Goal: Task Accomplishment & Management: Complete application form

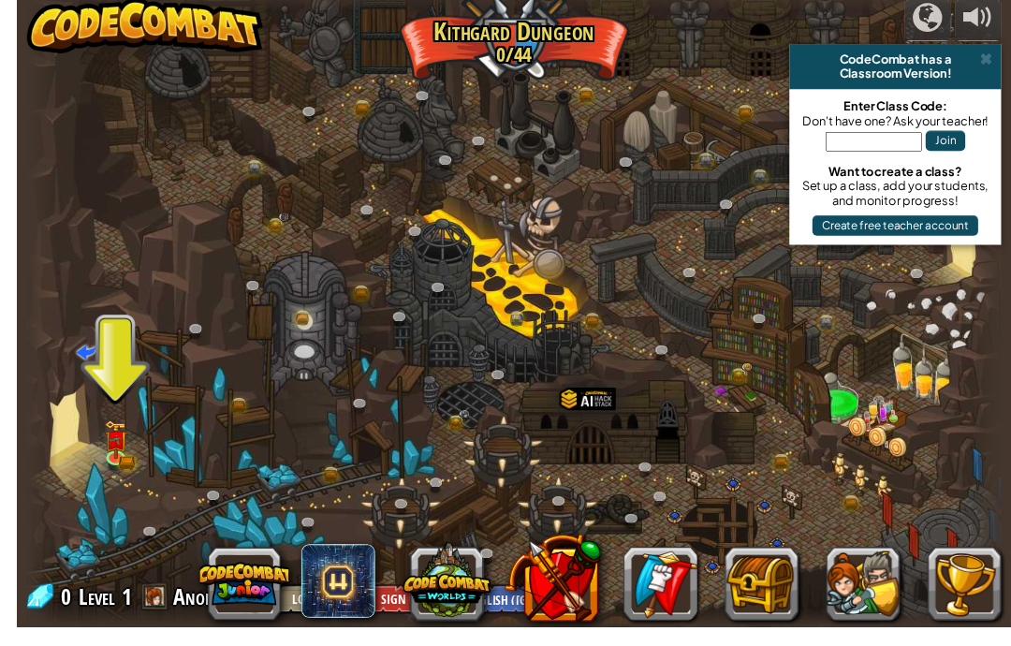
scroll to position [1, 0]
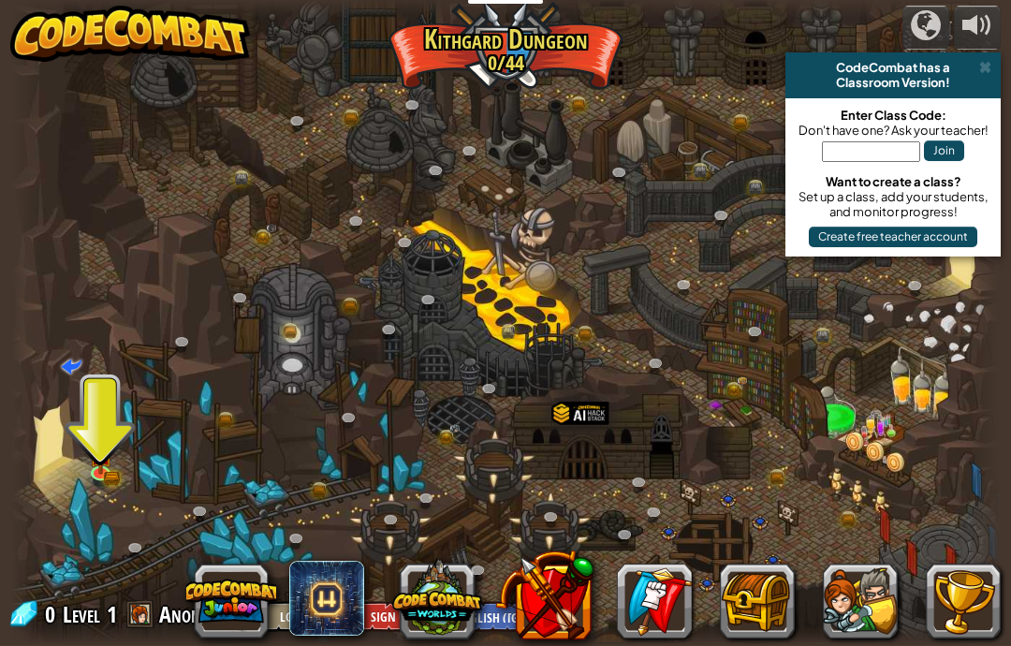
click at [439, 605] on button at bounding box center [437, 598] width 90 height 90
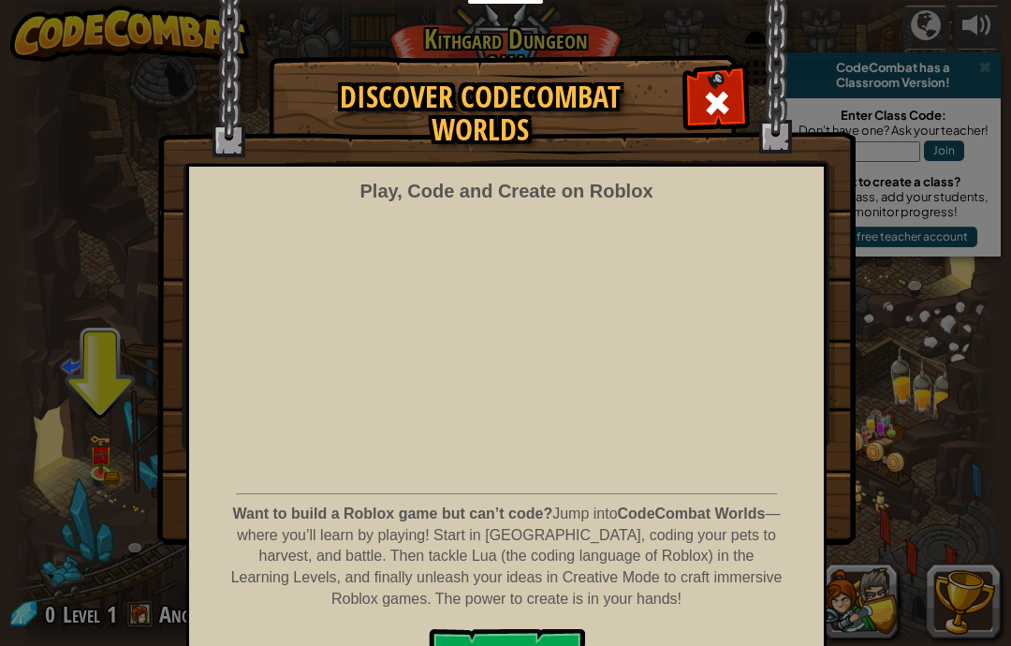
click at [730, 101] on span at bounding box center [717, 103] width 30 height 30
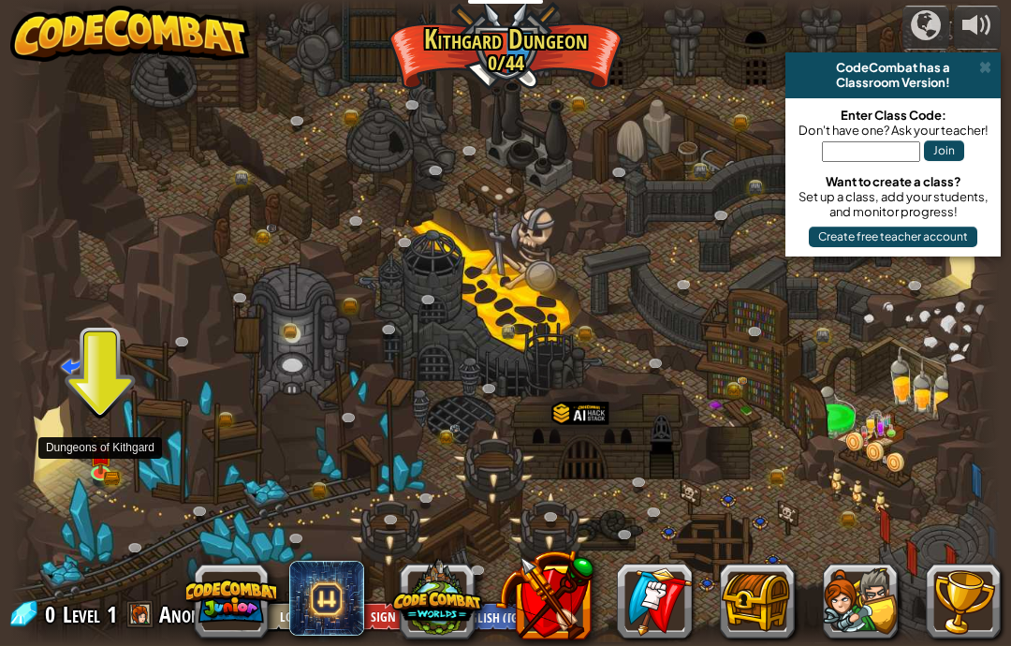
click at [89, 443] on img at bounding box center [101, 453] width 24 height 39
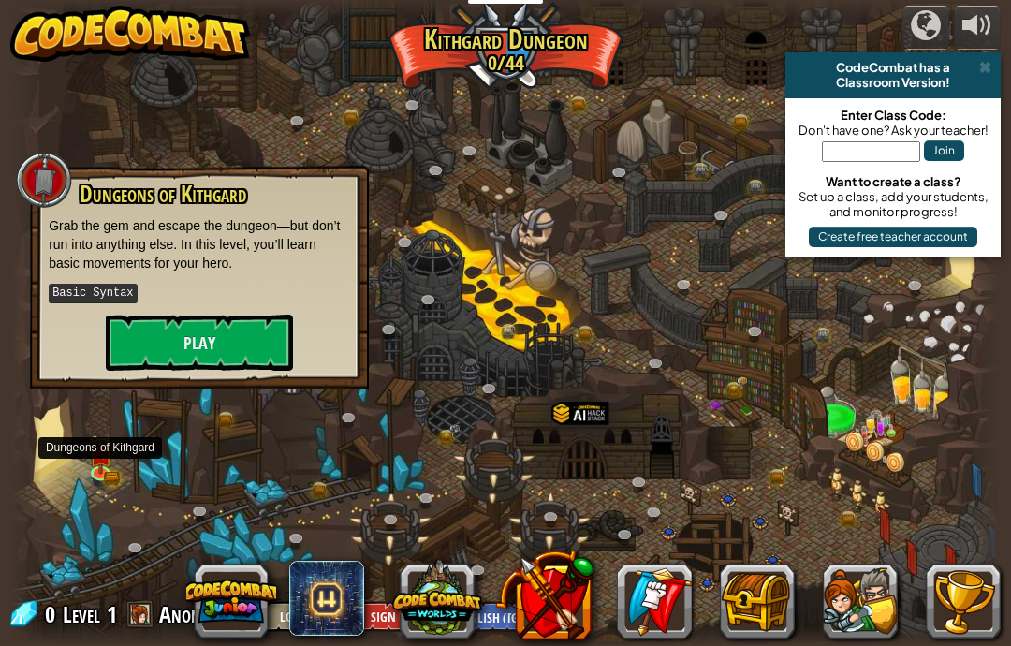
click at [137, 360] on button "Play" at bounding box center [199, 342] width 187 height 56
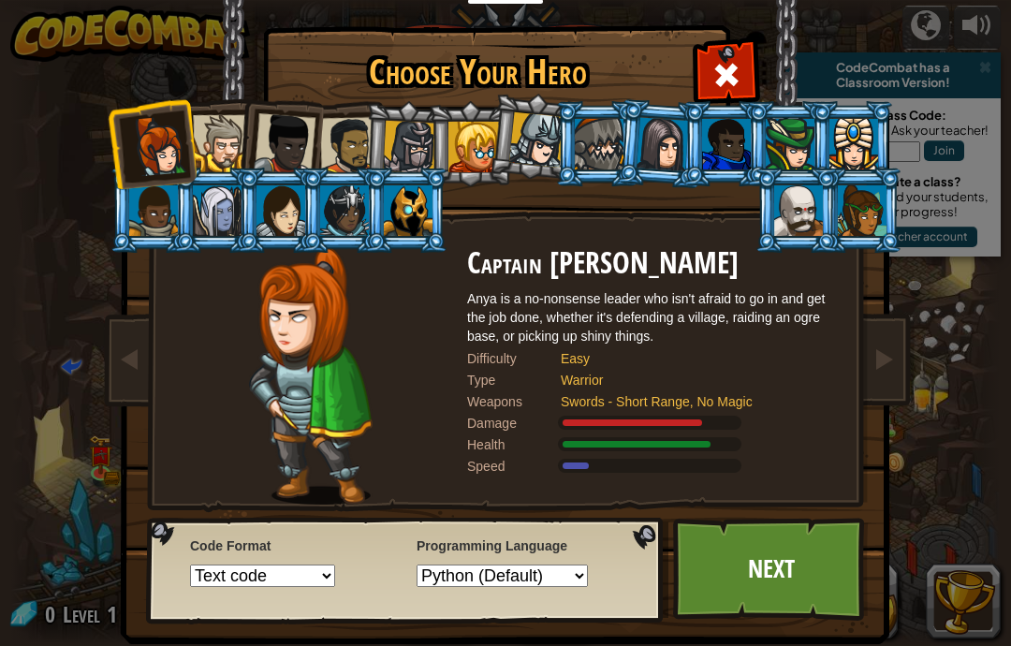
click at [355, 141] on div at bounding box center [349, 146] width 58 height 58
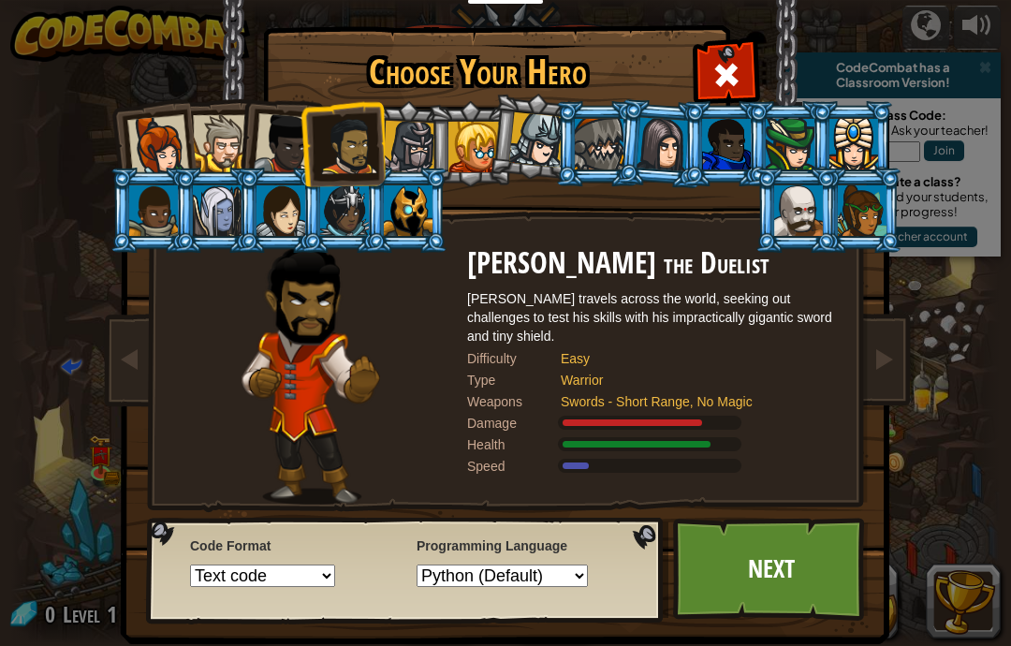
click at [415, 139] on div at bounding box center [409, 147] width 53 height 53
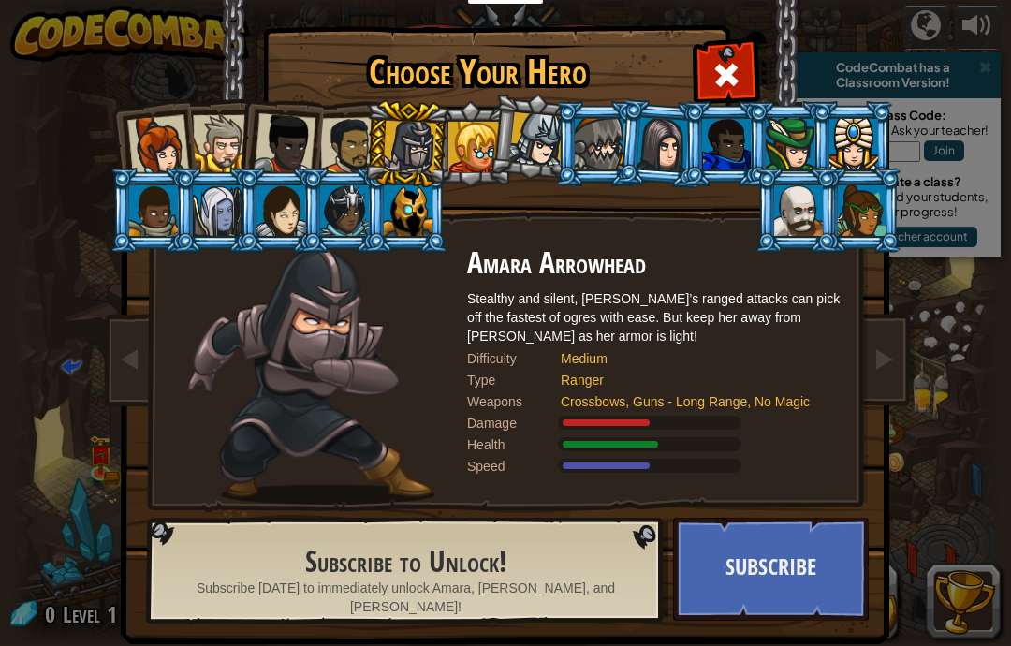
click at [346, 147] on div at bounding box center [349, 146] width 58 height 58
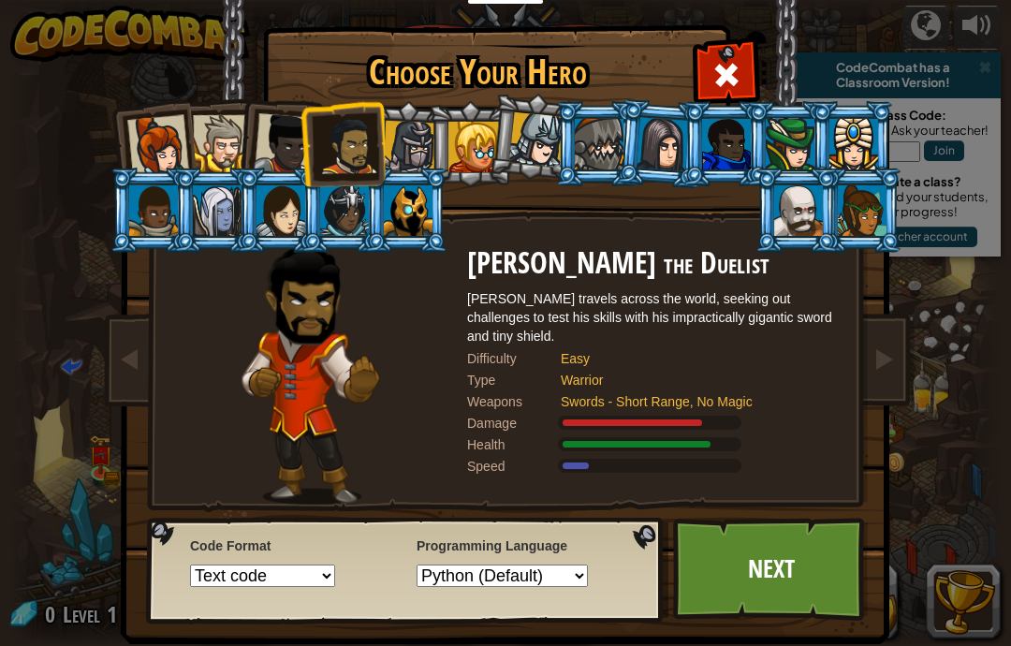
click at [273, 151] on div at bounding box center [285, 144] width 62 height 62
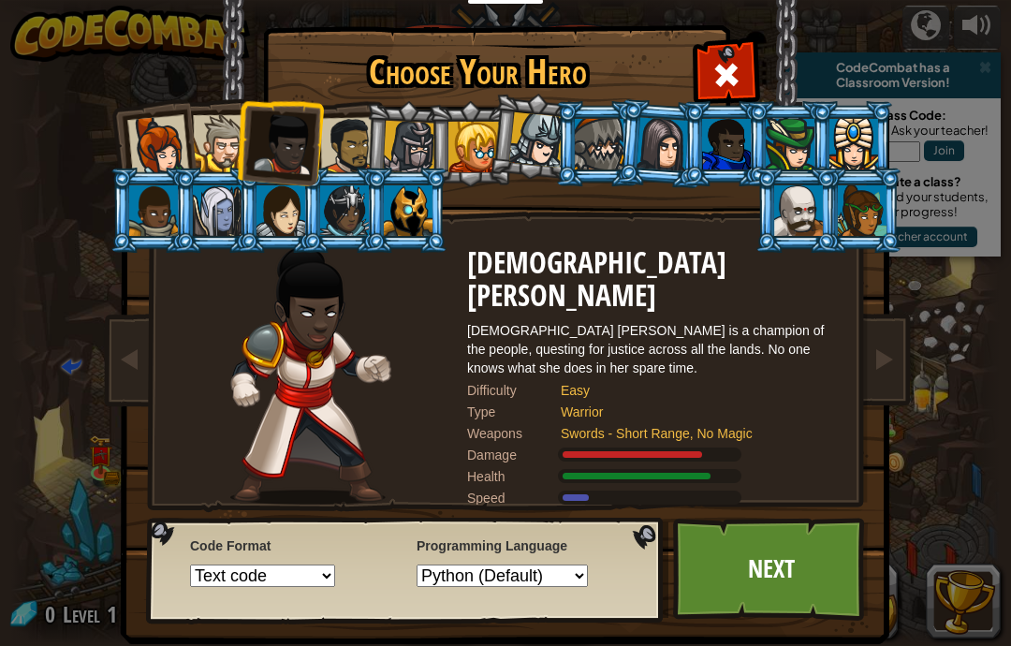
click at [221, 142] on div at bounding box center [221, 143] width 57 height 57
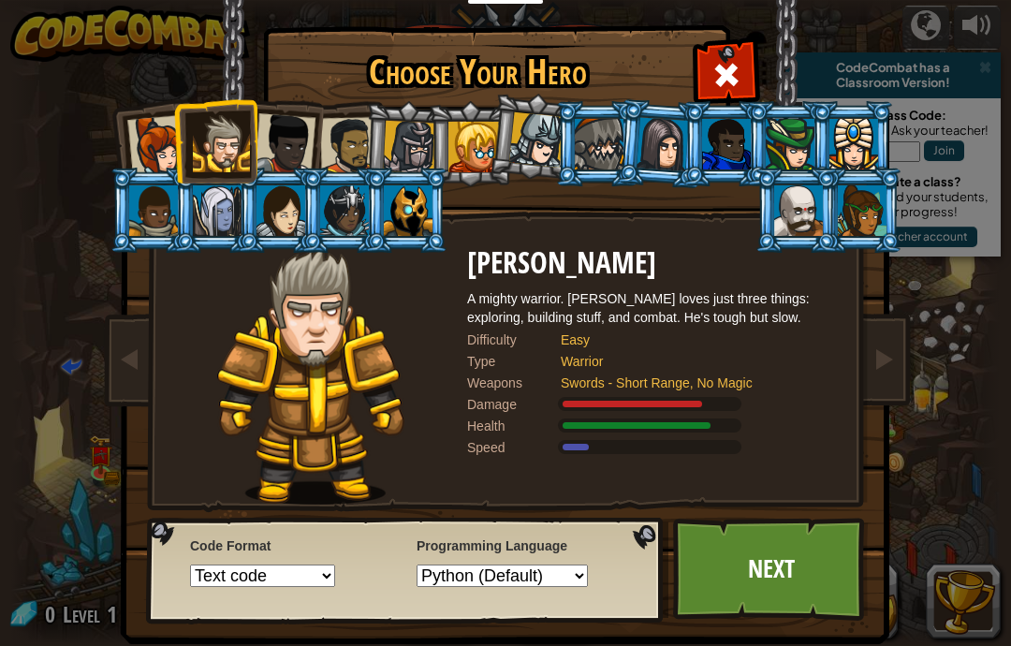
click at [171, 133] on div at bounding box center [158, 146] width 62 height 62
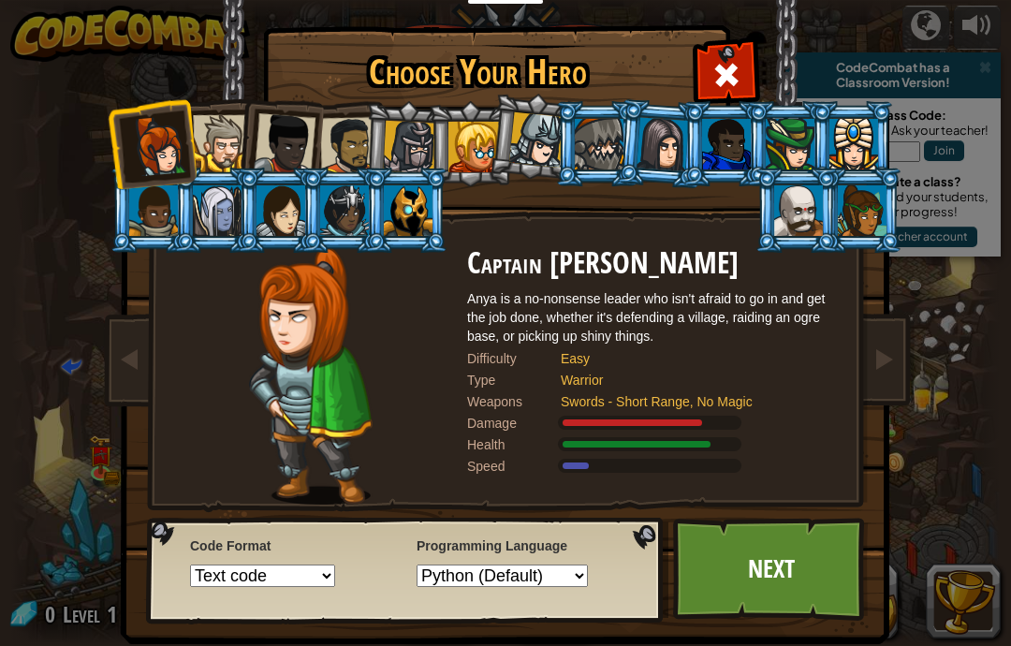
click at [261, 152] on div at bounding box center [285, 144] width 62 height 62
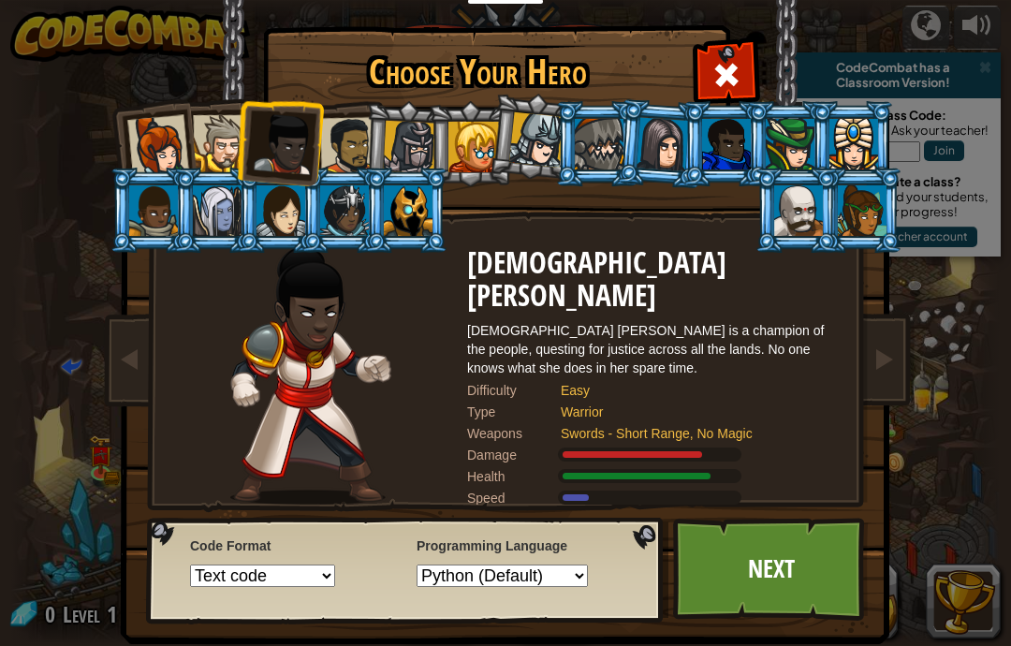
click at [349, 126] on div at bounding box center [349, 146] width 58 height 58
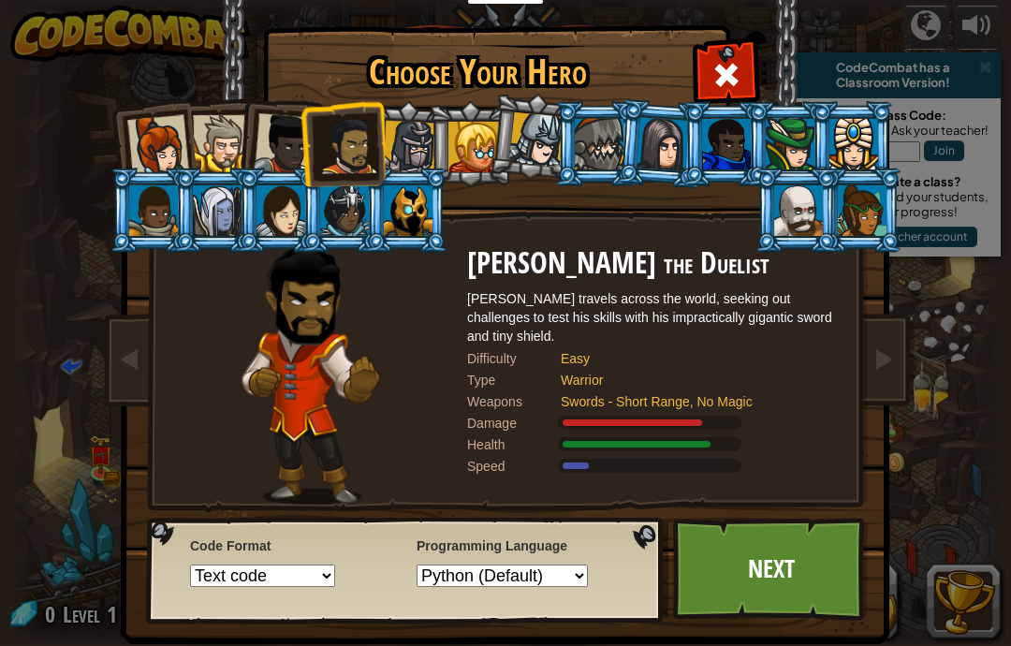
click at [217, 140] on div at bounding box center [221, 143] width 57 height 57
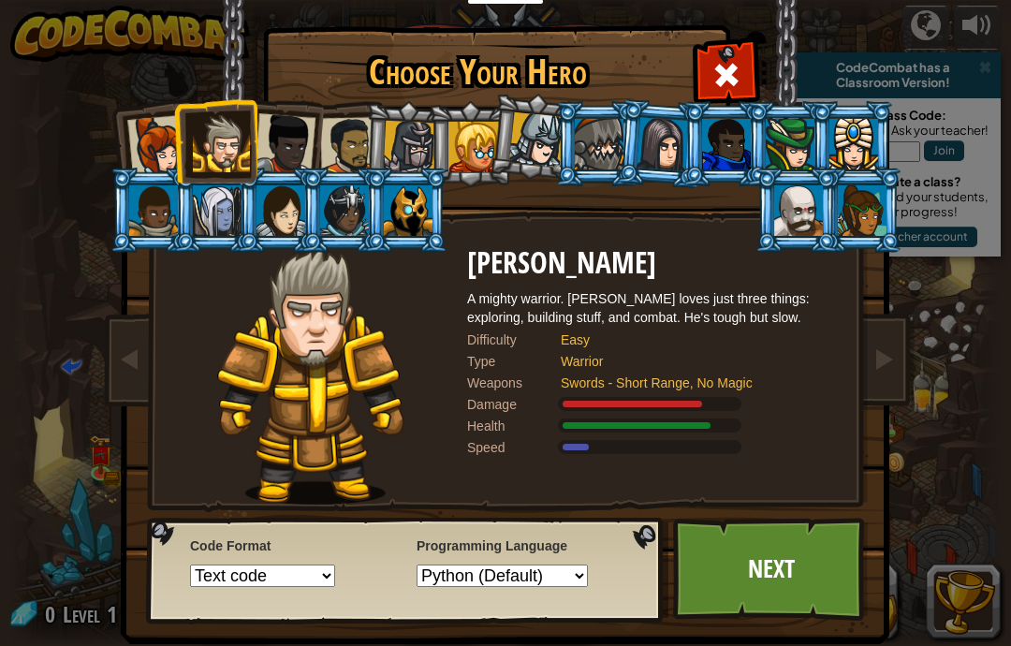
click at [823, 236] on div at bounding box center [798, 210] width 49 height 51
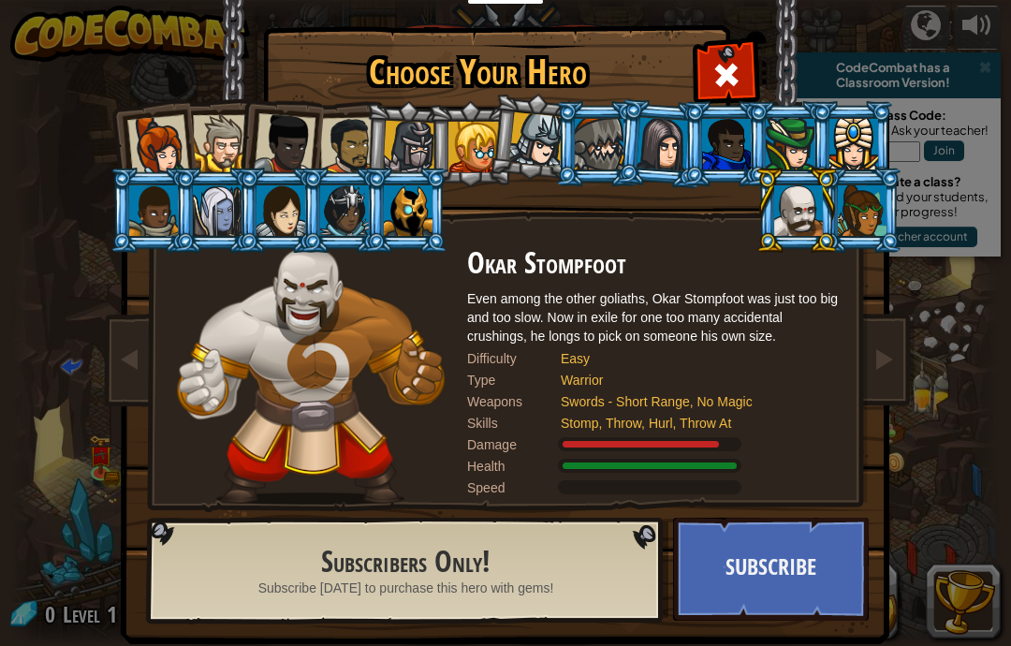
click at [133, 223] on div at bounding box center [153, 210] width 49 height 51
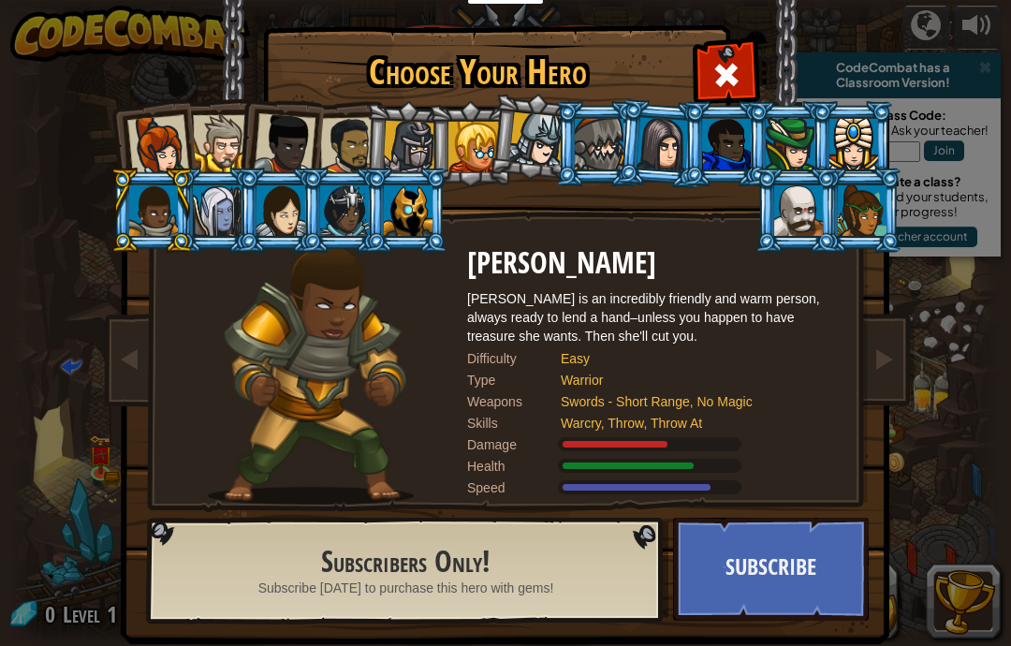
click at [217, 203] on div at bounding box center [217, 210] width 49 height 51
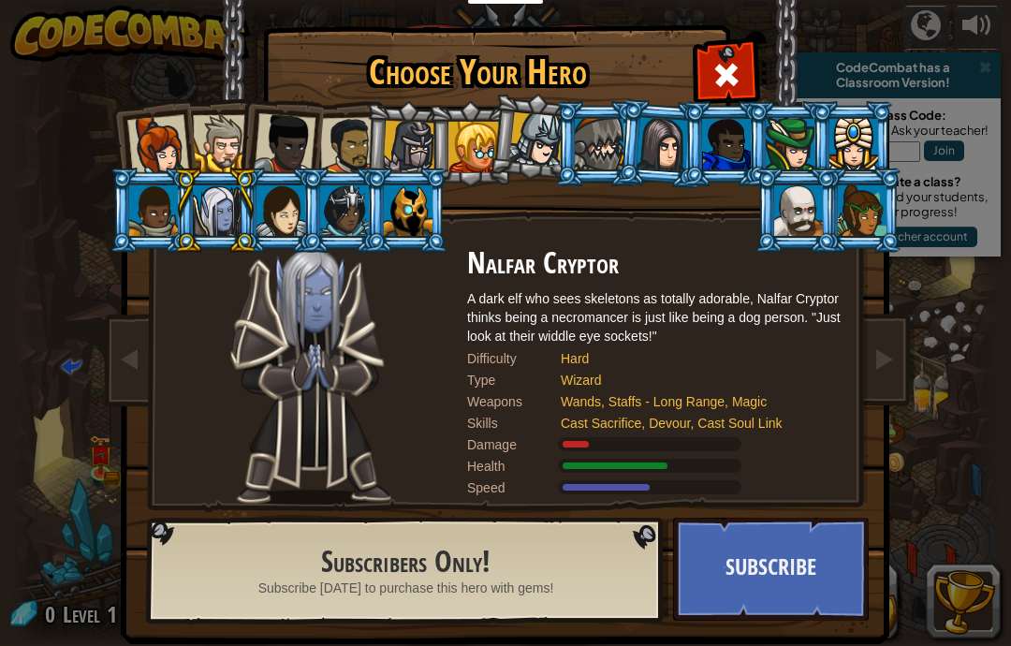
click at [297, 210] on div at bounding box center [280, 210] width 49 height 51
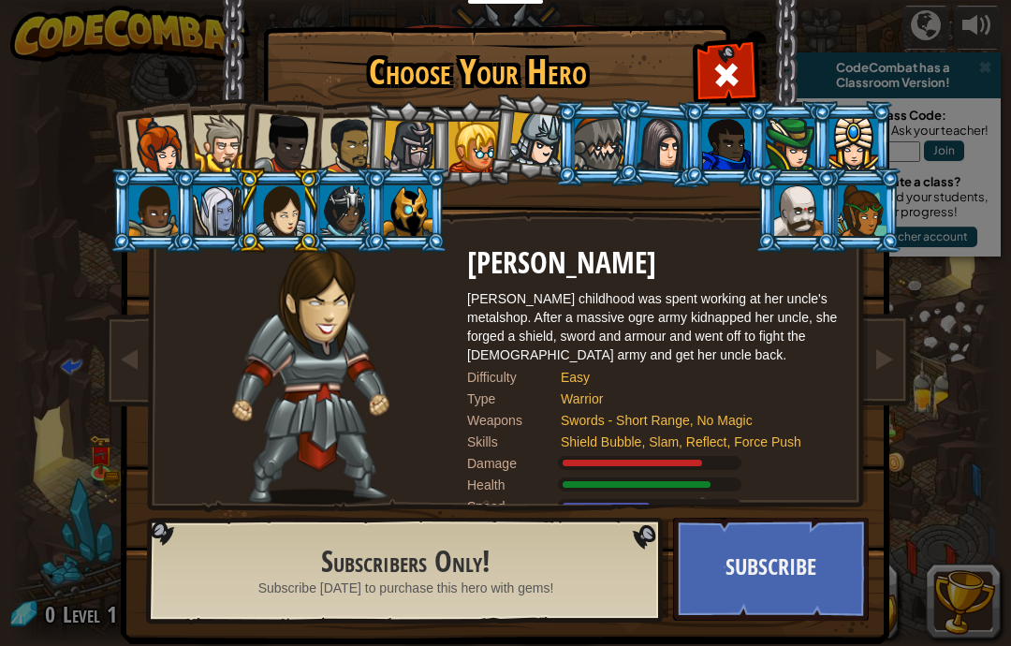
click at [262, 217] on div at bounding box center [280, 210] width 49 height 51
click at [282, 205] on div at bounding box center [280, 210] width 49 height 51
click at [348, 213] on div at bounding box center [344, 210] width 49 height 51
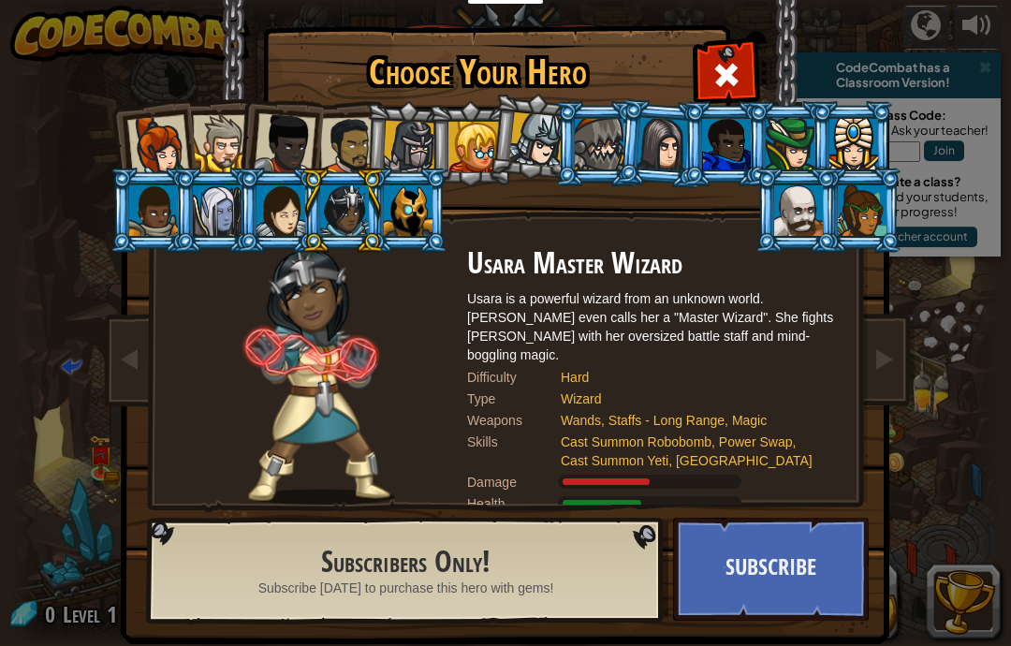
click at [401, 197] on div at bounding box center [408, 210] width 49 height 51
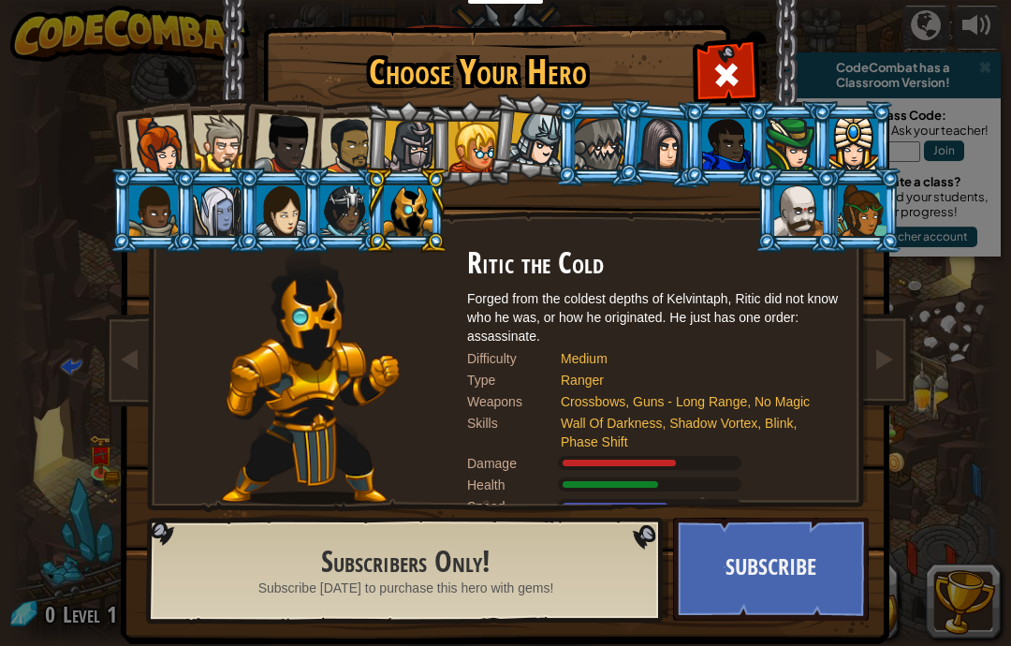
click at [197, 140] on div at bounding box center [221, 143] width 57 height 57
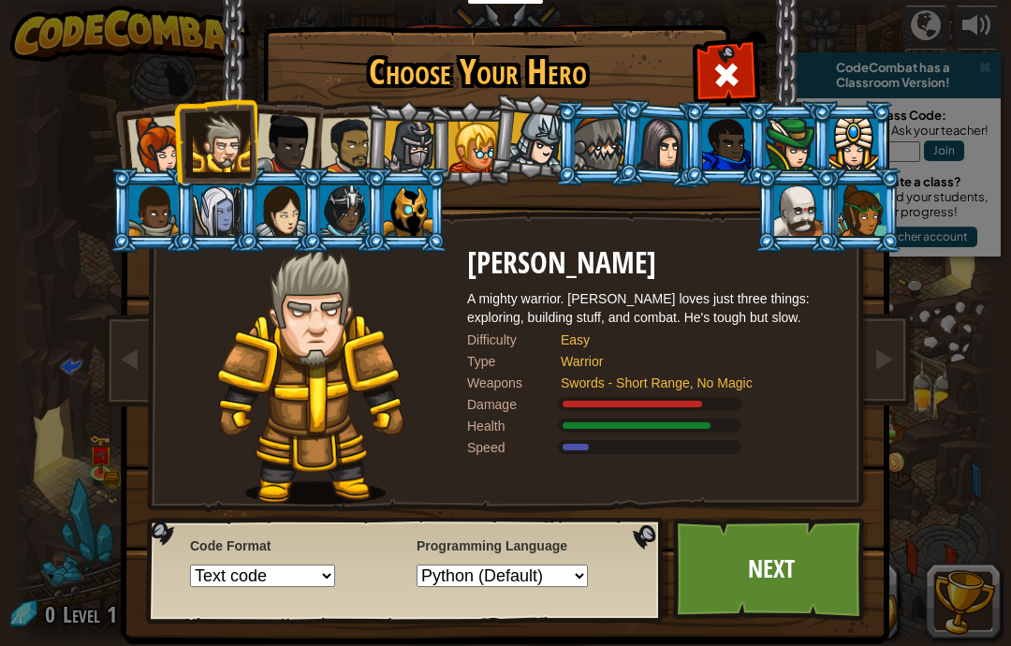
click at [780, 571] on link "Next" at bounding box center [771, 568] width 196 height 103
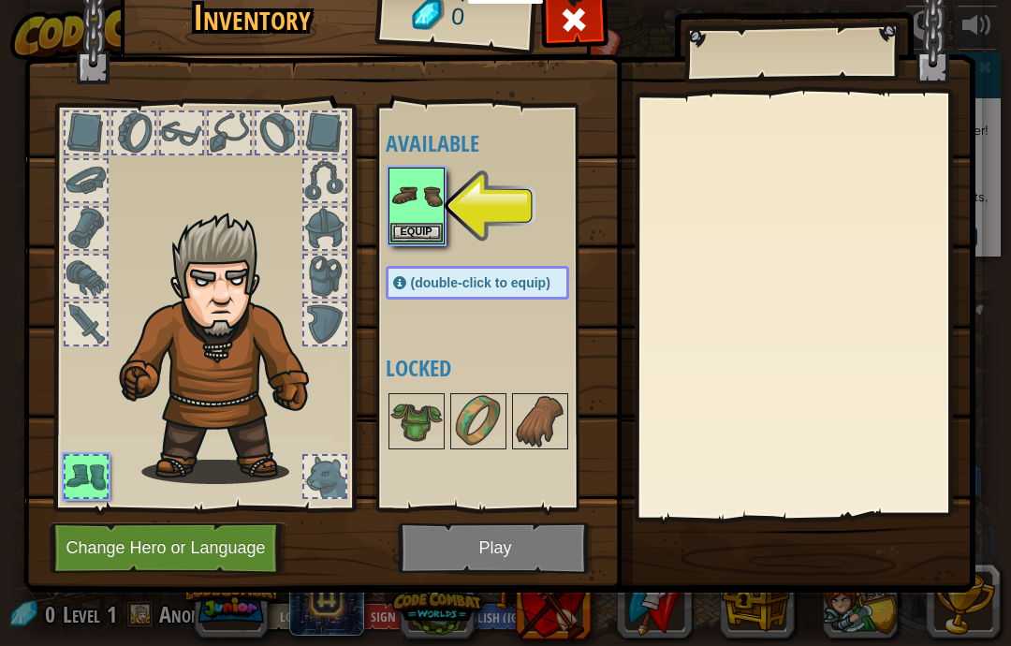
click at [415, 235] on button "Equip" at bounding box center [416, 233] width 52 height 20
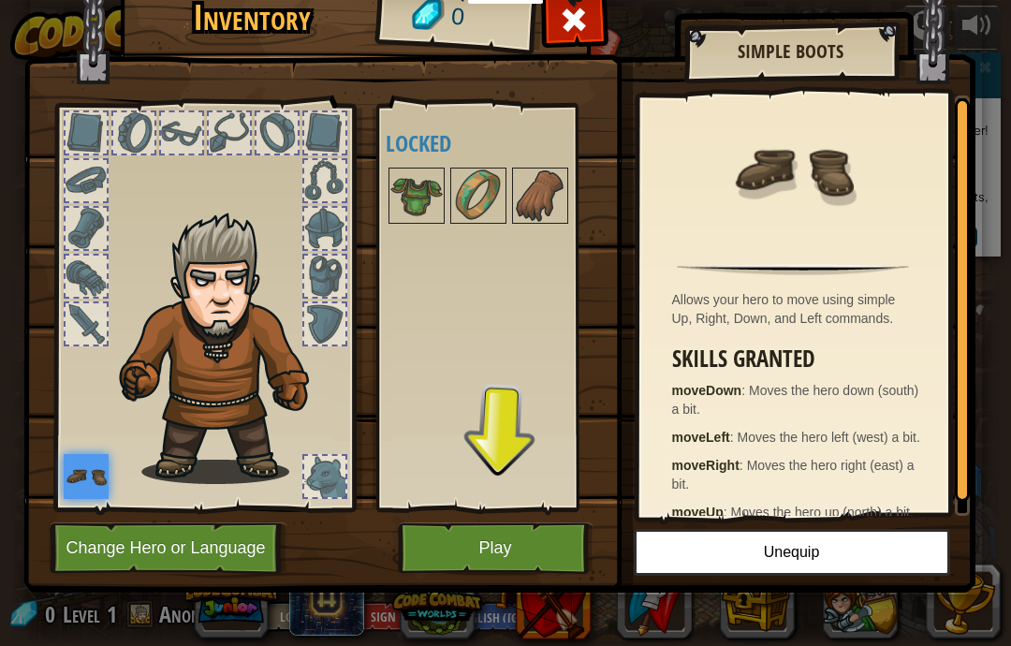
click at [421, 198] on img at bounding box center [416, 195] width 52 height 52
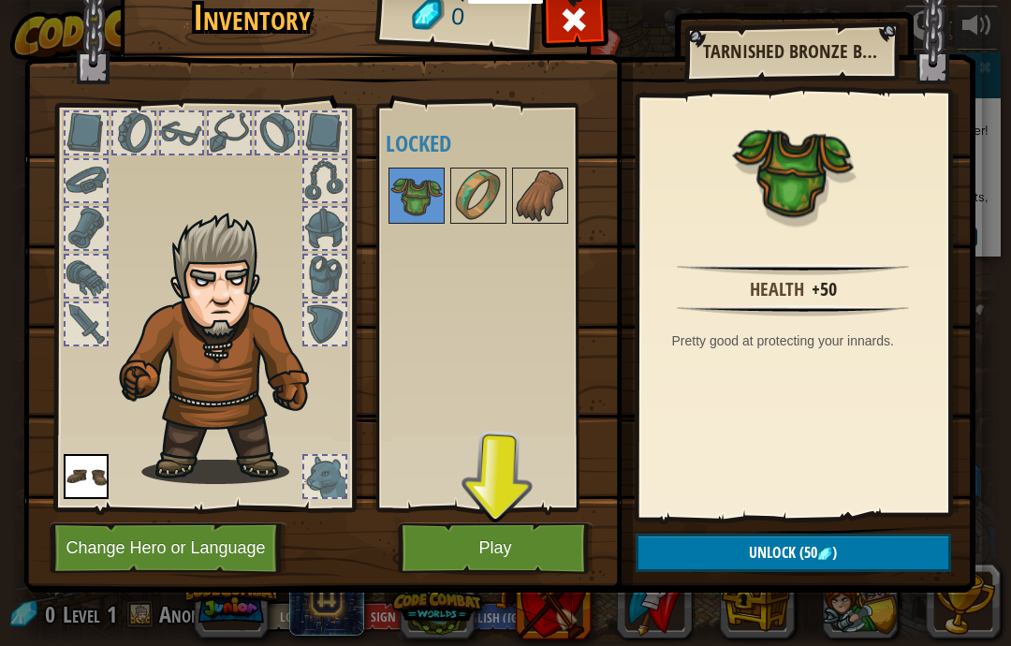
click at [501, 573] on button "Play" at bounding box center [496, 547] width 196 height 51
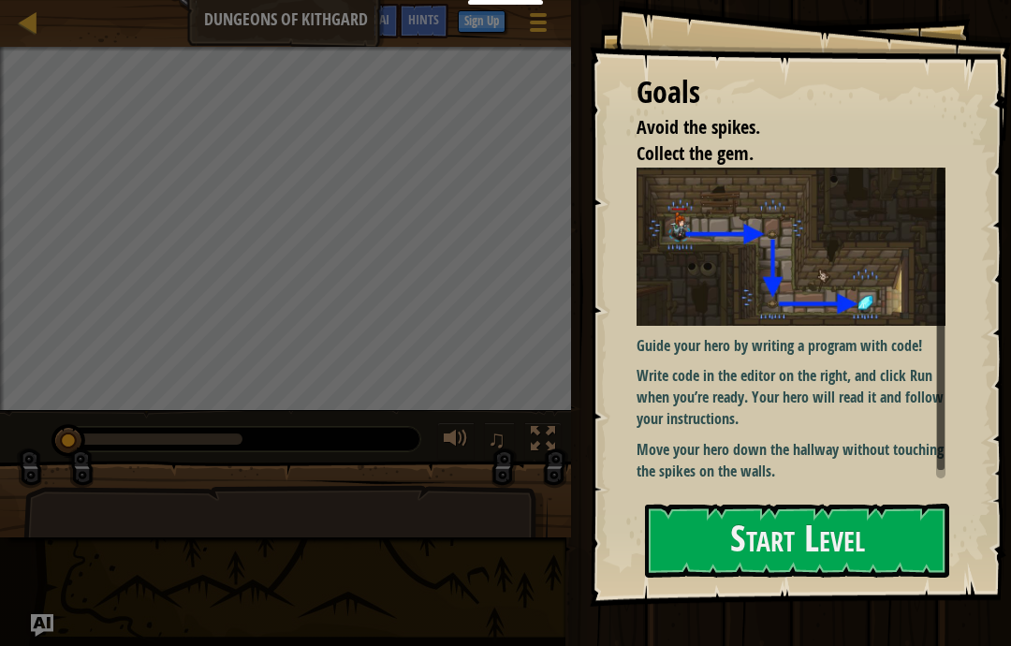
click at [674, 576] on button "Start Level" at bounding box center [797, 540] width 304 height 74
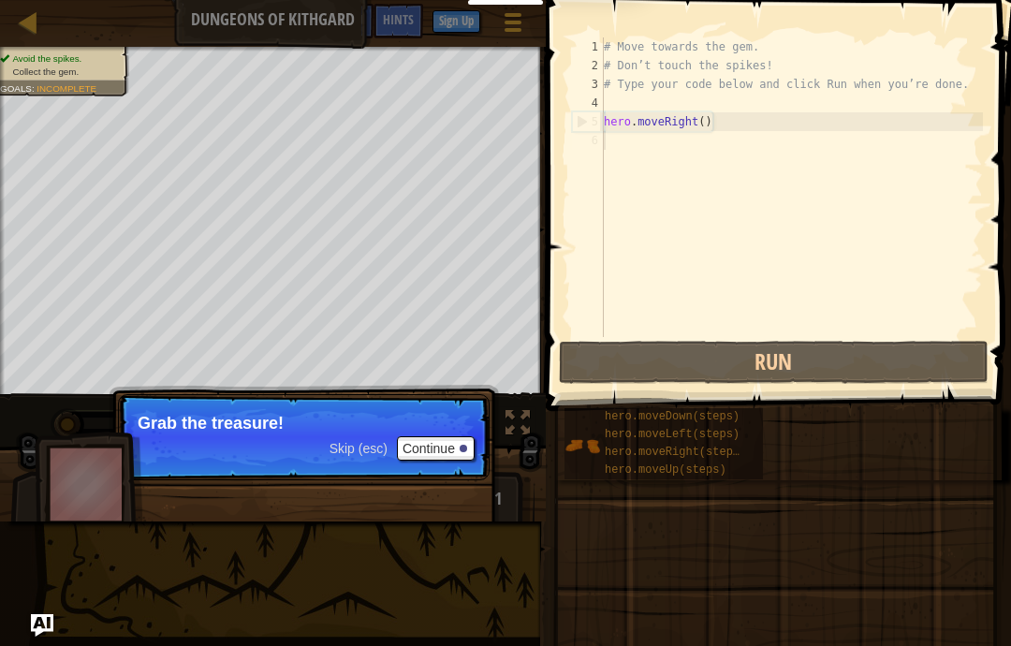
click at [450, 436] on button "Continue" at bounding box center [436, 448] width 78 height 24
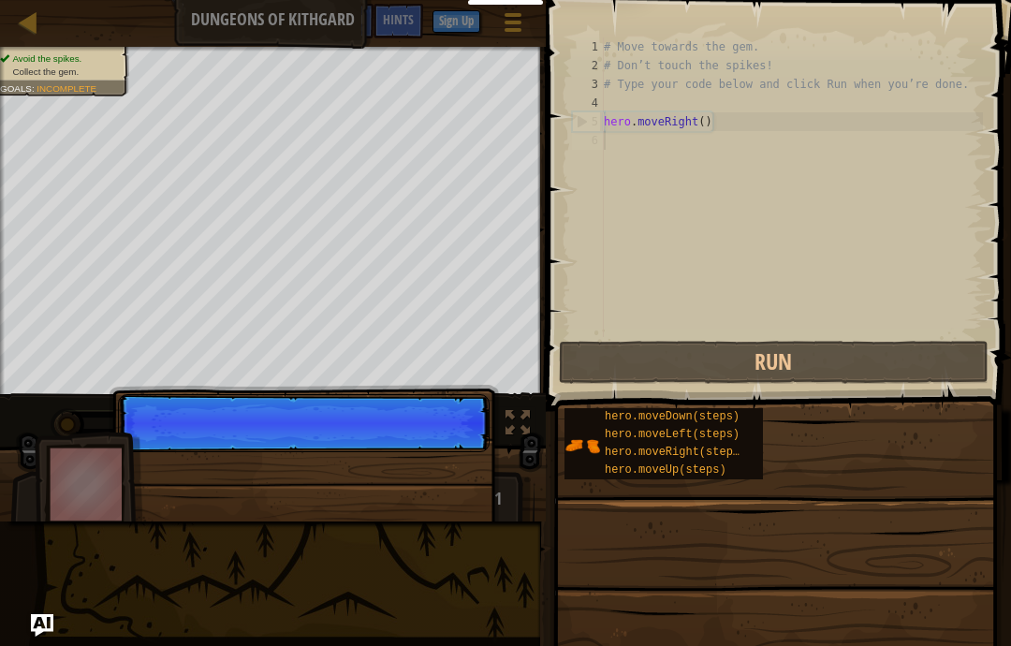
scroll to position [20, 19]
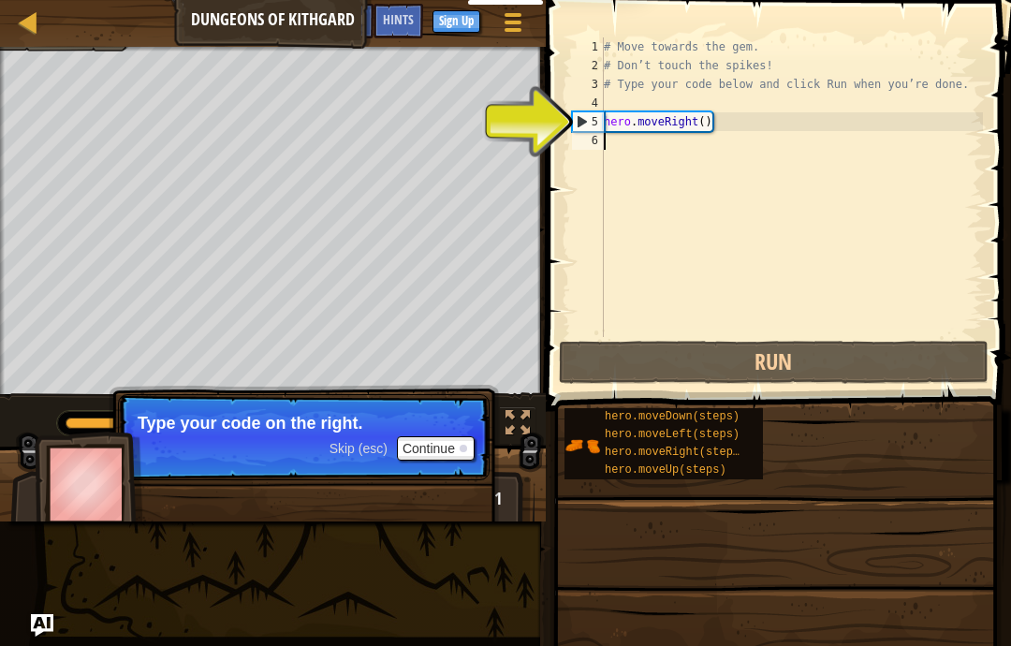
click at [415, 453] on button "Continue" at bounding box center [436, 448] width 78 height 24
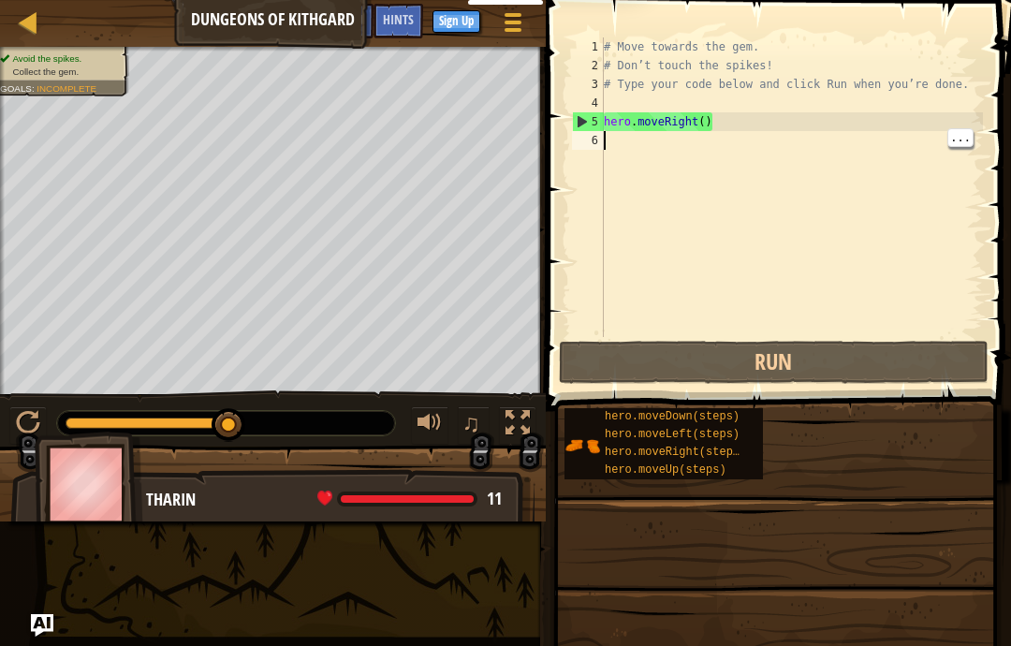
click at [605, 157] on div "# Move towards the gem. # Don’t touch the spikes! # Type your code below and cl…" at bounding box center [791, 205] width 383 height 337
click at [733, 122] on div "# Move towards the gem. # Don’t touch the spikes! # Type your code below and cl…" at bounding box center [791, 205] width 383 height 337
click at [610, 147] on div "# Move towards the gem. # Don’t touch the spikes! # Type your code below and cl…" at bounding box center [791, 205] width 383 height 337
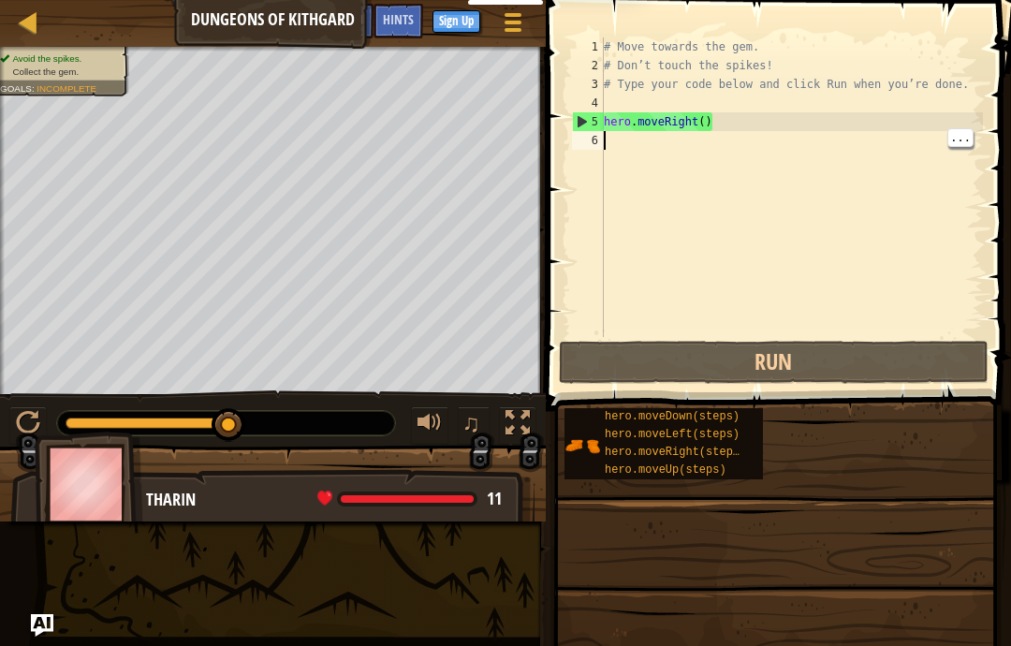
click at [596, 143] on div "6" at bounding box center [588, 140] width 32 height 19
click at [595, 143] on div "6" at bounding box center [588, 140] width 32 height 19
click at [705, 119] on div "# Move towards the gem. # Don’t touch the spikes! # Type your code below and cl…" at bounding box center [791, 205] width 383 height 337
click at [921, 182] on div "# Move towards the gem. # Don’t touch the spikes! # Type your code below and cl…" at bounding box center [791, 205] width 383 height 337
click at [694, 103] on div "# Move towards the gem. # Don’t touch the spikes! # Type your code below and cl…" at bounding box center [791, 205] width 383 height 337
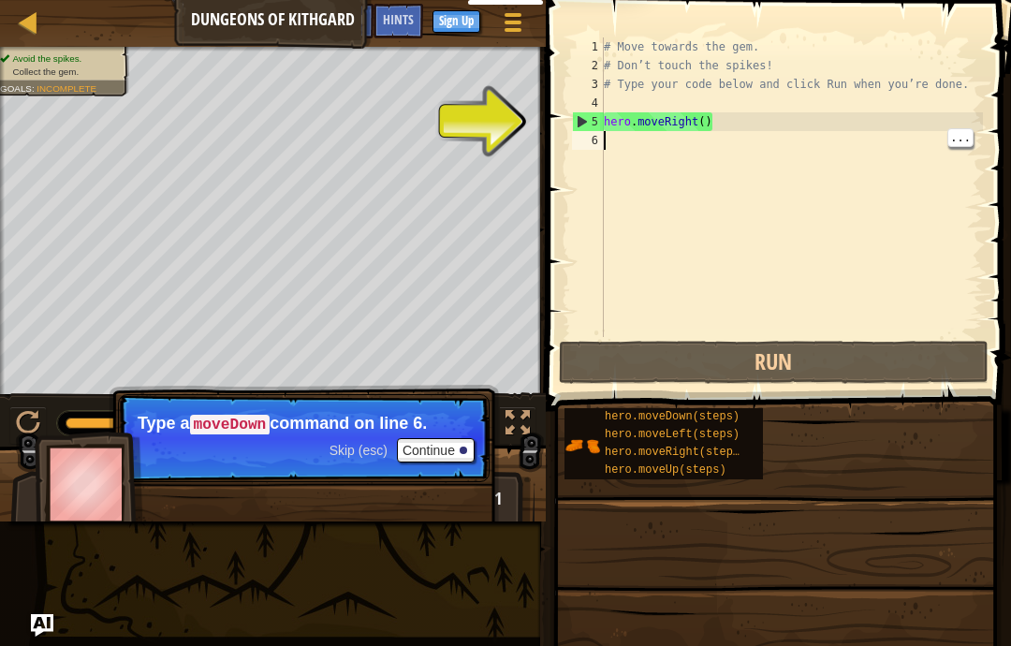
click at [430, 449] on button "Continue" at bounding box center [436, 450] width 78 height 24
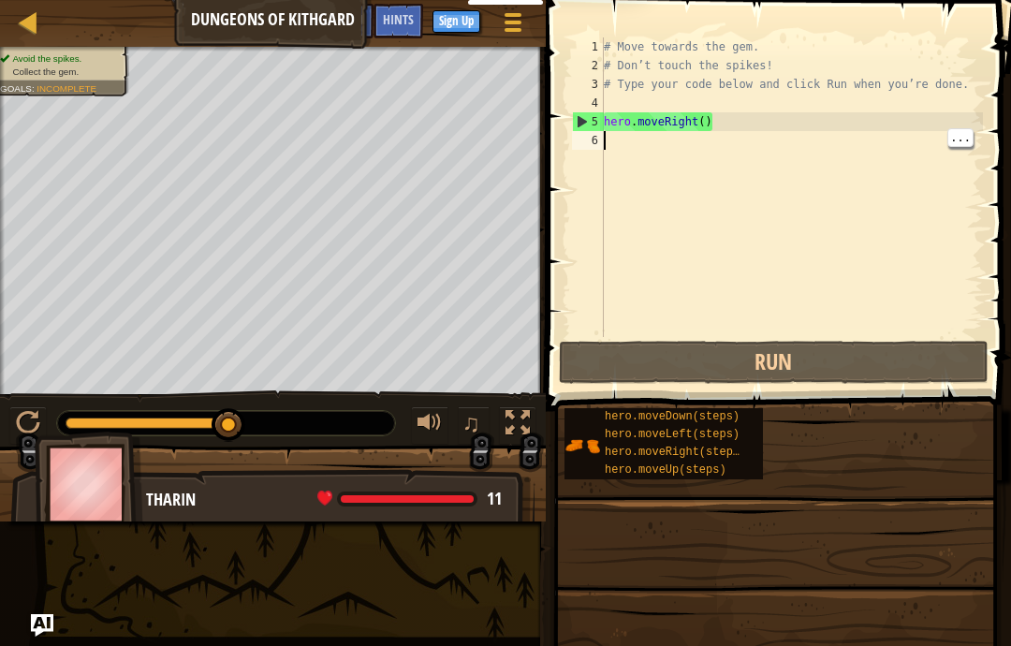
click at [612, 134] on div "# Move towards the gem. # Don’t touch the spikes! # Type your code below and cl…" at bounding box center [791, 205] width 383 height 337
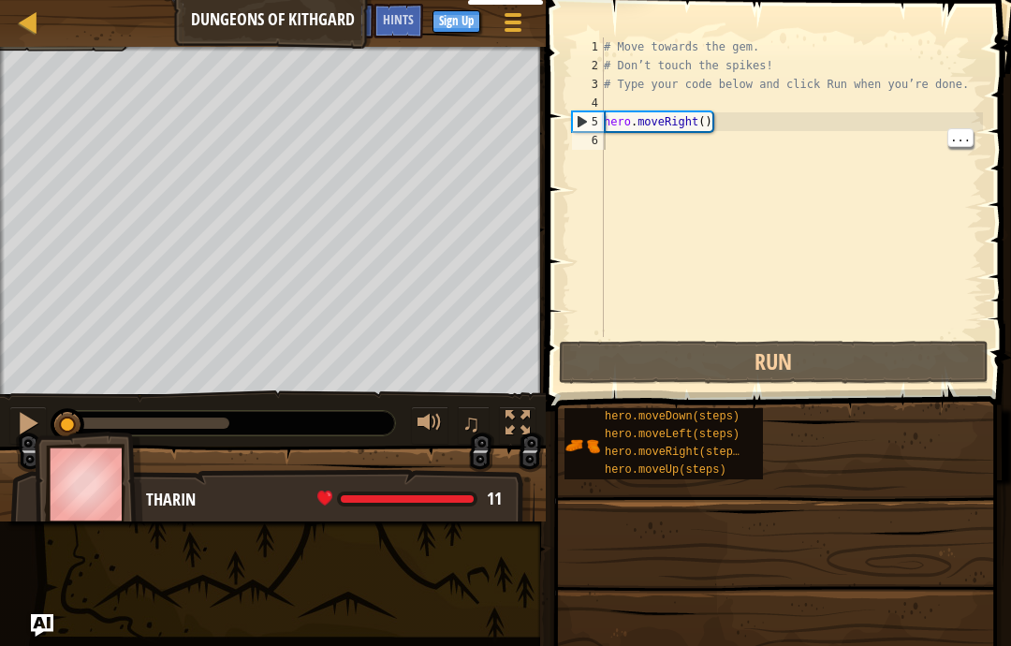
click at [620, 143] on div "# Move towards the gem. # Don’t touch the spikes! # Type your code below and cl…" at bounding box center [791, 205] width 383 height 337
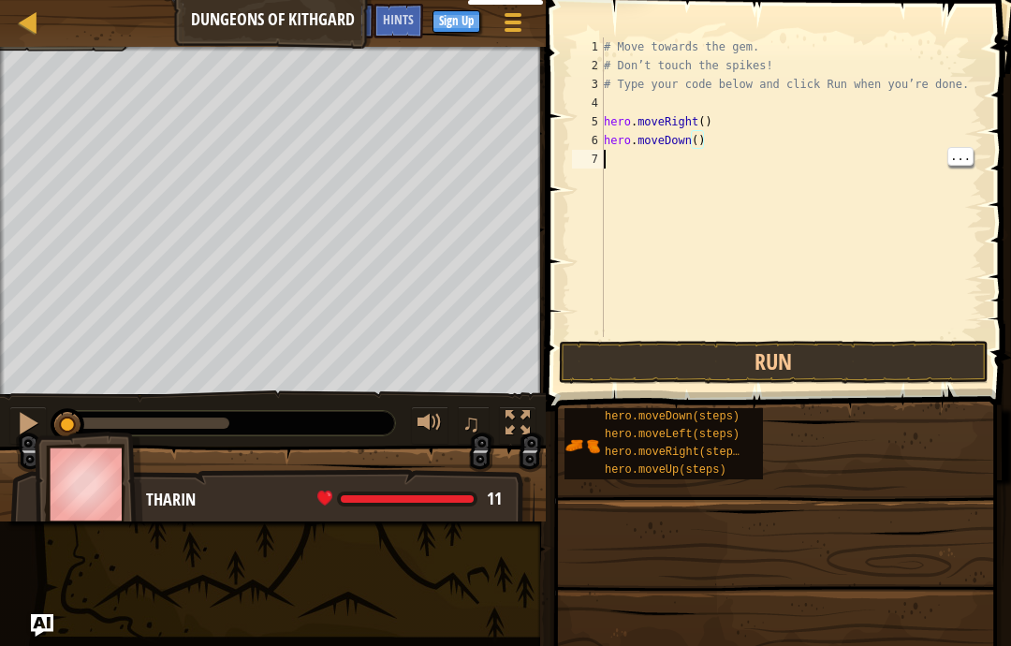
scroll to position [20, 56]
click at [621, 381] on button "Run" at bounding box center [774, 362] width 430 height 43
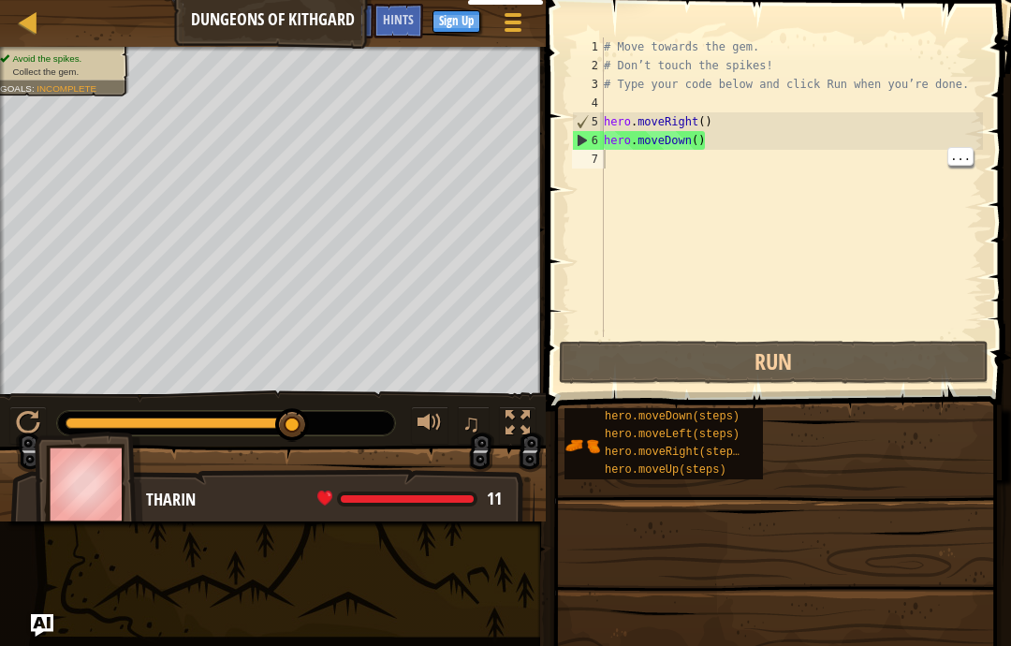
click at [624, 168] on div "# Move towards the gem. # Don’t touch the spikes! # Type your code below and cl…" at bounding box center [791, 205] width 383 height 337
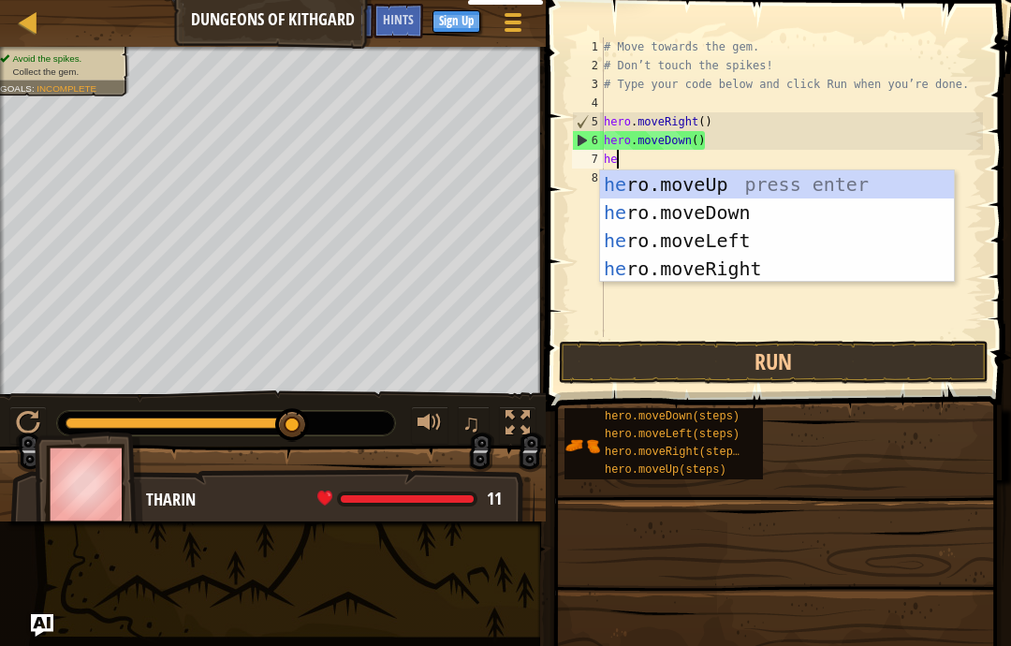
scroll to position [20, 32]
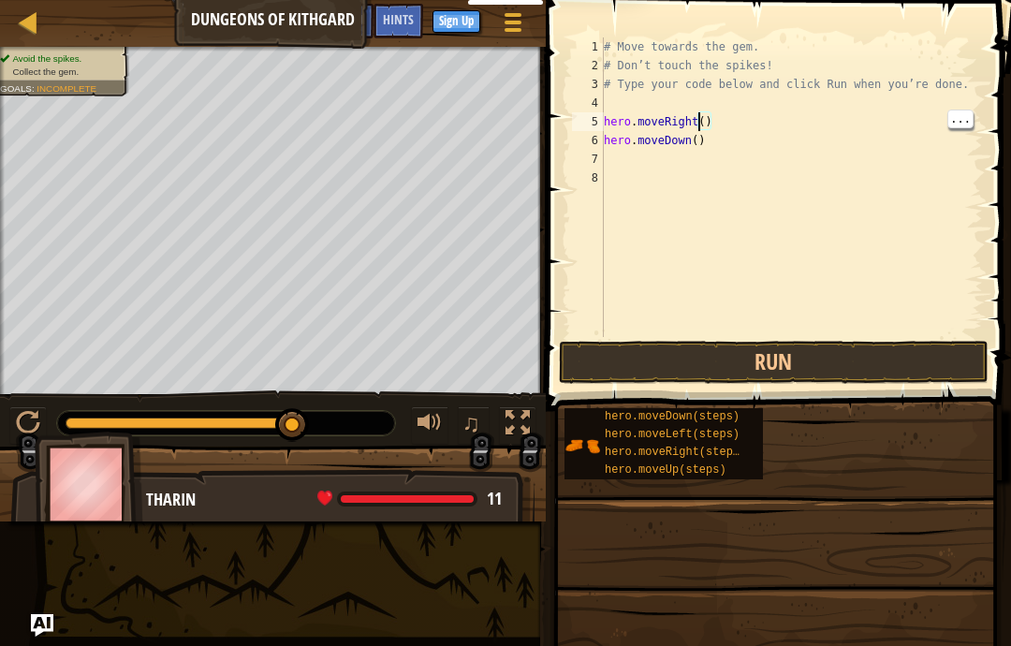
click at [699, 118] on div "# Move towards the gem. # Don’t touch the spikes! # Type your code below and cl…" at bounding box center [791, 205] width 383 height 337
click at [707, 122] on div "# Move towards the gem. # Don’t touch the spikes! # Type your code below and cl…" at bounding box center [791, 205] width 383 height 337
click at [738, 186] on div "# Move towards the gem. # Don’t touch the spikes! # Type your code below and cl…" at bounding box center [791, 205] width 383 height 337
click at [888, 130] on div "# Move towards the gem. # Don’t touch the spikes! # Type your code below and cl…" at bounding box center [791, 205] width 383 height 337
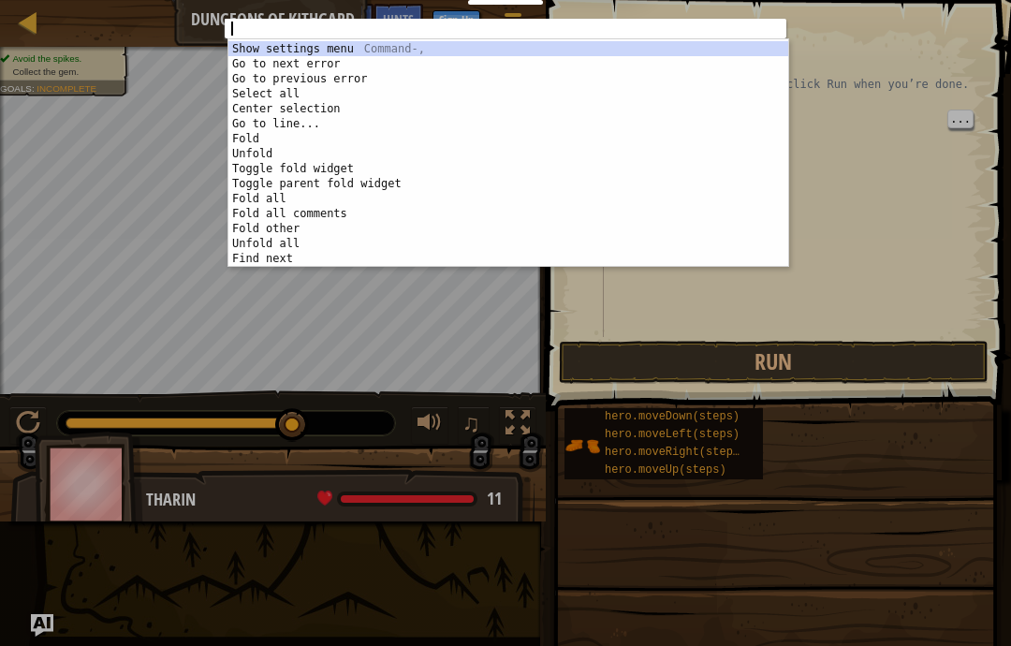
click at [823, 222] on div "abcde fg 1 הההההההההההההההההההההההההההההההההההההההההההההההההההההההההההההההההההה…" at bounding box center [505, 323] width 1011 height 646
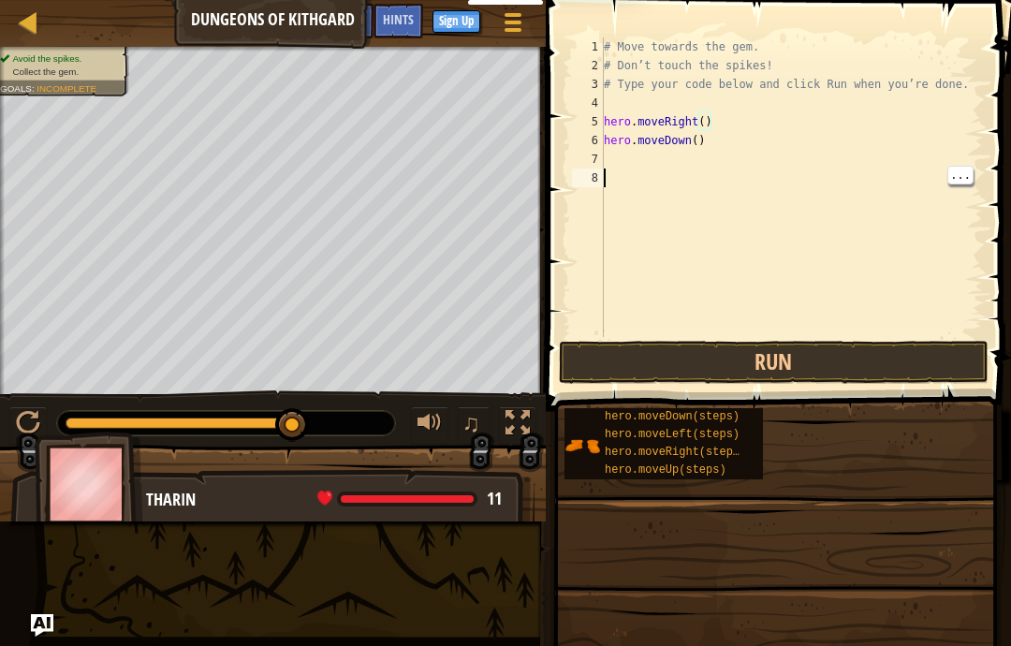
click at [626, 174] on div "# Move towards the gem. # Don’t touch the spikes! # Type your code below and cl…" at bounding box center [791, 205] width 383 height 337
click at [620, 157] on div "# Move towards the gem. # Don’t touch the spikes! # Type your code below and cl…" at bounding box center [791, 205] width 383 height 337
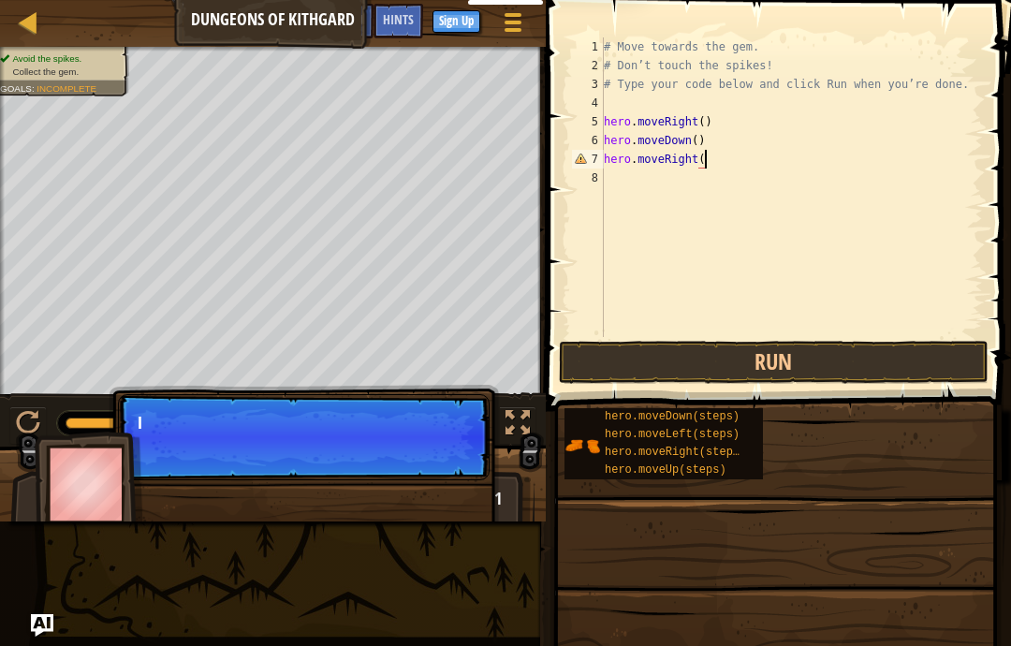
scroll to position [20, 127]
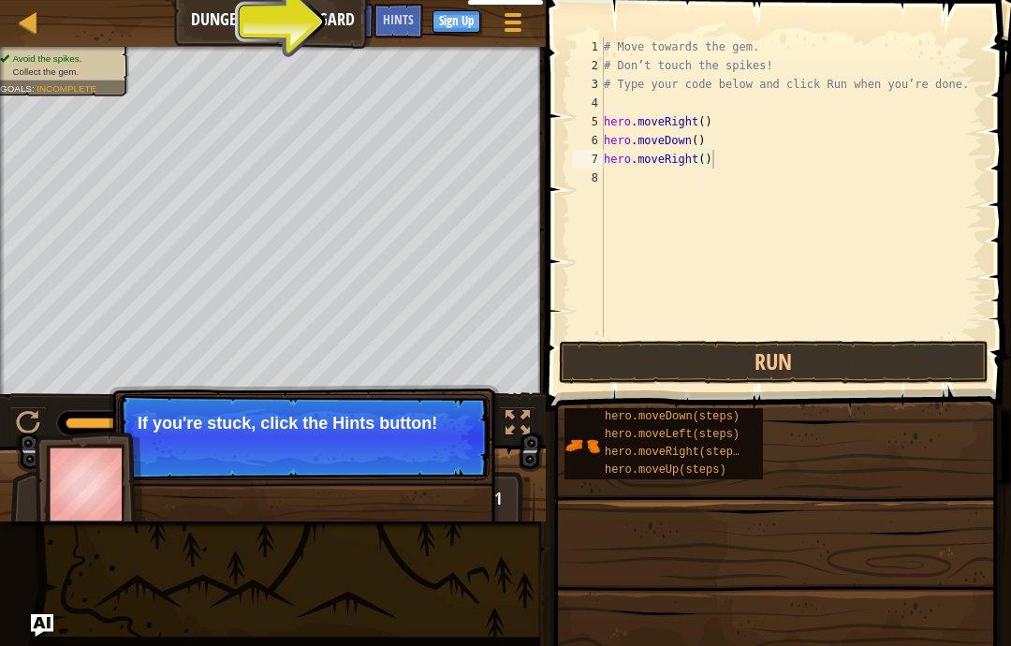
type textarea "abcde fg"
click at [808, 372] on button "Run" at bounding box center [774, 362] width 430 height 43
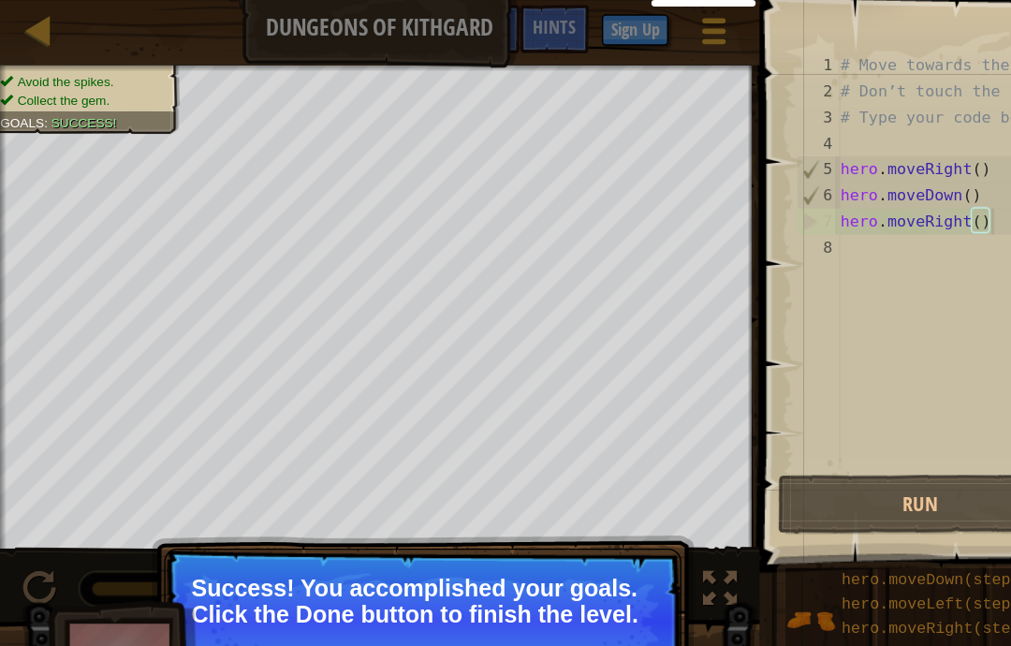
click at [680, 336] on div "# Move towards the gem. # Don’t touch the spikes! # Type your code below and cl…" at bounding box center [791, 205] width 383 height 337
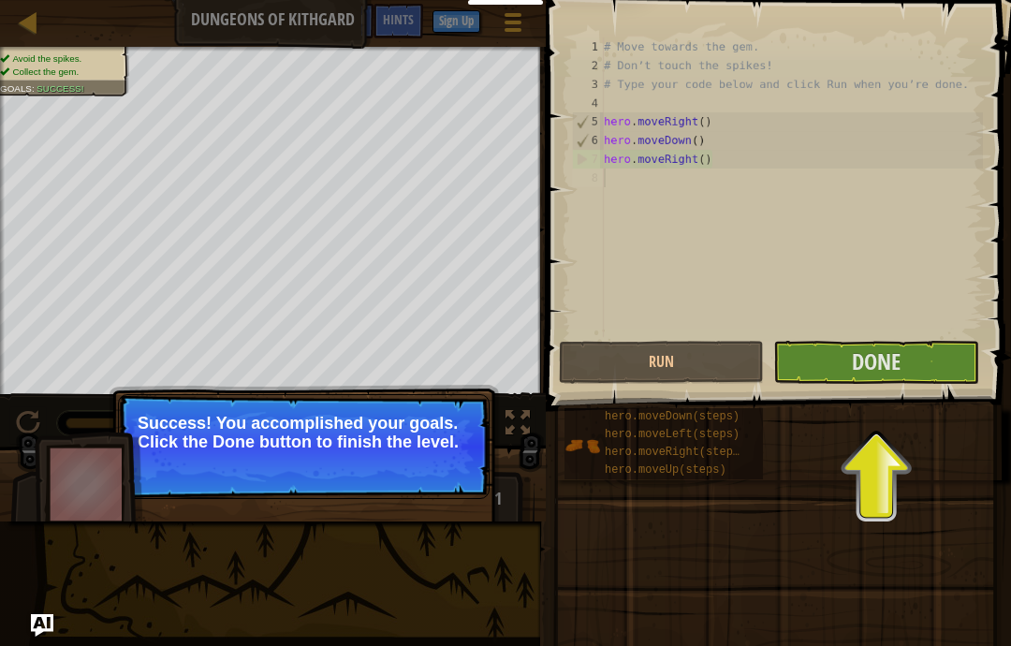
click at [841, 366] on button "Done" at bounding box center [875, 362] width 205 height 43
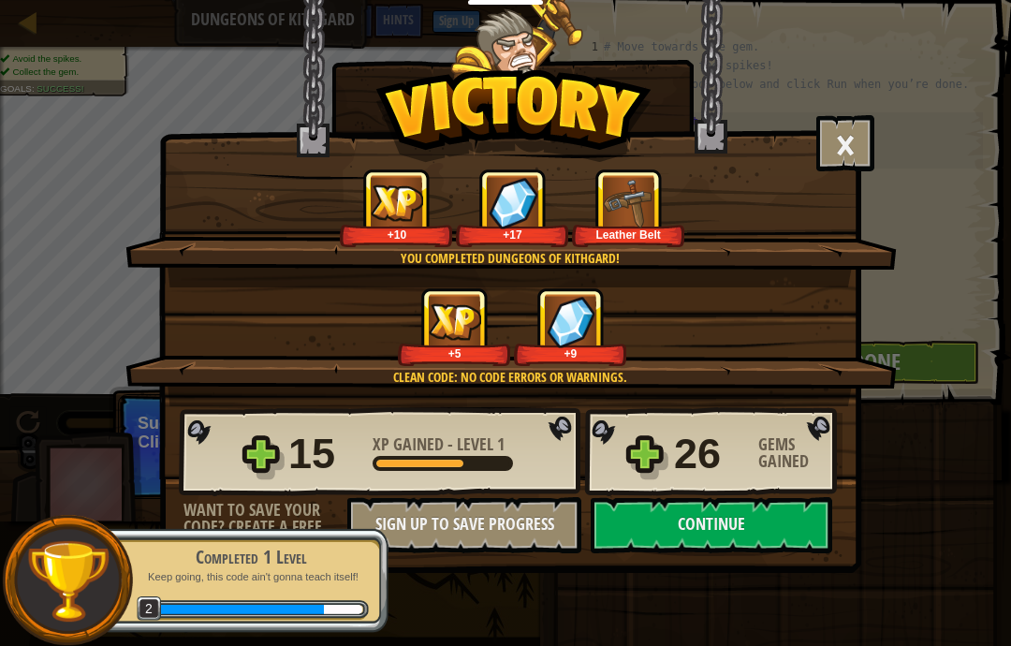
click at [757, 532] on button "Continue" at bounding box center [710, 525] width 241 height 56
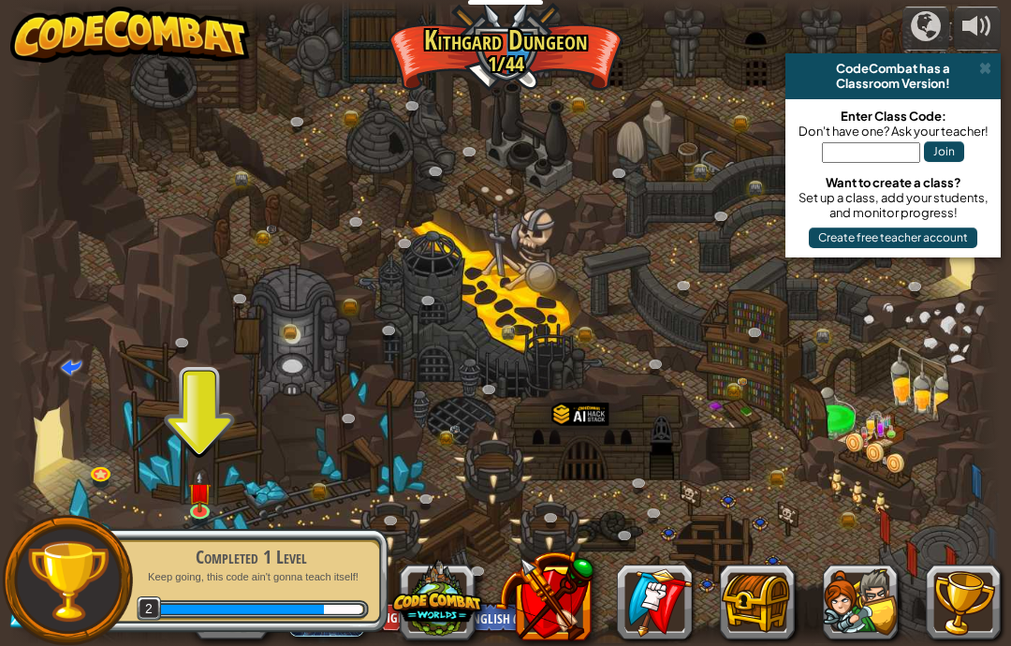
click at [478, 411] on div at bounding box center [505, 323] width 988 height 646
click at [302, 560] on div "Completed 1 Level" at bounding box center [251, 557] width 236 height 26
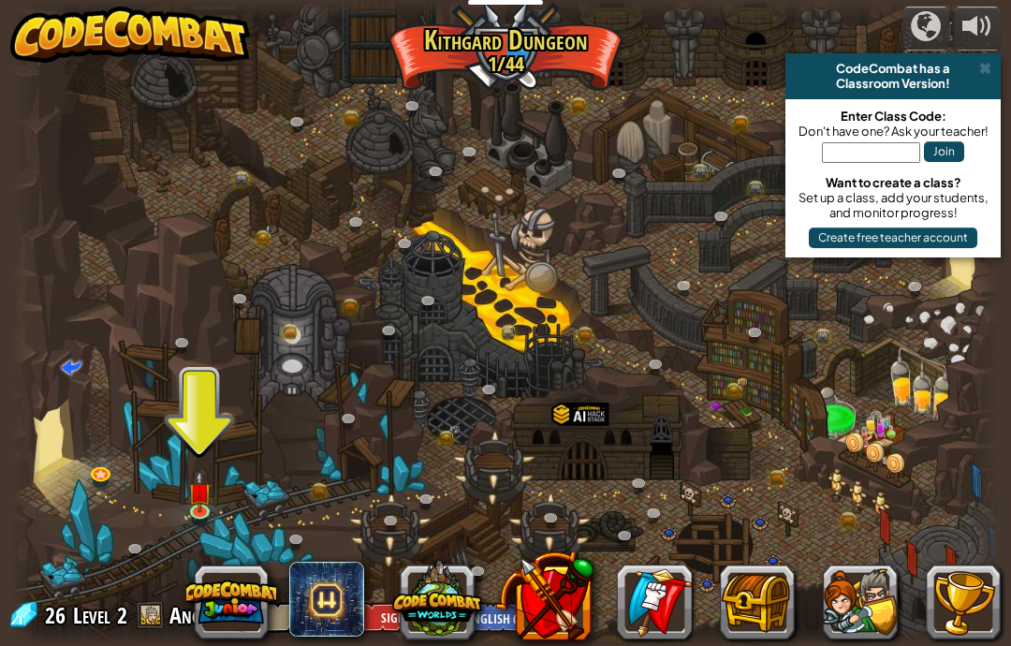
click at [207, 513] on link at bounding box center [201, 514] width 37 height 28
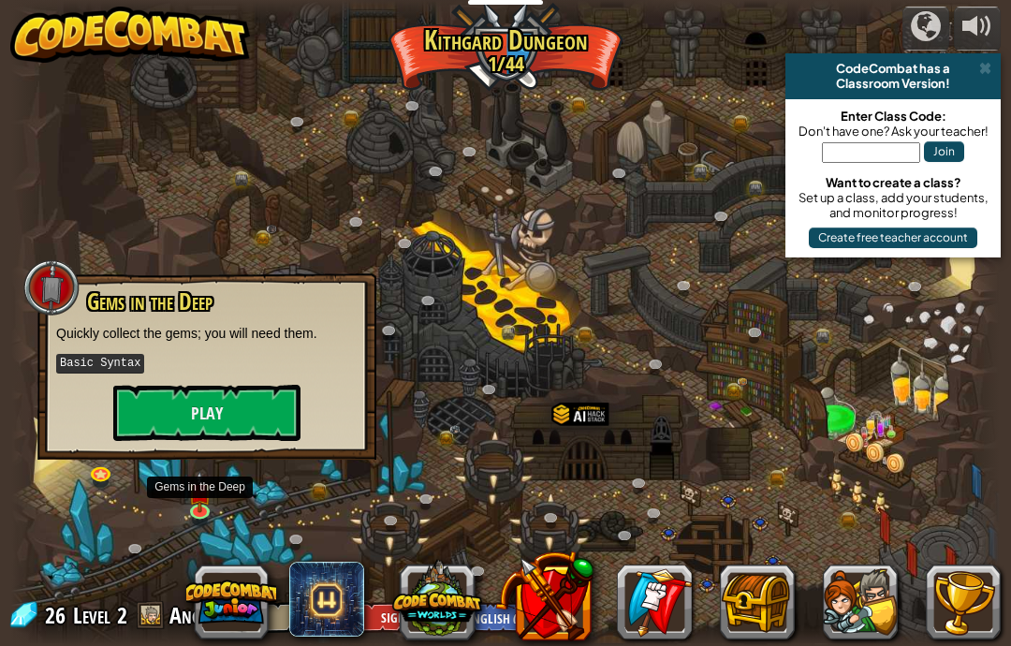
click at [133, 412] on button "Play" at bounding box center [206, 413] width 187 height 56
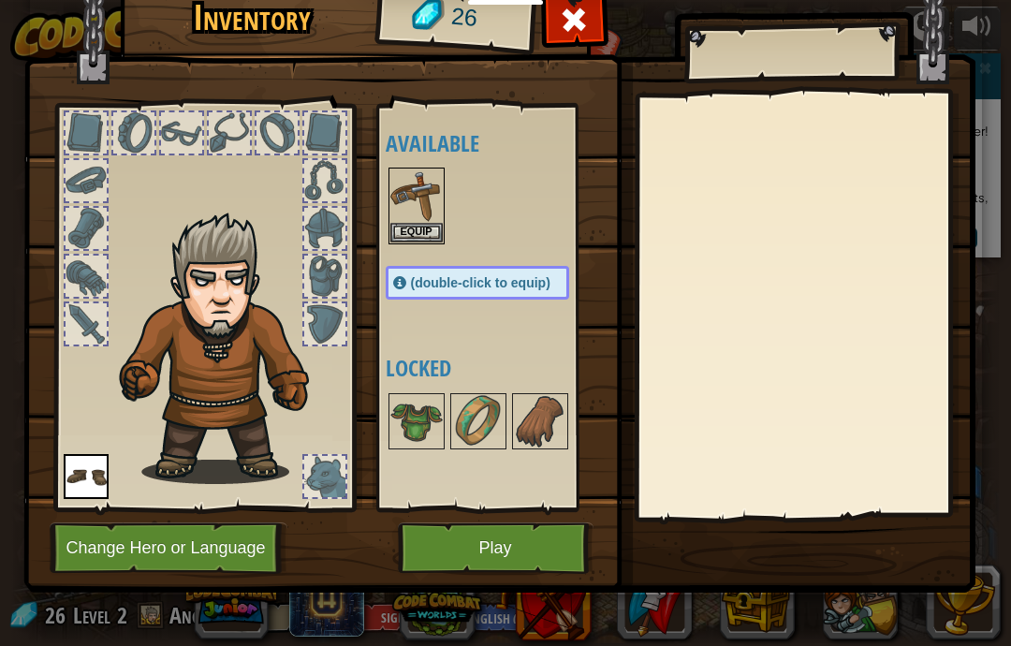
click at [428, 224] on button "Equip" at bounding box center [416, 233] width 52 height 20
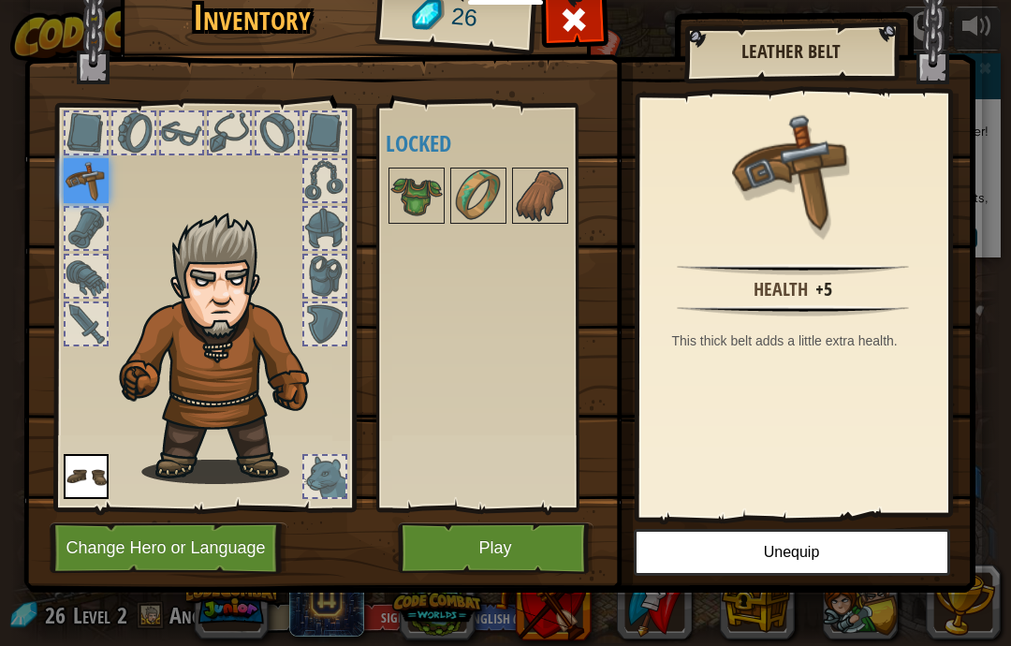
click at [526, 555] on button "Play" at bounding box center [496, 547] width 196 height 51
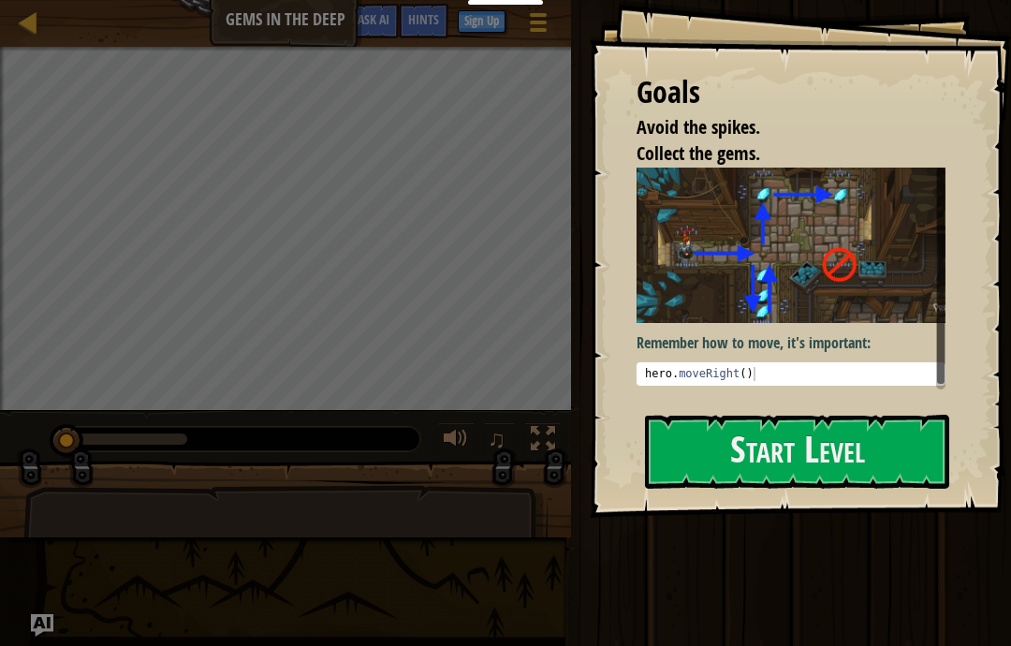
click at [717, 437] on button "Start Level" at bounding box center [797, 452] width 304 height 74
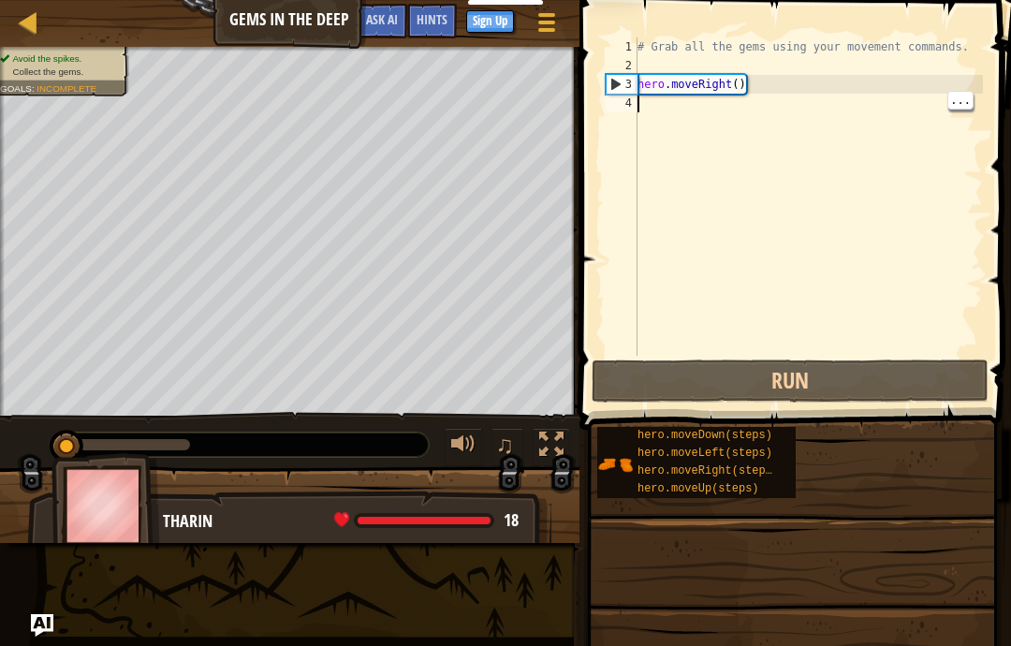
click at [735, 127] on div "# Grab all the gems using your movement commands. hero . moveRight ( )" at bounding box center [808, 215] width 349 height 356
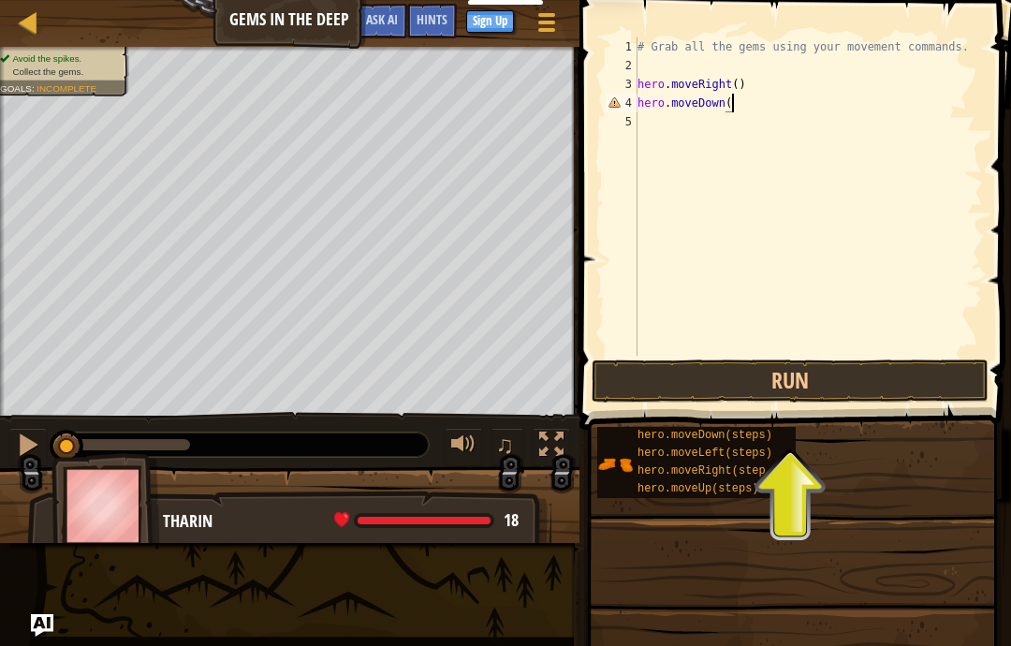
scroll to position [20, 93]
click at [798, 393] on button "Run" at bounding box center [789, 380] width 397 height 43
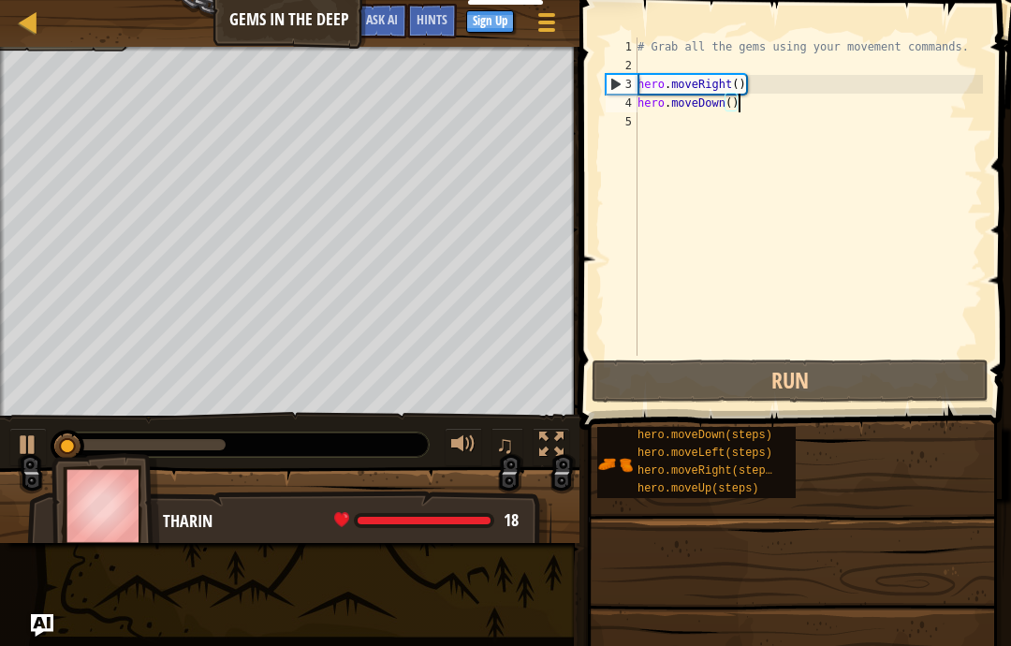
scroll to position [20, 56]
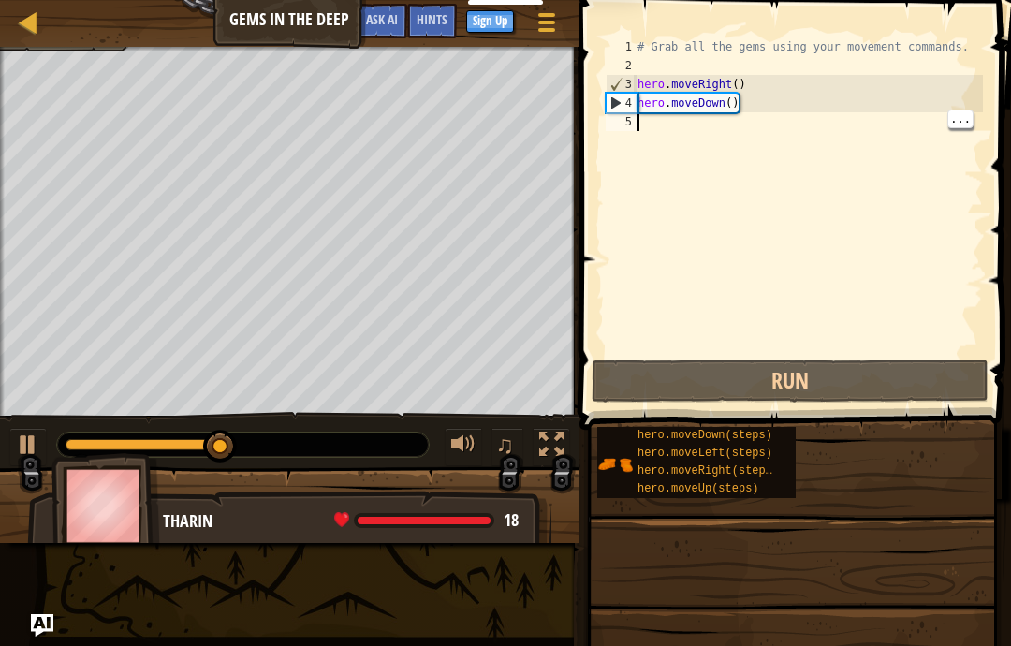
click at [676, 126] on div "# Grab all the gems using your movement commands. hero . moveRight ( ) hero . m…" at bounding box center [808, 215] width 349 height 356
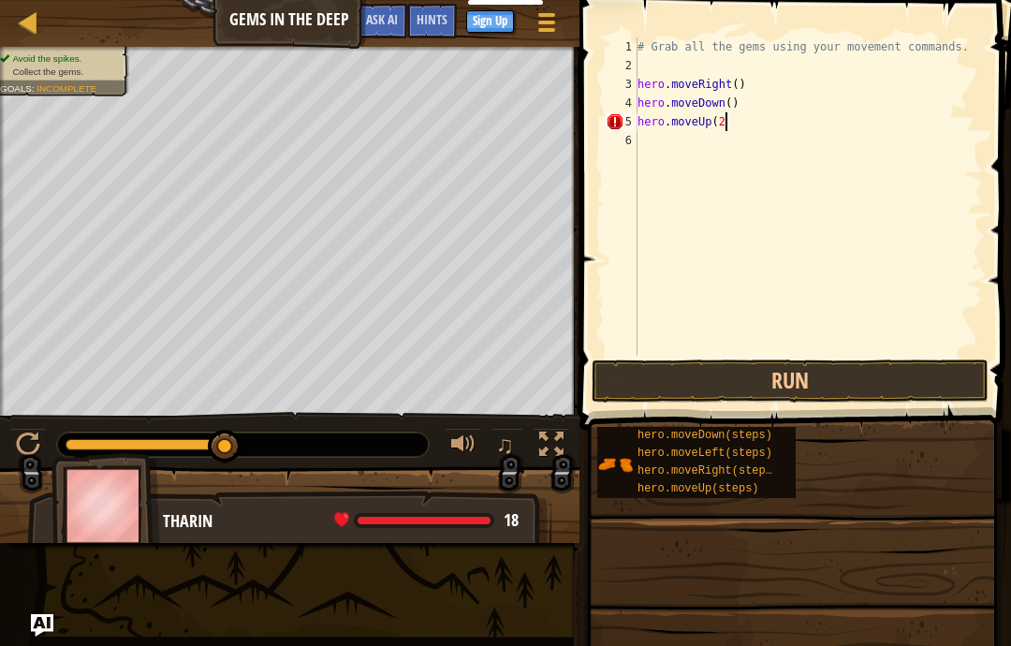
scroll to position [20, 113]
click at [856, 381] on button "Run" at bounding box center [789, 380] width 397 height 43
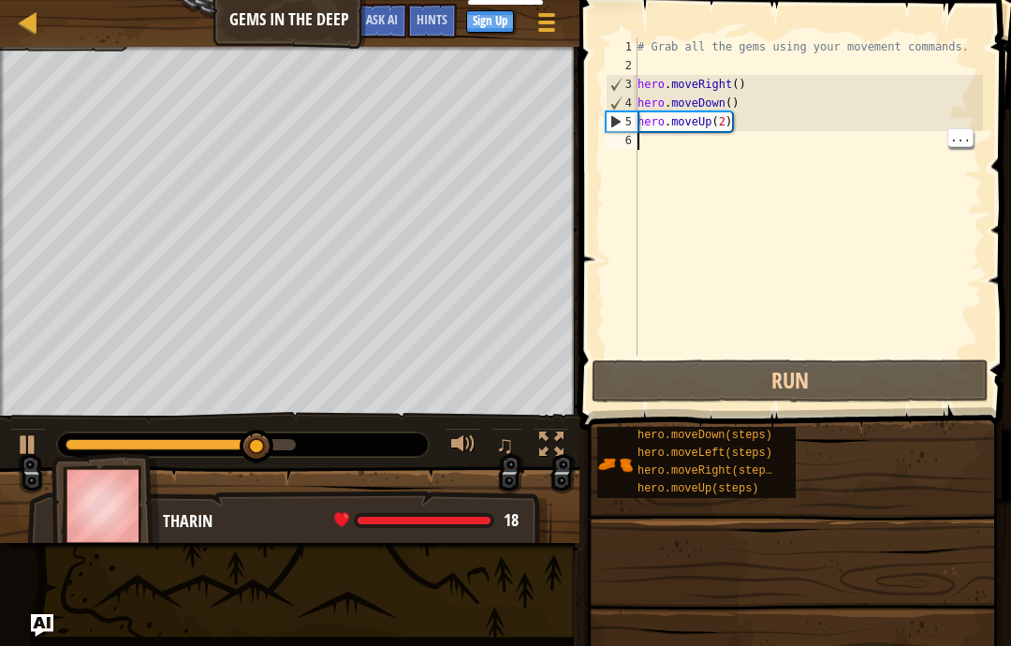
click at [658, 155] on div "# Grab all the gems using your movement commands. hero . moveRight ( ) hero . m…" at bounding box center [808, 215] width 349 height 356
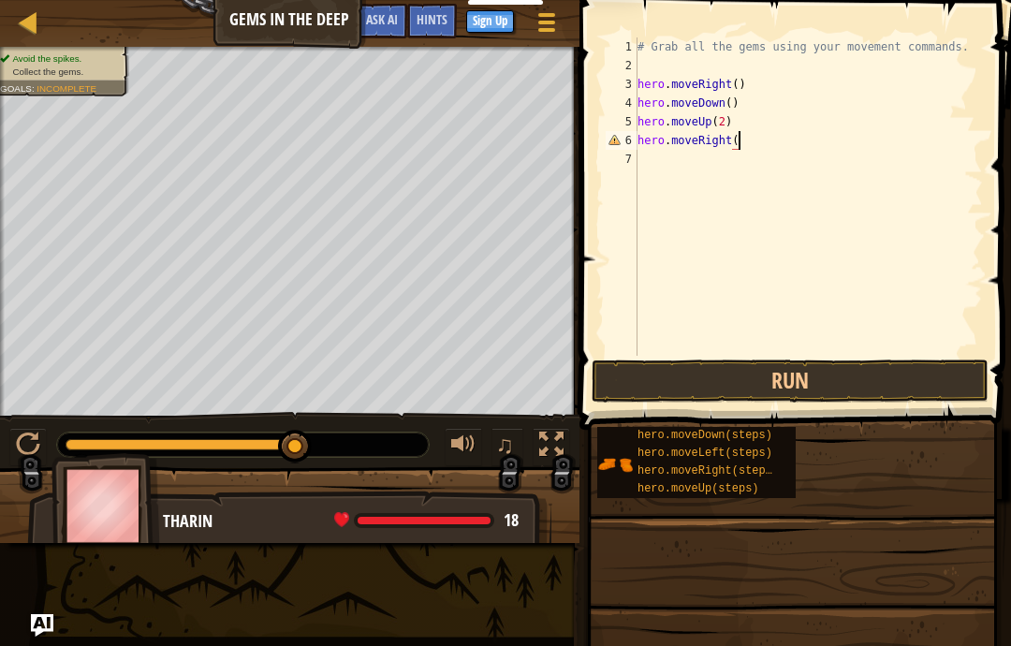
scroll to position [20, 120]
type textarea "abcde fg"
click at [811, 371] on button "Run" at bounding box center [789, 380] width 397 height 43
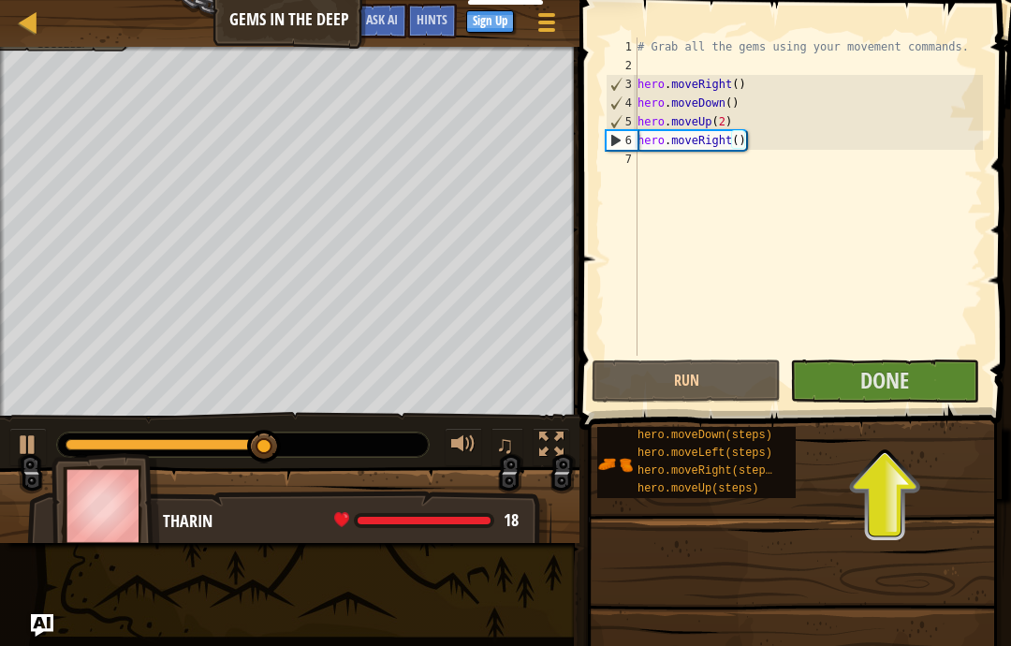
click at [911, 388] on button "Done" at bounding box center [884, 380] width 189 height 43
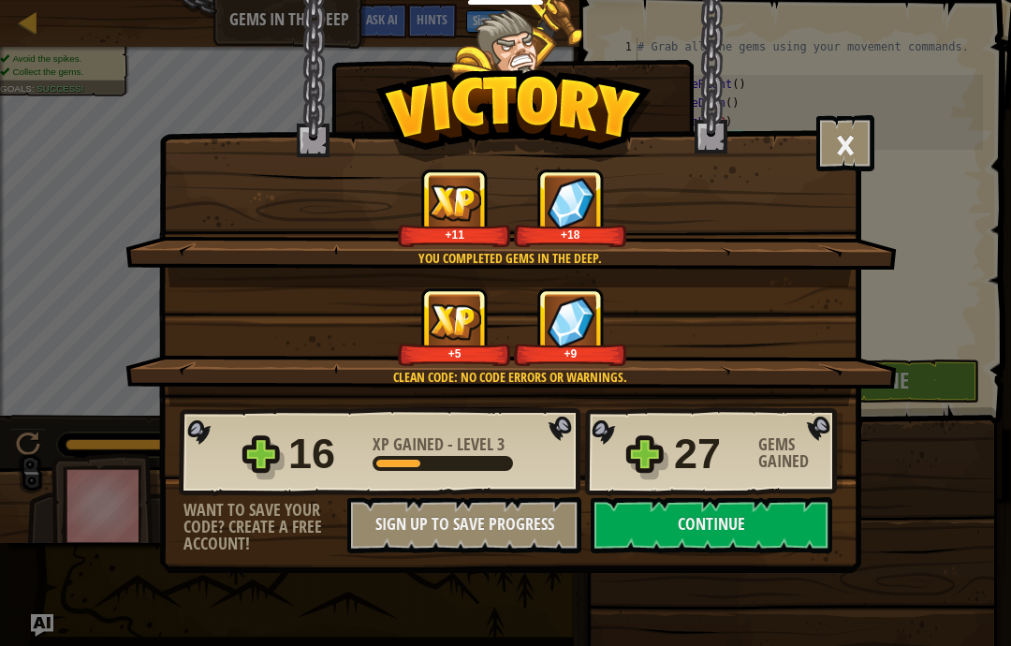
click at [783, 521] on button "Continue" at bounding box center [710, 525] width 241 height 56
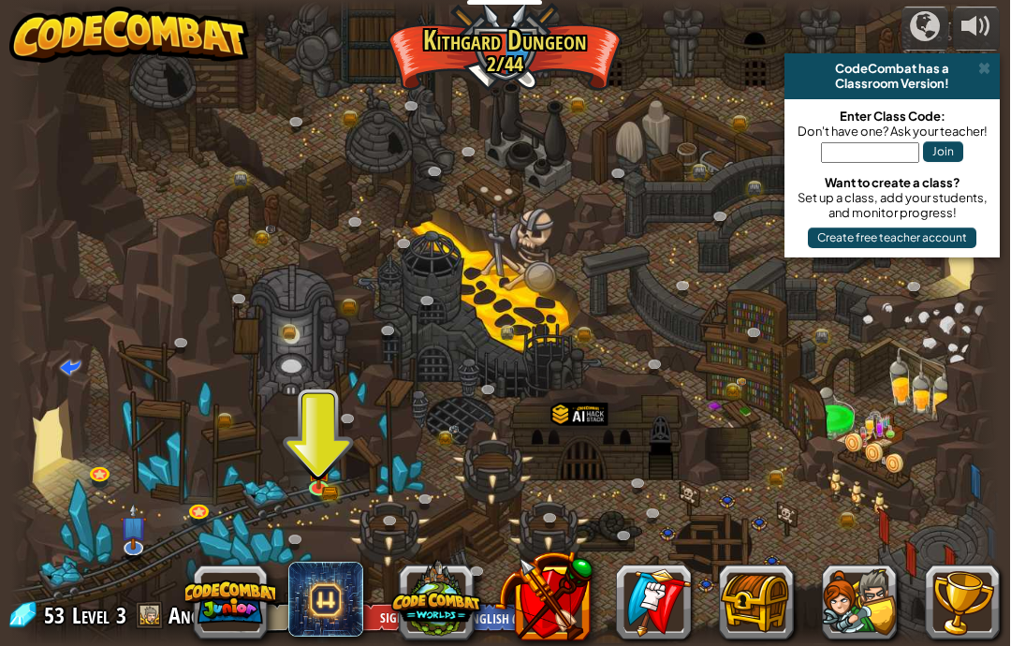
scroll to position [0, 101]
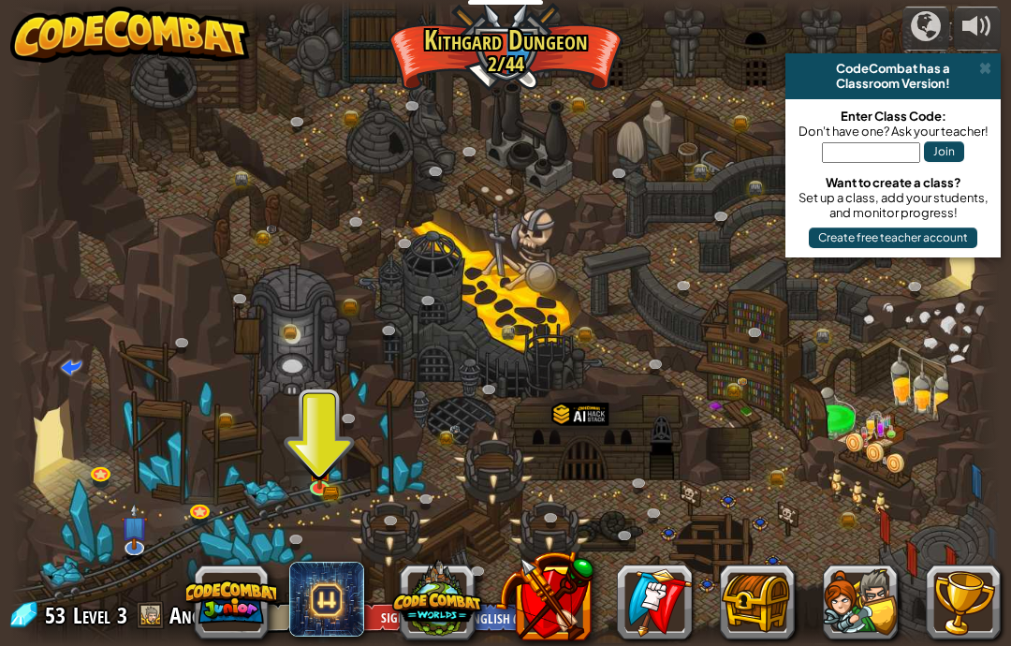
click at [979, 75] on span at bounding box center [985, 68] width 12 height 15
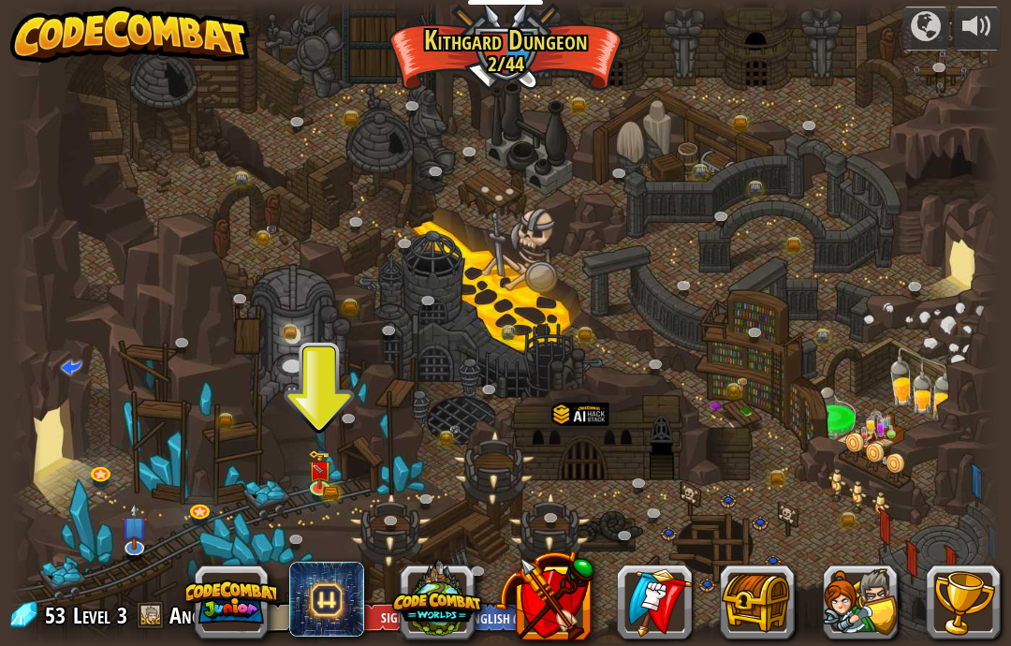
click at [925, 35] on div at bounding box center [926, 26] width 30 height 30
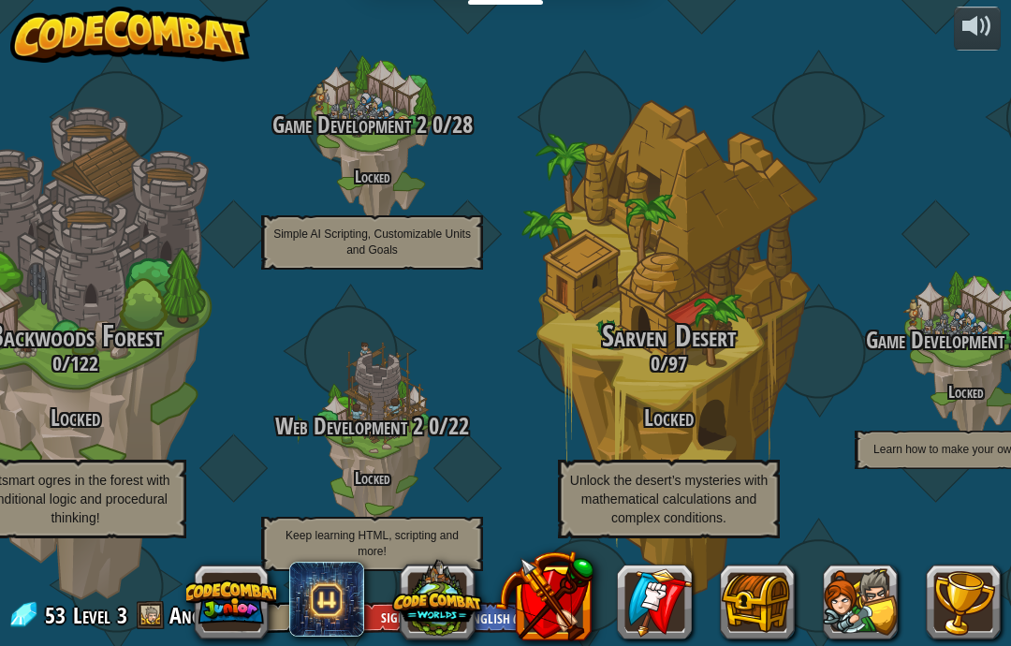
scroll to position [60, 961]
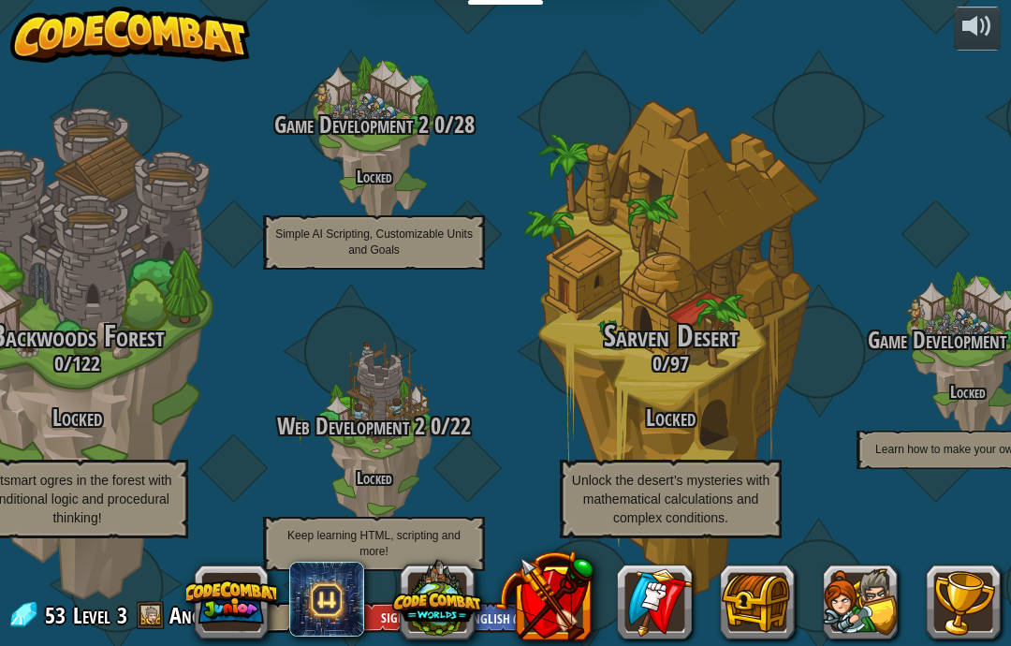
click at [913, 174] on div "Game Development 3 0 / 11 Locked Learn how to make your own games!" at bounding box center [967, 289] width 297 height 593
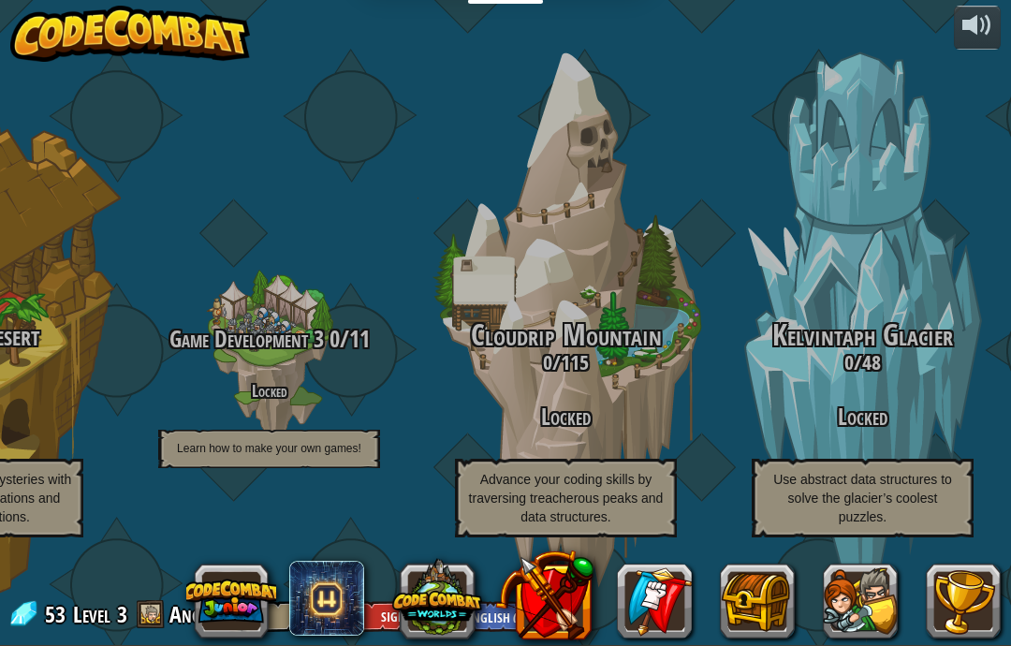
scroll to position [70, -91]
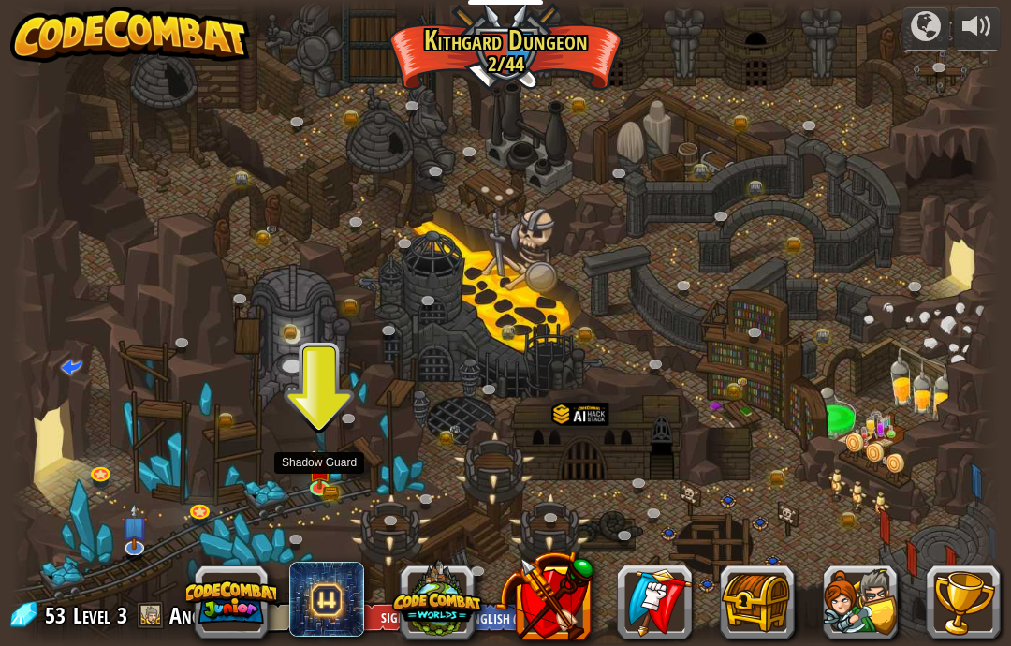
click at [335, 485] on link at bounding box center [321, 489] width 37 height 28
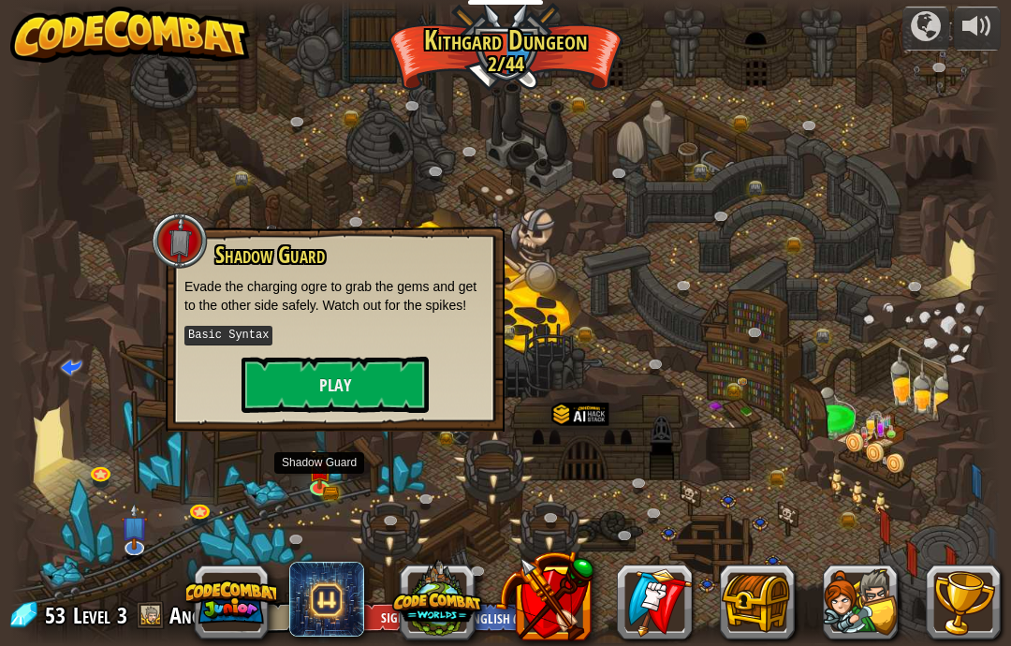
click at [388, 398] on button "Play" at bounding box center [334, 385] width 187 height 56
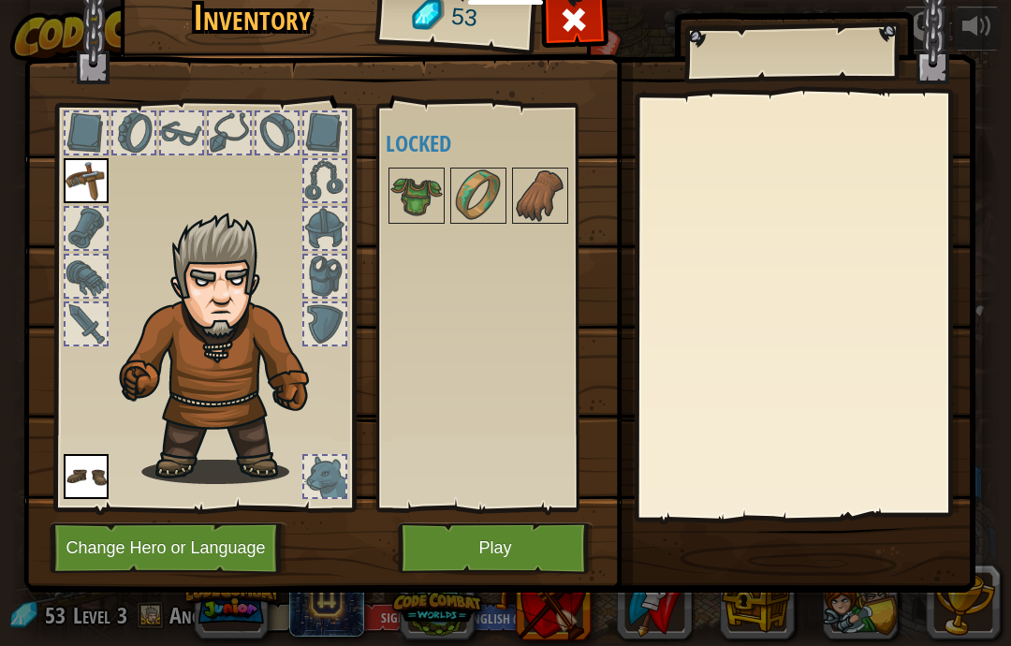
click at [474, 560] on button "Play" at bounding box center [496, 547] width 196 height 51
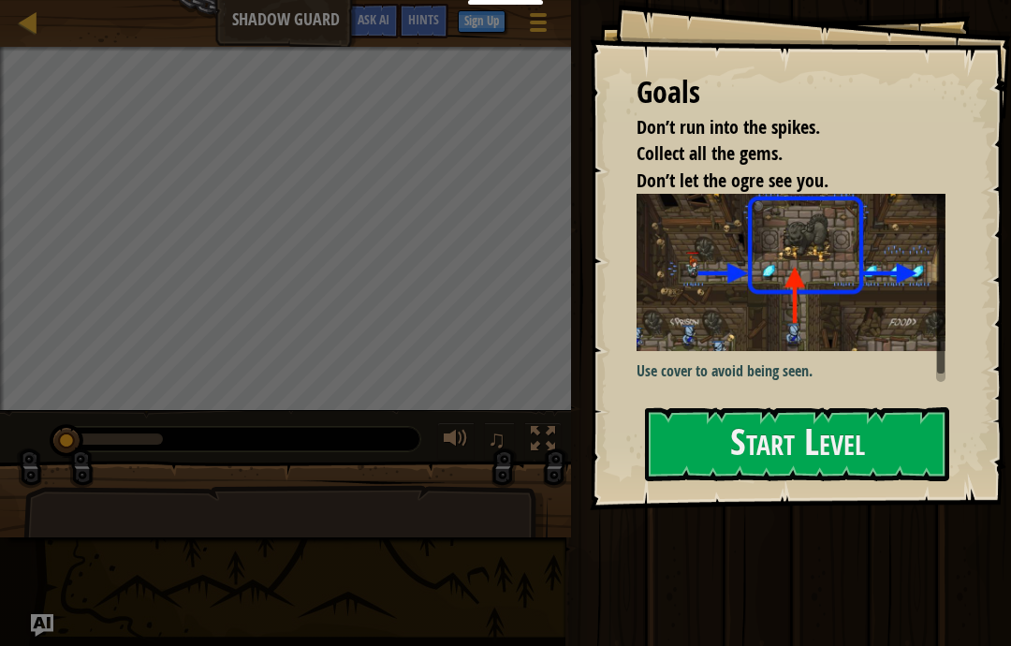
click at [687, 429] on button "Start Level" at bounding box center [797, 444] width 304 height 74
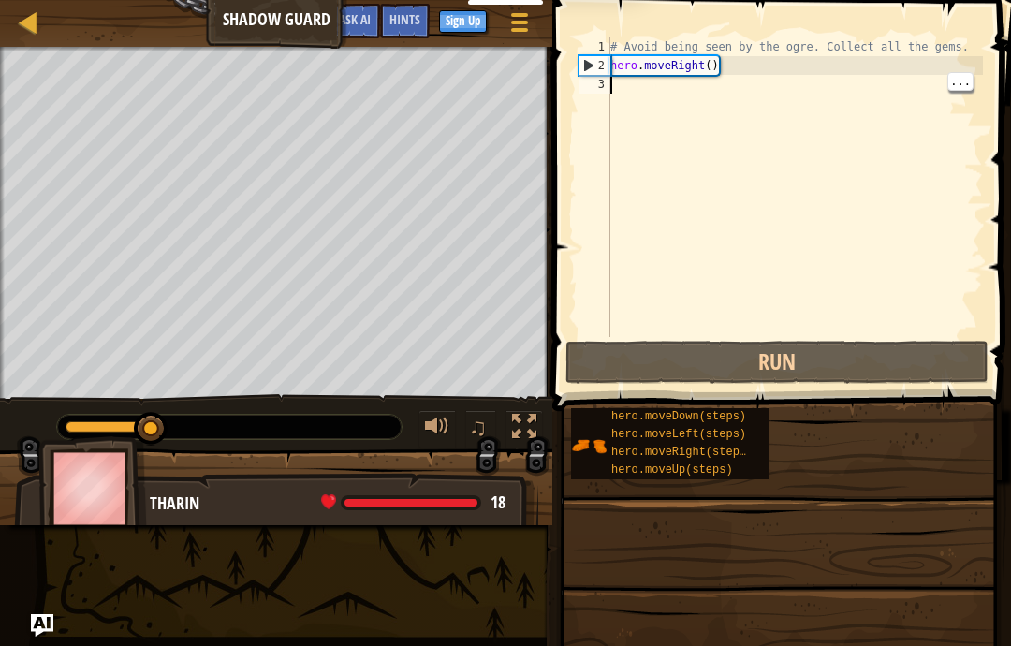
click at [649, 90] on div "# Avoid being seen by the ogre. Collect all the gems. hero . moveRight ( )" at bounding box center [794, 205] width 376 height 337
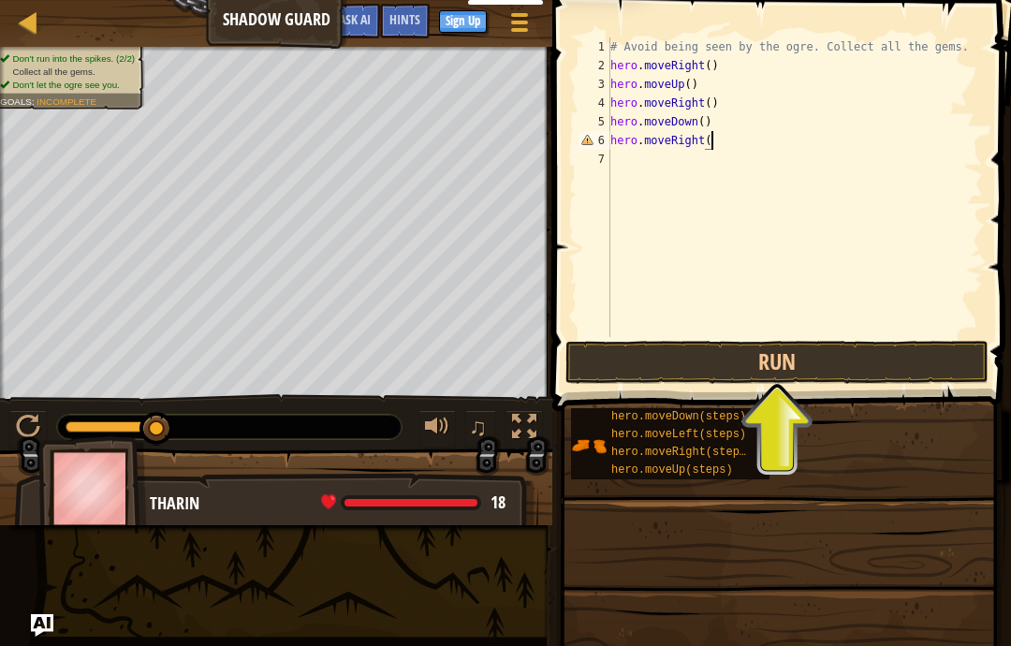
scroll to position [20, 120]
type textarea "abcde fg"
click at [853, 357] on button "Run" at bounding box center [776, 362] width 423 height 43
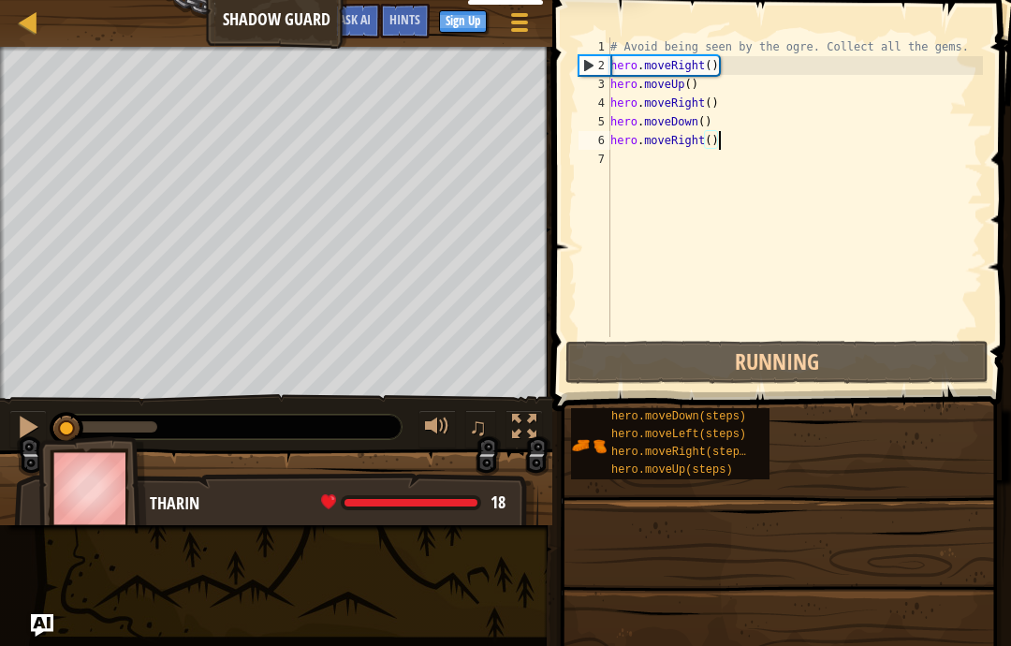
scroll to position [20, 56]
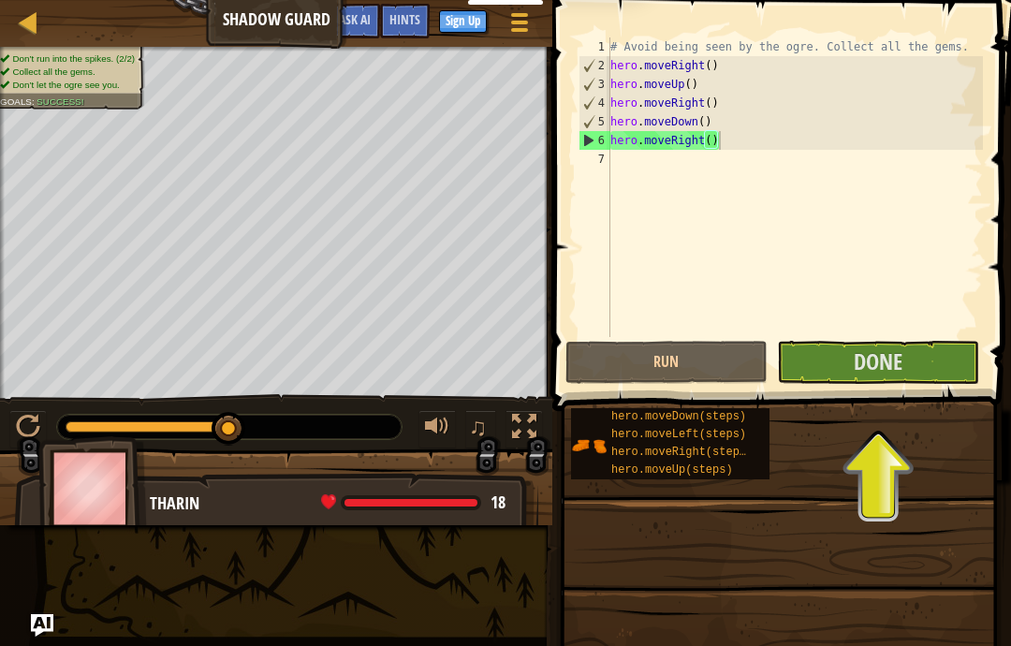
click at [877, 379] on button "Done" at bounding box center [878, 362] width 202 height 43
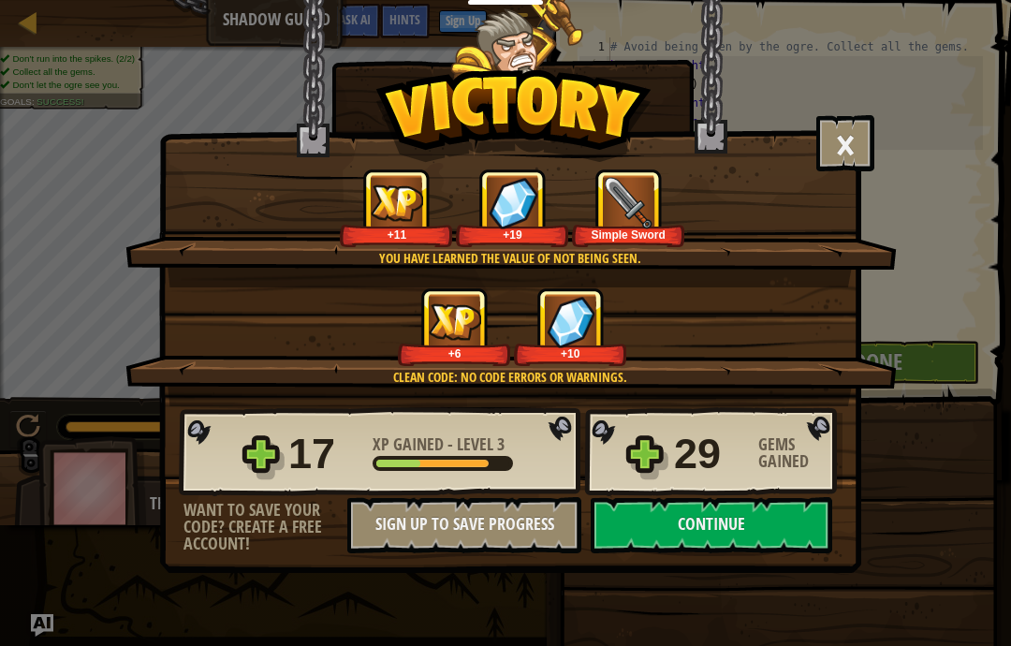
click at [778, 533] on button "Continue" at bounding box center [710, 525] width 241 height 56
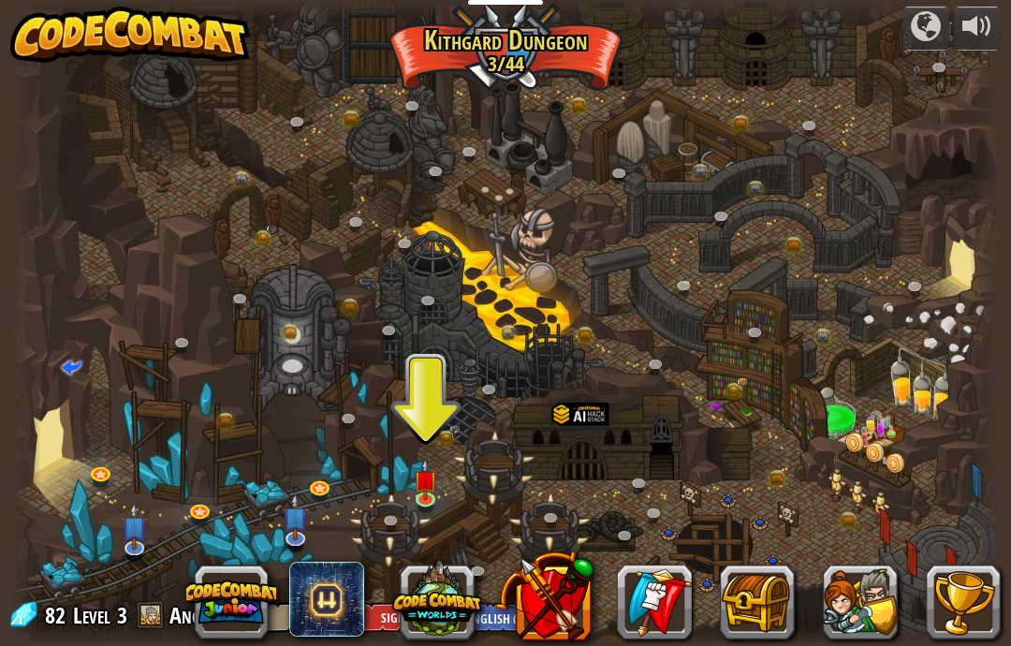
click at [573, 590] on button at bounding box center [544, 596] width 98 height 98
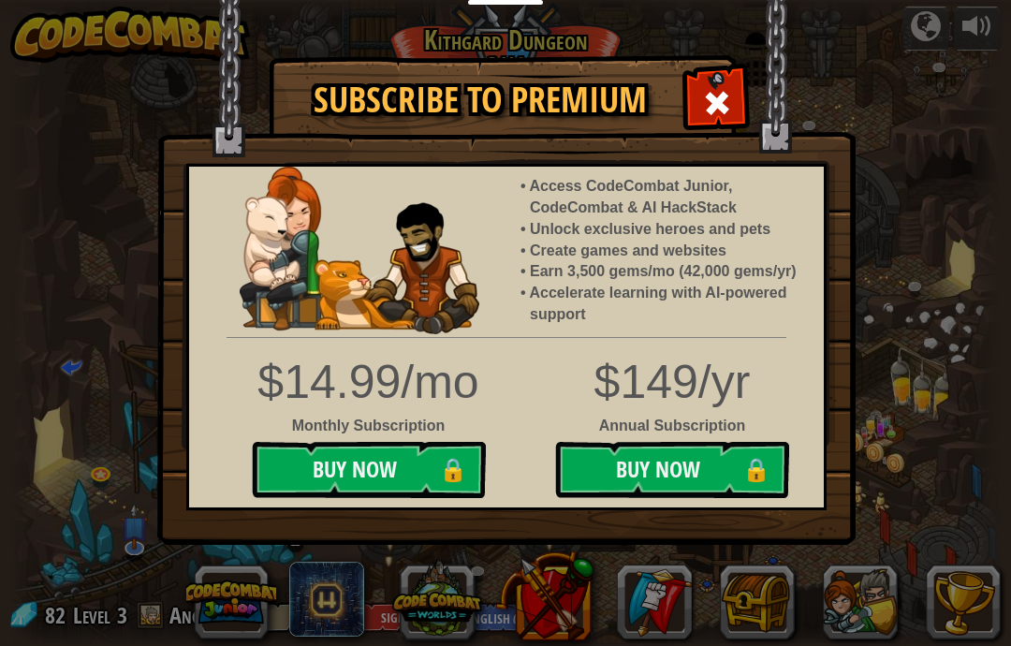
click at [732, 97] on div at bounding box center [716, 100] width 59 height 59
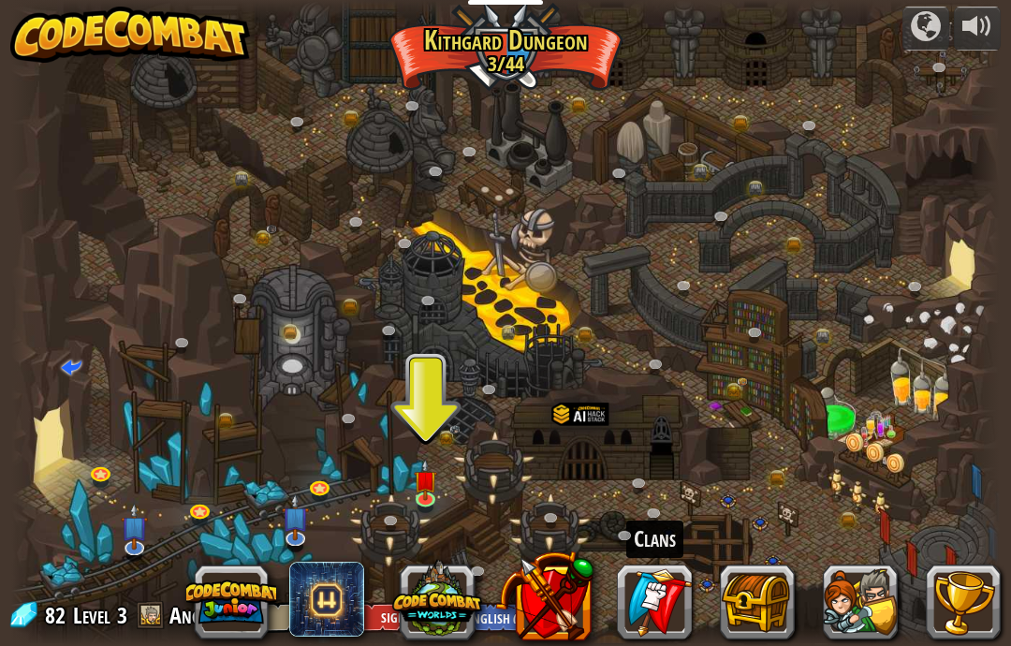
click at [657, 603] on link at bounding box center [654, 601] width 75 height 75
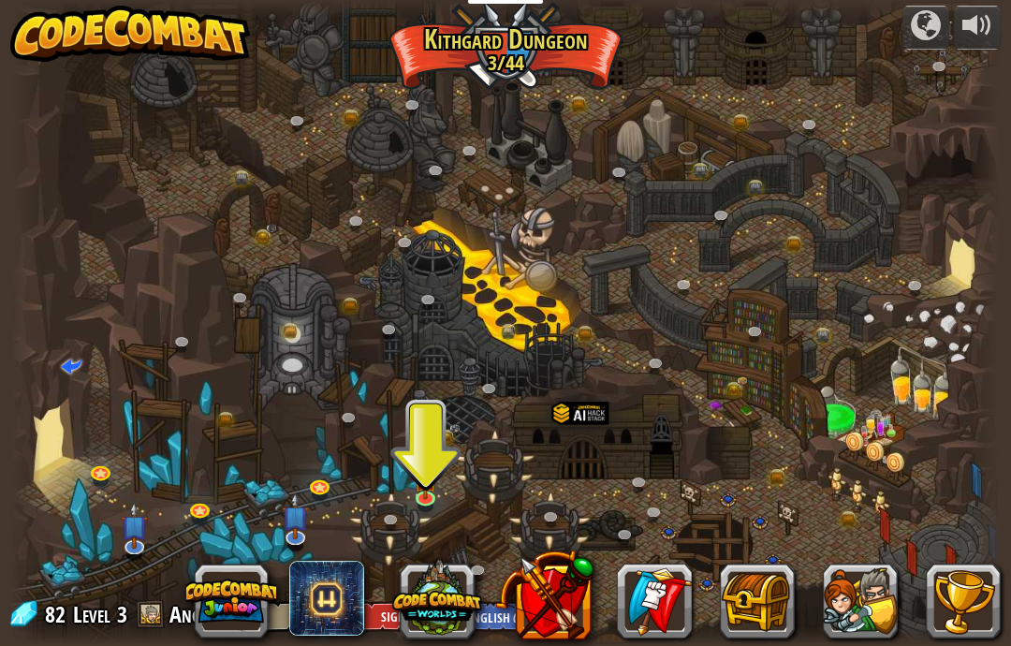
click at [753, 582] on button at bounding box center [757, 600] width 75 height 75
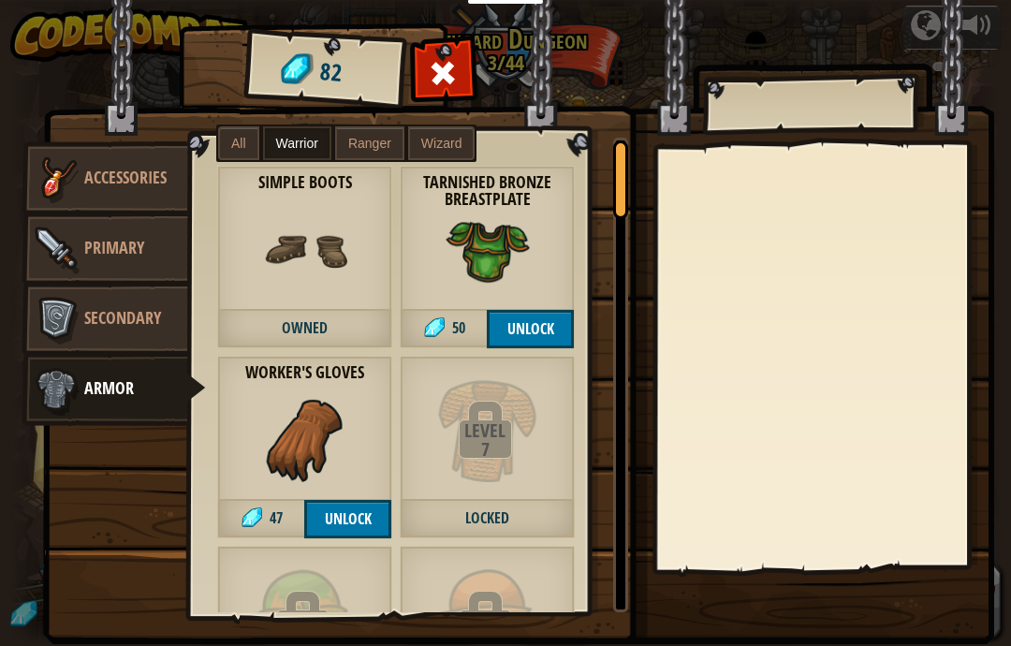
click at [547, 328] on button "Unlock" at bounding box center [530, 329] width 87 height 38
click at [527, 323] on button "Confirm" at bounding box center [530, 329] width 87 height 38
click at [346, 532] on button "Unlock" at bounding box center [347, 519] width 87 height 38
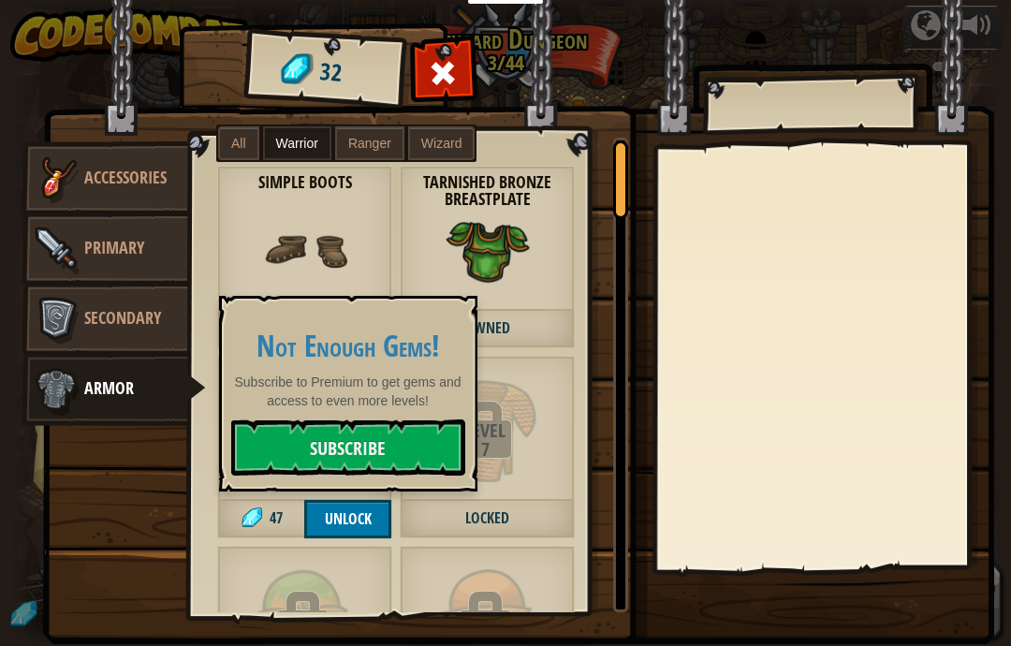
click at [353, 532] on button "Unlock" at bounding box center [347, 519] width 87 height 38
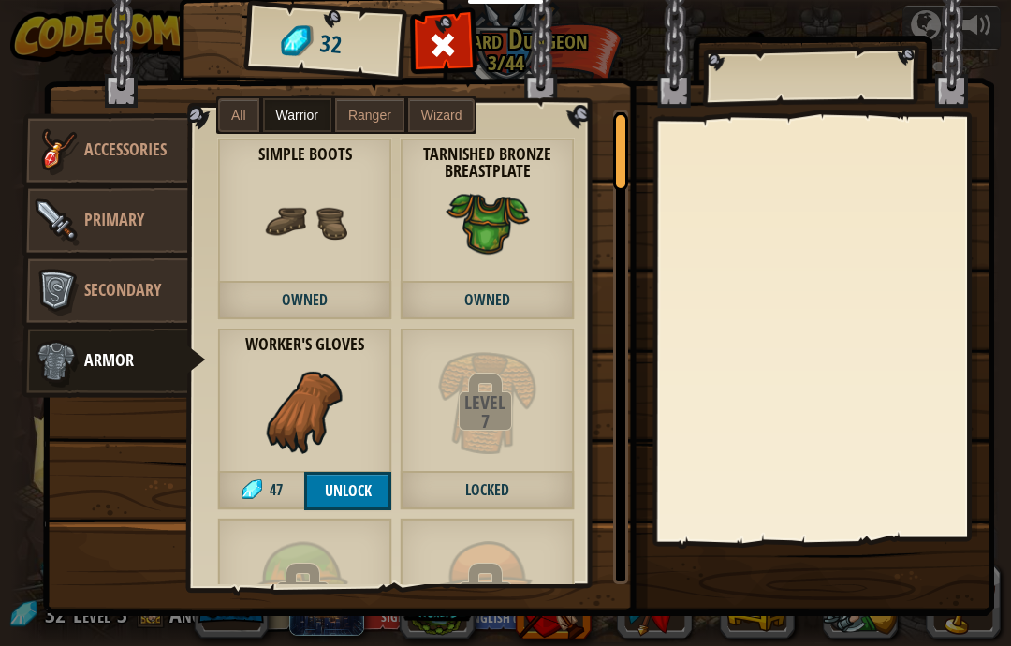
scroll to position [28, 0]
click at [72, 134] on img at bounding box center [56, 151] width 56 height 56
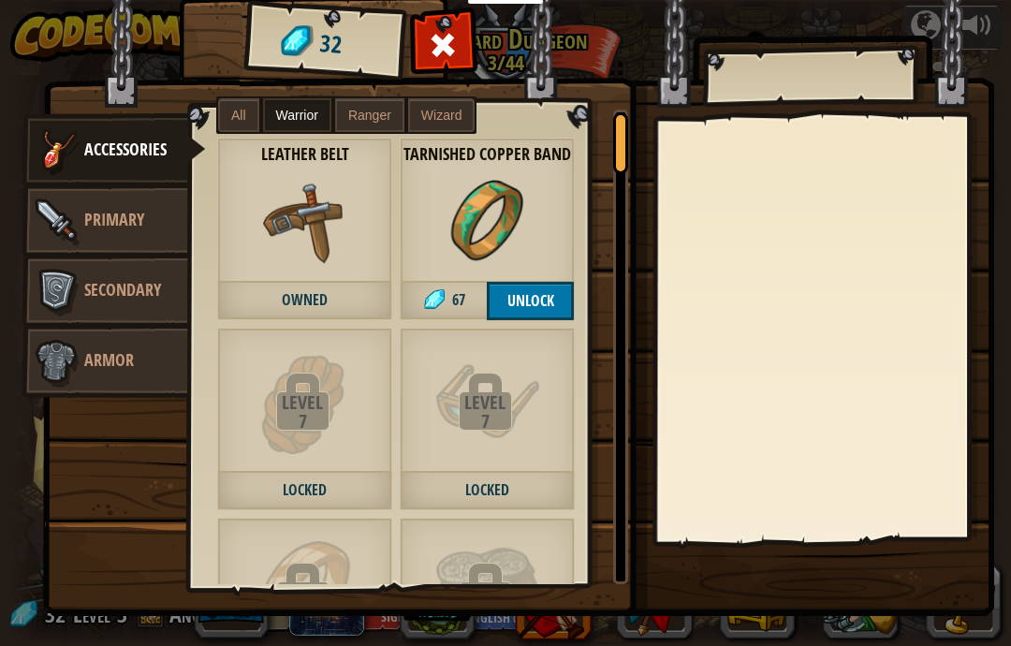
click at [71, 229] on img at bounding box center [56, 221] width 56 height 56
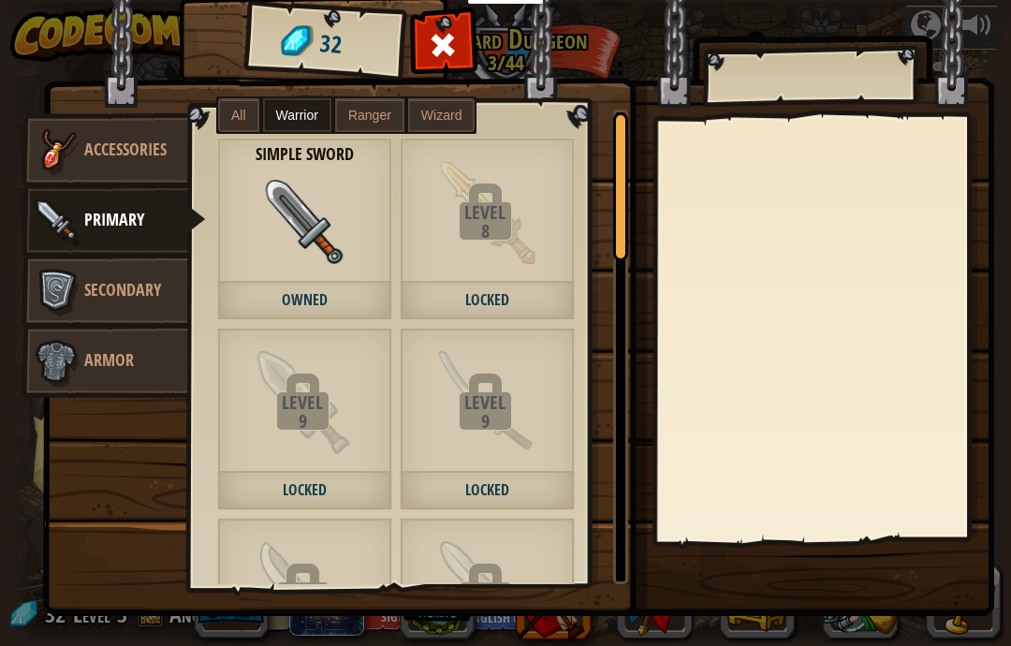
click at [71, 159] on img at bounding box center [56, 151] width 56 height 56
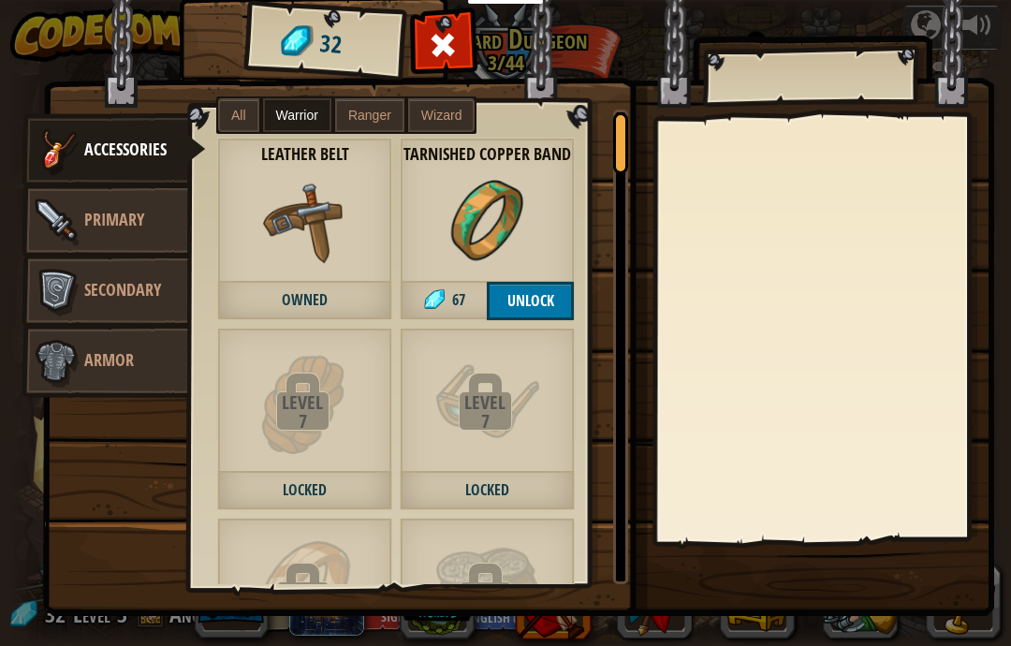
click at [535, 295] on button "Unlock" at bounding box center [530, 301] width 87 height 38
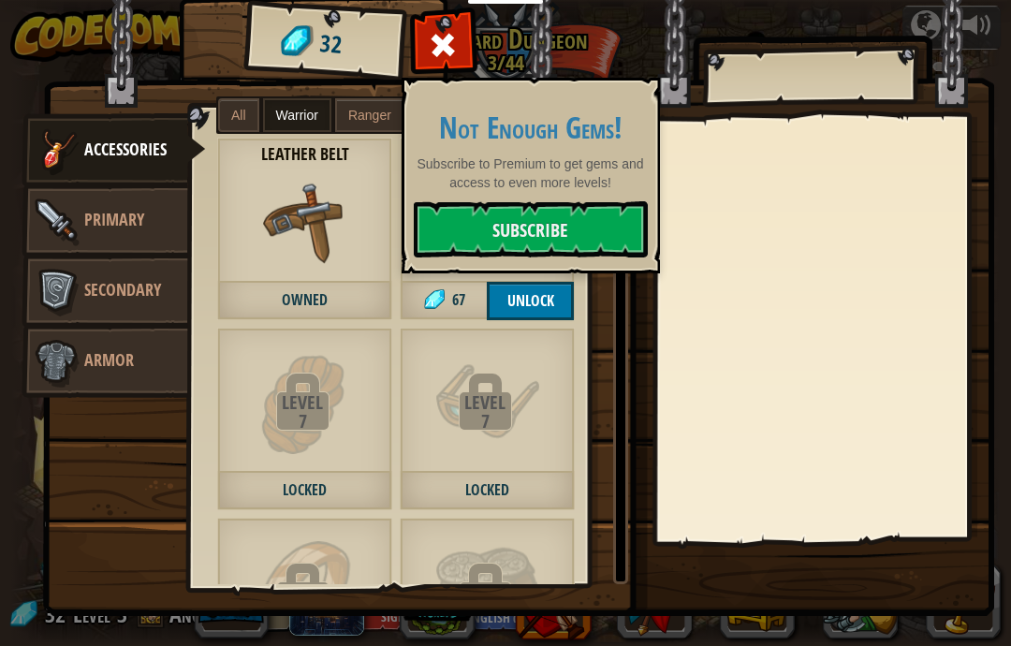
click at [613, 324] on div at bounding box center [620, 346] width 15 height 474
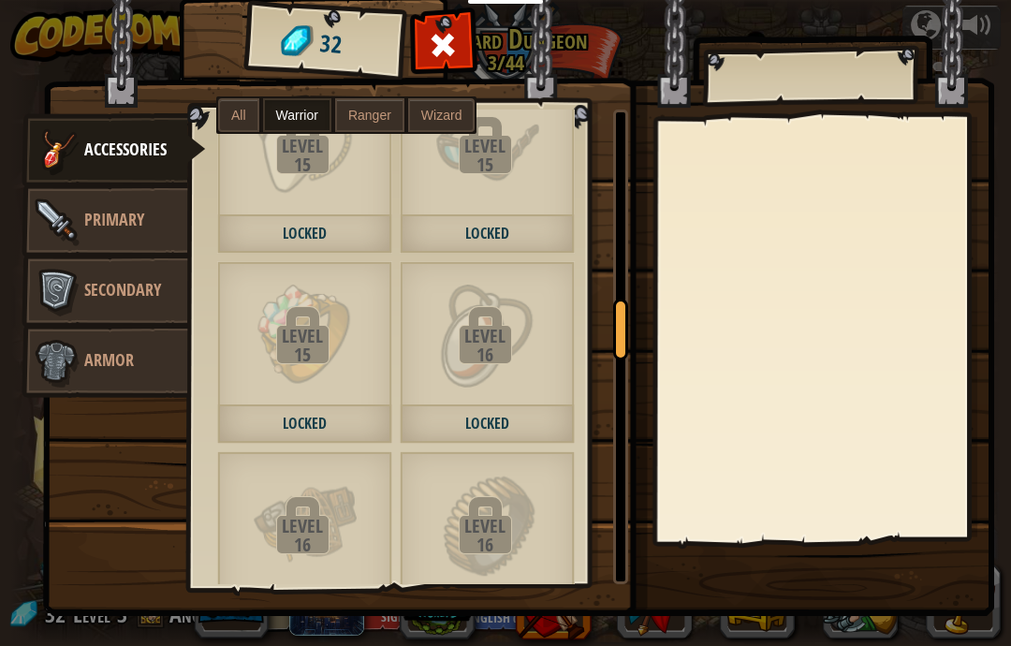
click at [62, 215] on img at bounding box center [56, 221] width 56 height 56
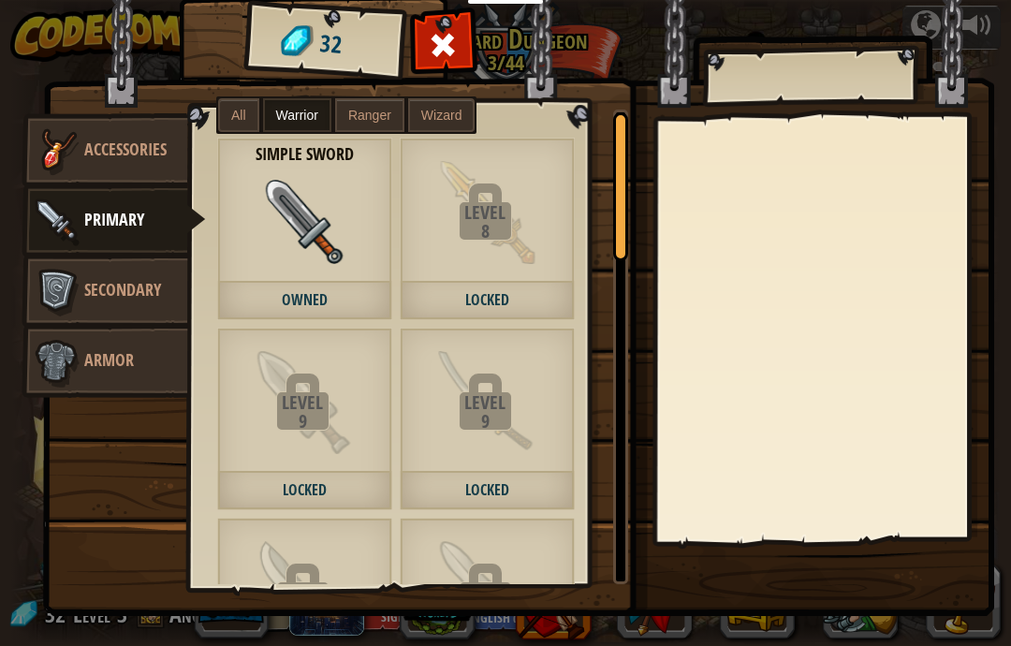
click at [65, 147] on img at bounding box center [56, 151] width 56 height 56
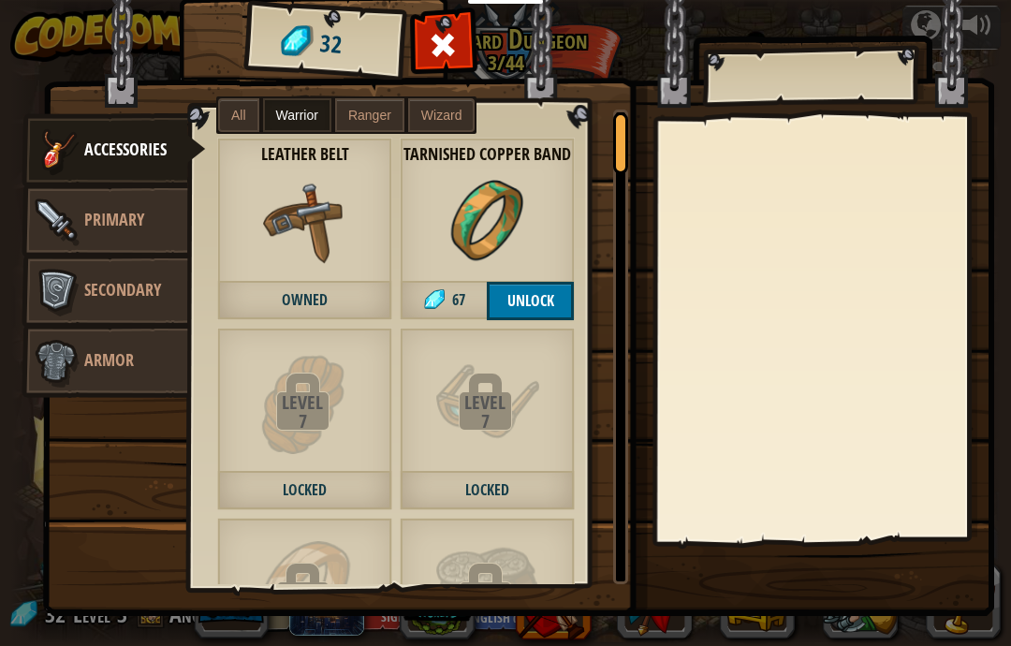
scroll to position [0, 0]
click at [374, 128] on label "Ranger" at bounding box center [369, 115] width 69 height 34
click at [451, 115] on span "Wizard" at bounding box center [441, 115] width 41 height 15
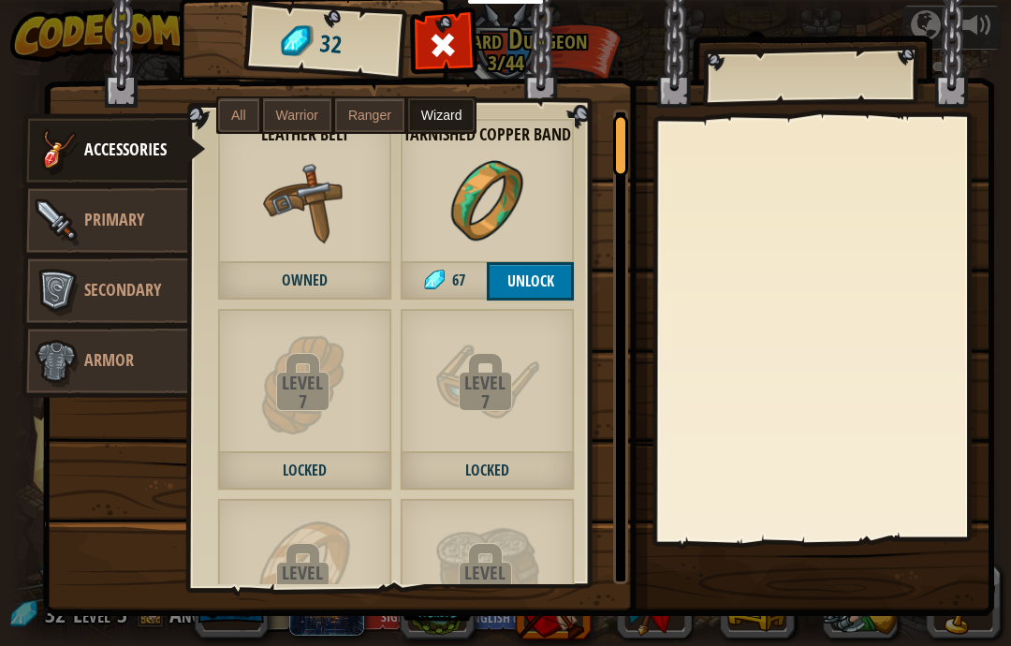
scroll to position [21, 0]
click at [42, 287] on img at bounding box center [56, 291] width 56 height 56
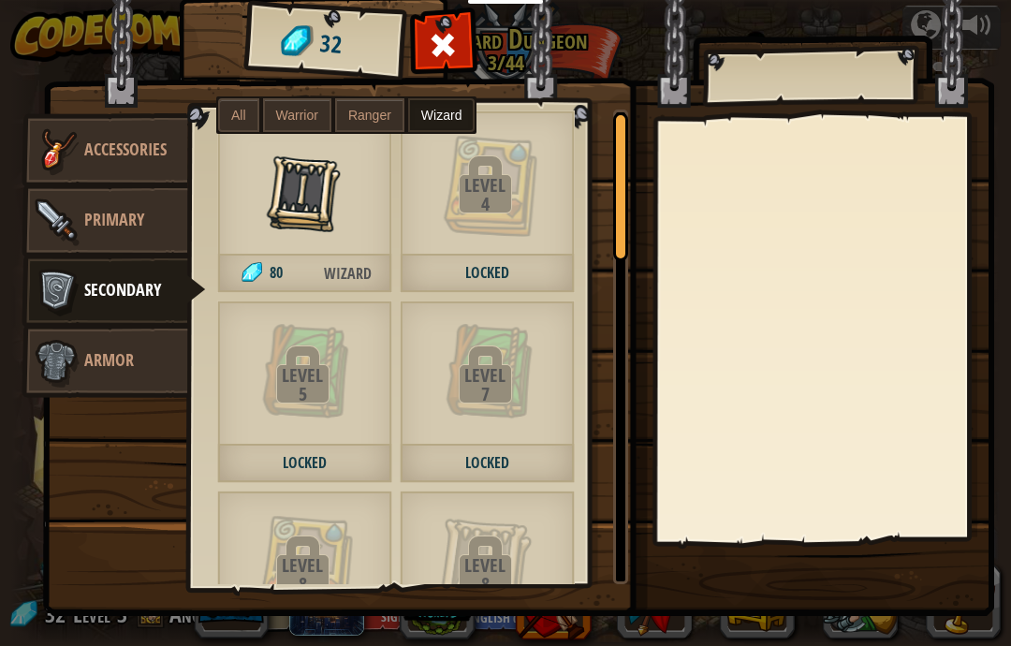
scroll to position [30, 0]
click at [62, 357] on img at bounding box center [56, 361] width 56 height 56
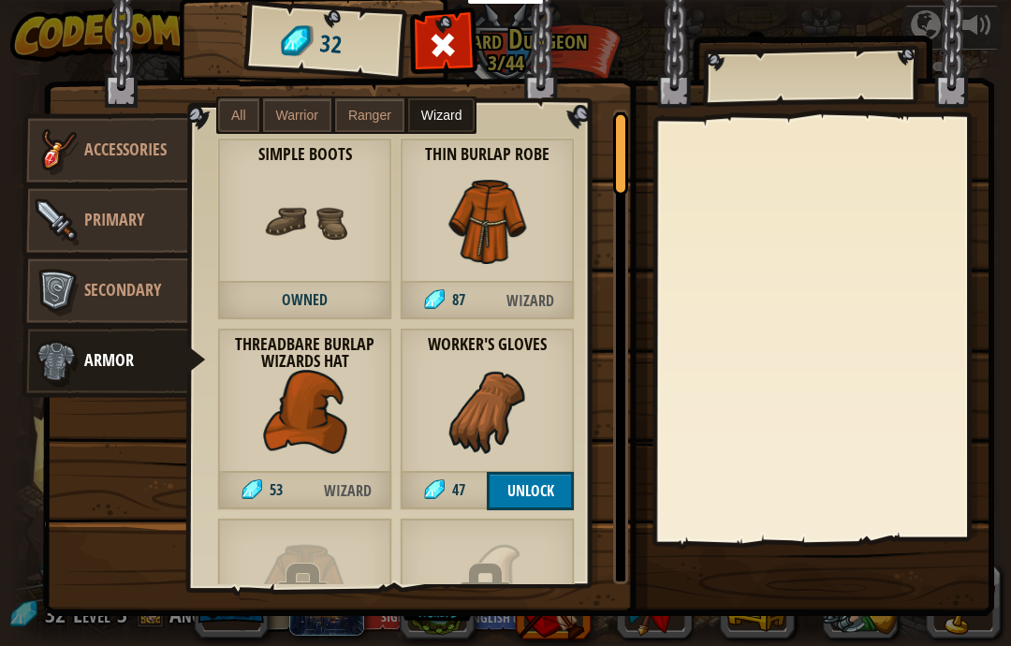
scroll to position [0, 0]
click at [154, 299] on span "Secondary" at bounding box center [122, 289] width 77 height 23
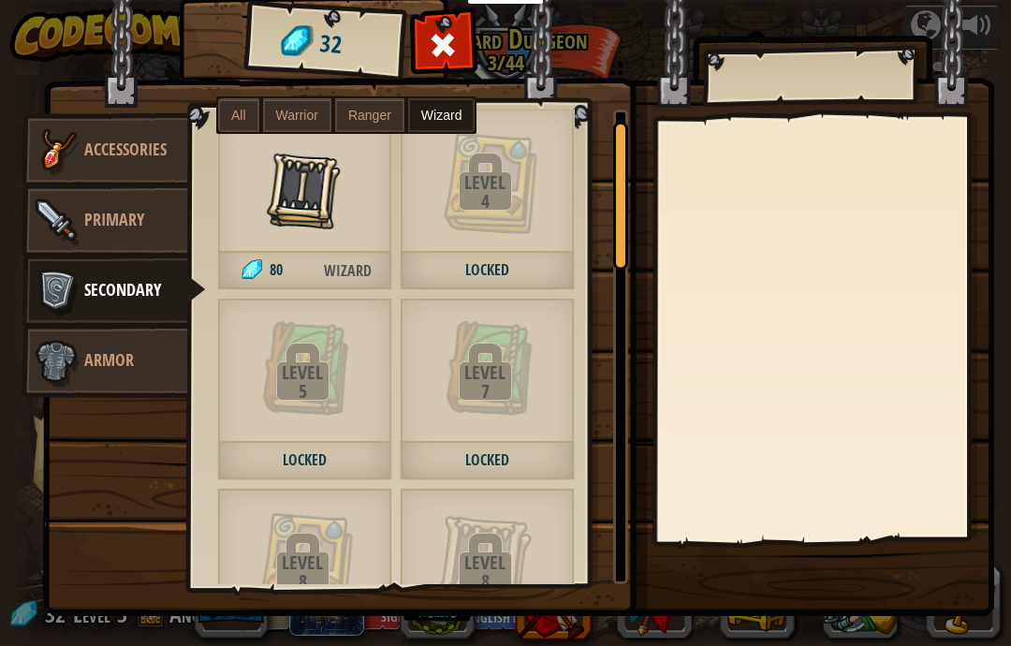
click at [57, 240] on img at bounding box center [56, 221] width 56 height 56
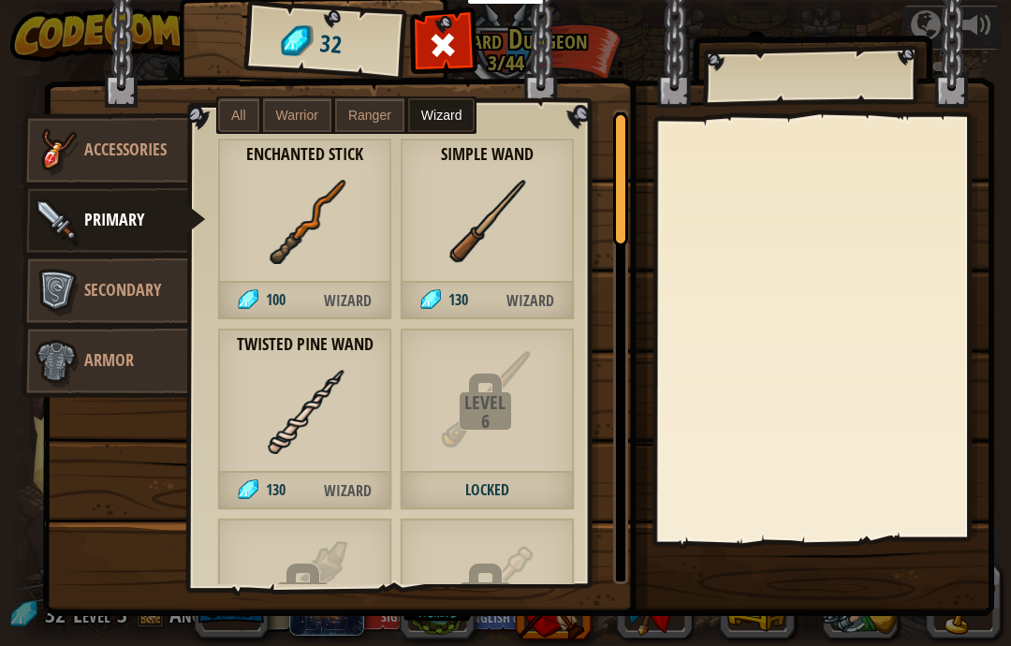
click at [56, 151] on img at bounding box center [56, 151] width 56 height 56
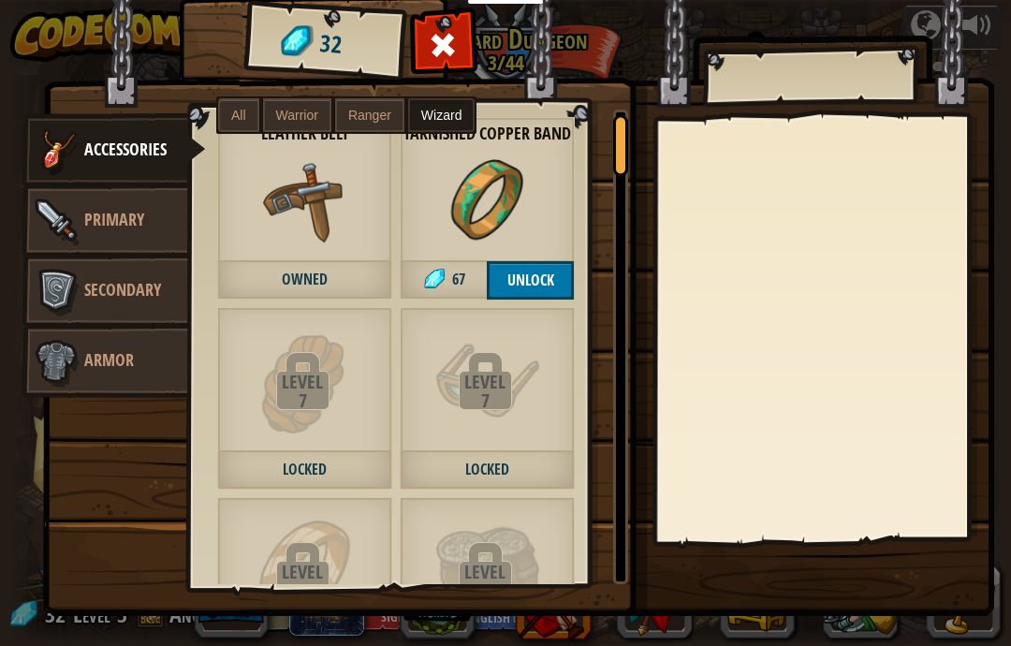
click at [443, 37] on span at bounding box center [444, 45] width 30 height 30
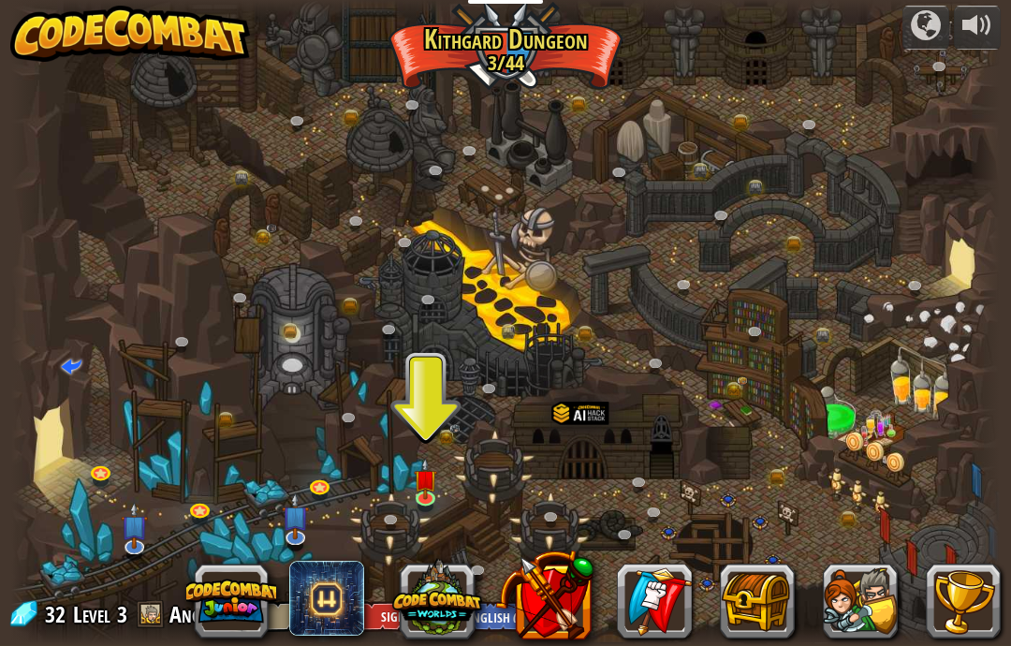
click at [423, 507] on link at bounding box center [427, 500] width 37 height 28
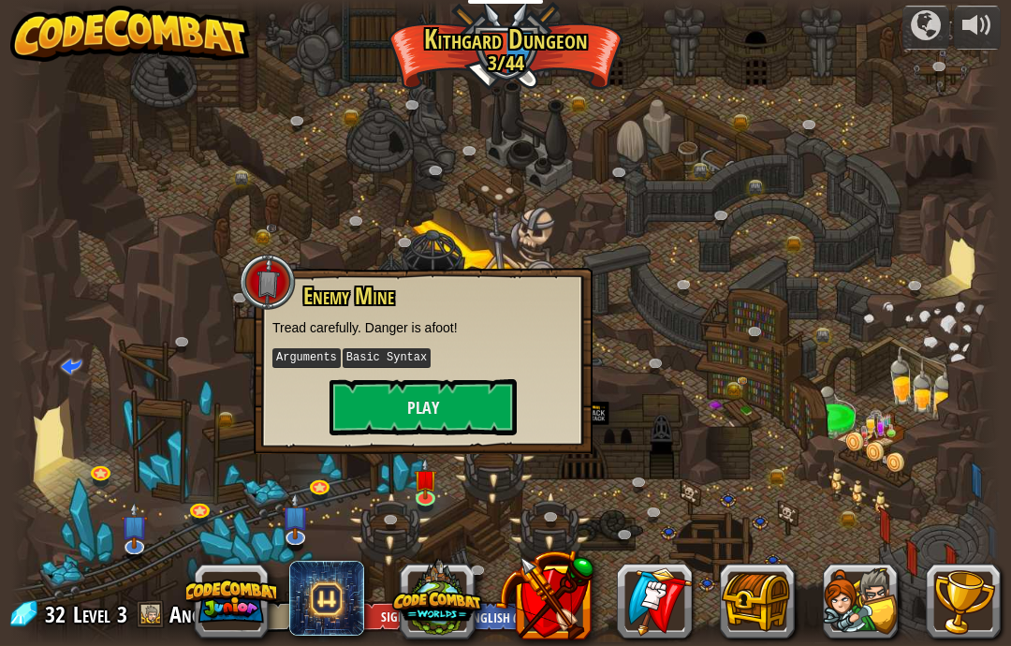
click at [651, 430] on div at bounding box center [505, 322] width 988 height 646
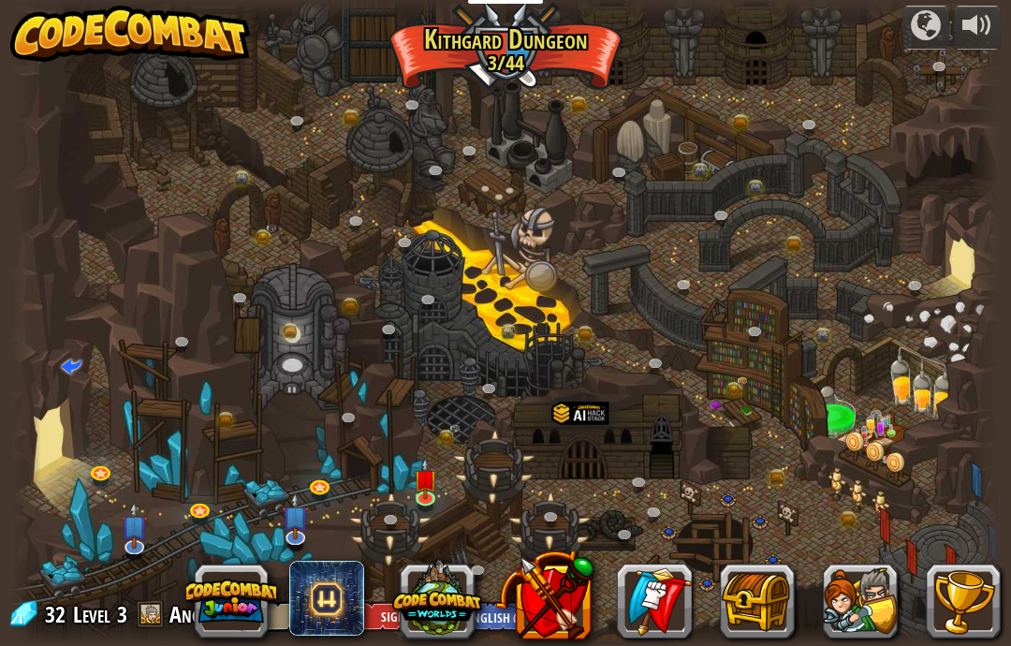
click at [152, 614] on span at bounding box center [151, 614] width 28 height 28
click at [153, 634] on div at bounding box center [505, 636] width 988 height 20
click at [152, 634] on div at bounding box center [505, 636] width 988 height 20
click at [165, 628] on div "32 Level 3 Anonymous Log In Sign Up English (US) English (UK) 简体中文 繁體中文 русский…" at bounding box center [282, 616] width 550 height 33
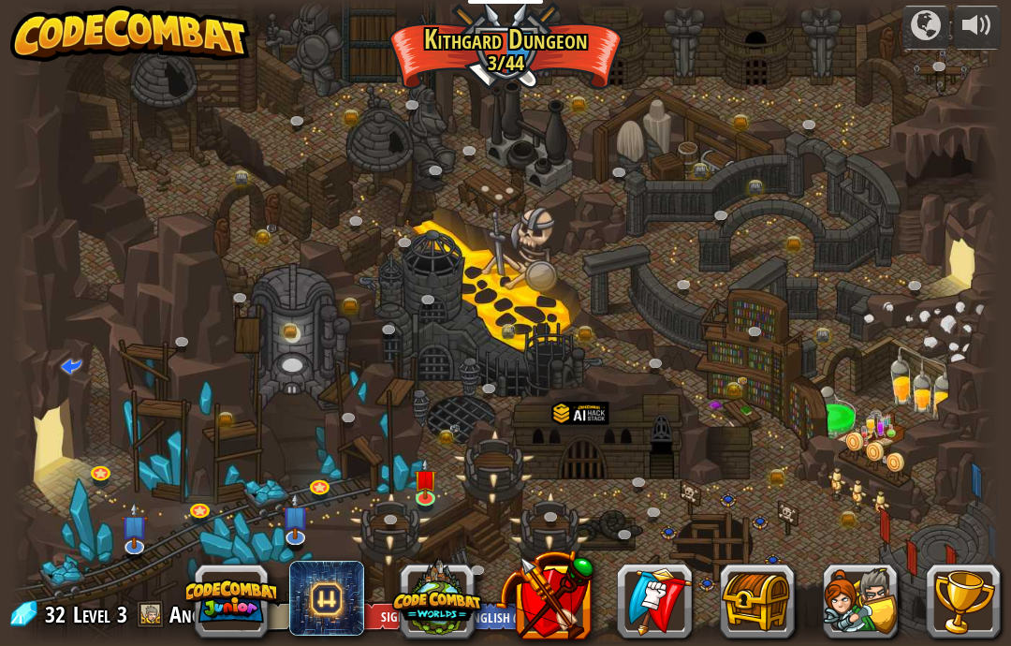
click at [420, 489] on img at bounding box center [426, 478] width 24 height 41
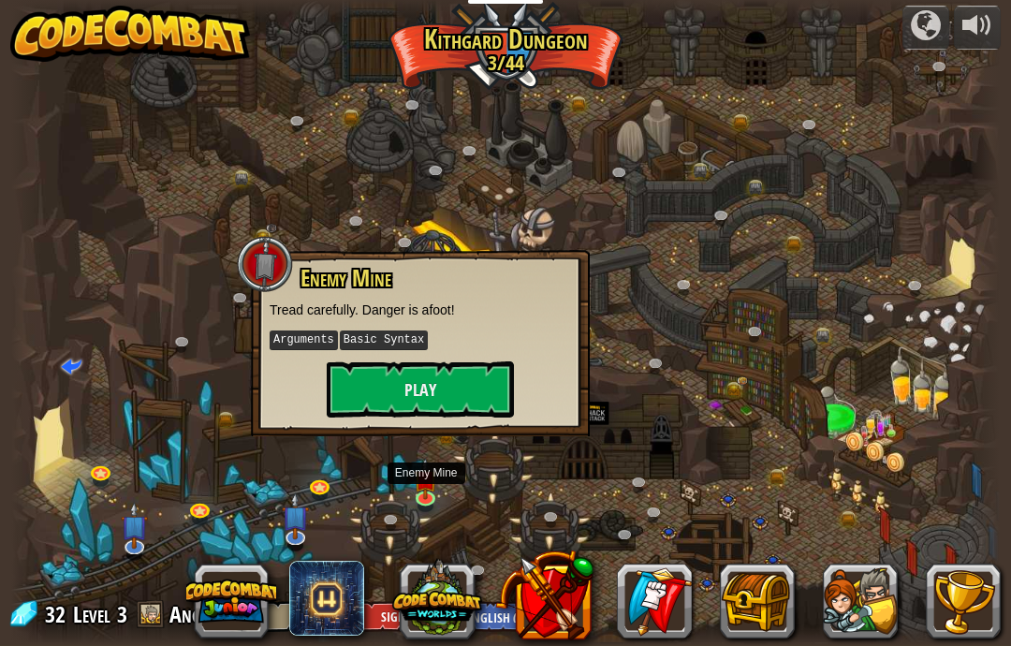
click at [461, 386] on button "Play" at bounding box center [420, 389] width 187 height 56
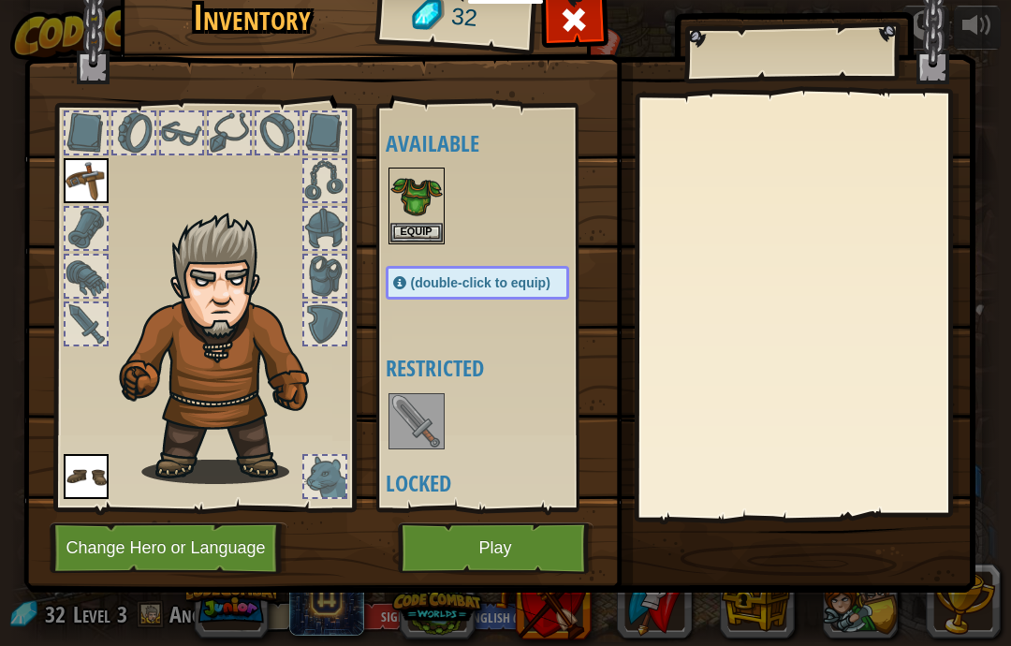
click at [419, 224] on button "Equip" at bounding box center [416, 233] width 52 height 20
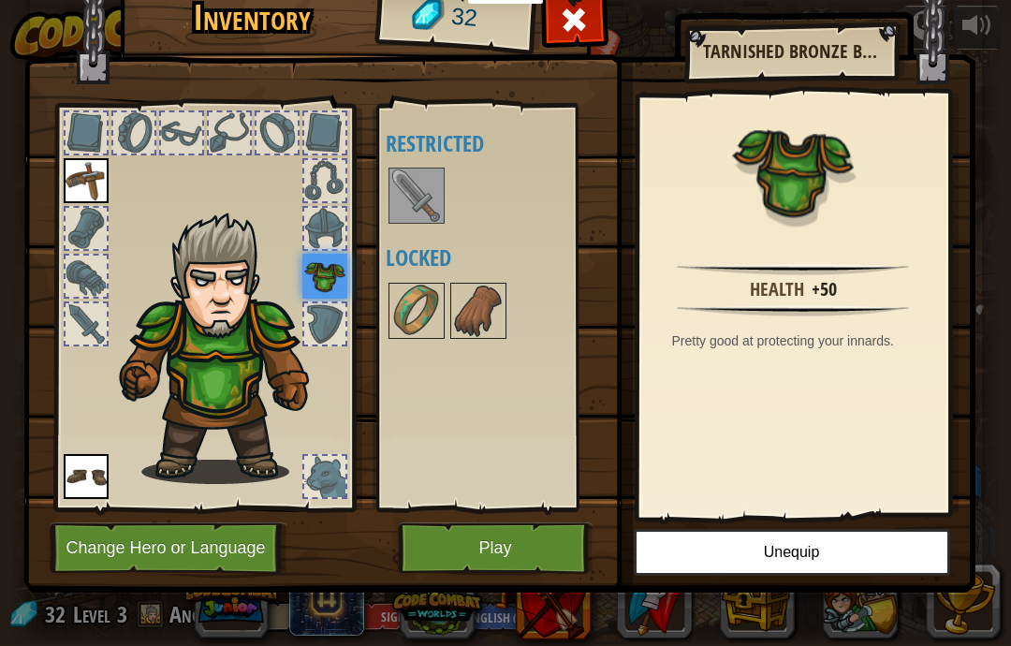
click at [341, 484] on div at bounding box center [324, 476] width 41 height 41
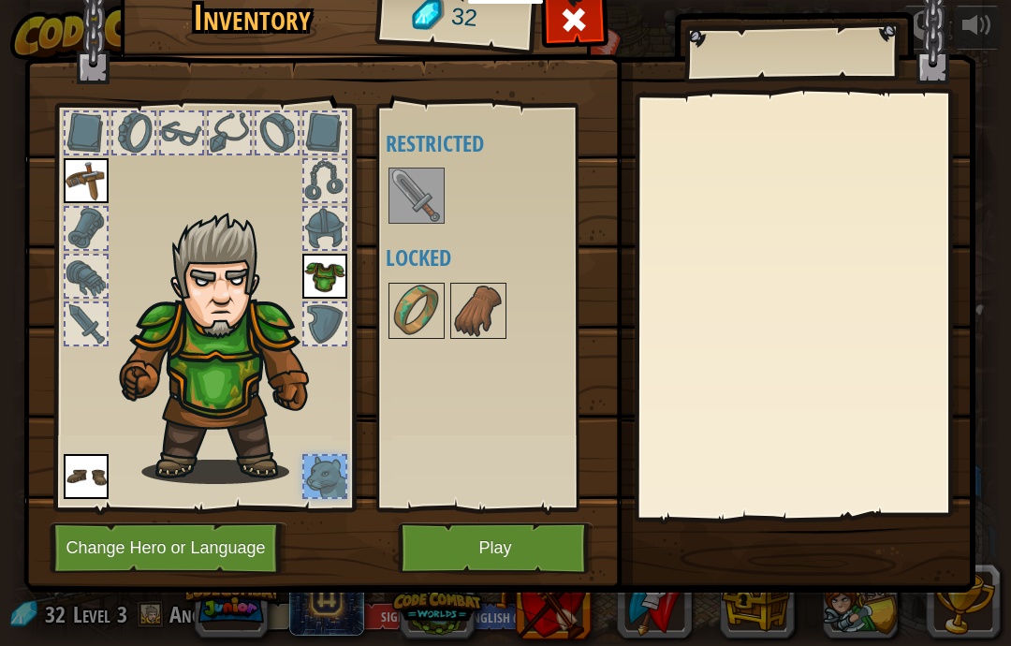
click at [425, 196] on img at bounding box center [416, 195] width 52 height 52
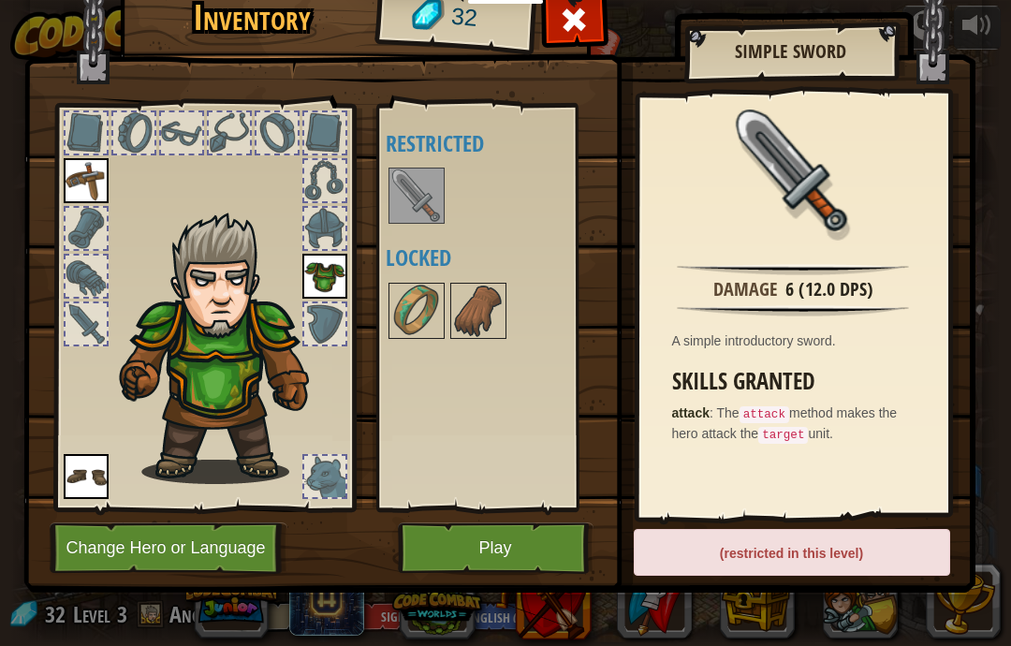
click at [425, 201] on img at bounding box center [416, 195] width 52 height 52
click at [333, 241] on div at bounding box center [324, 228] width 41 height 41
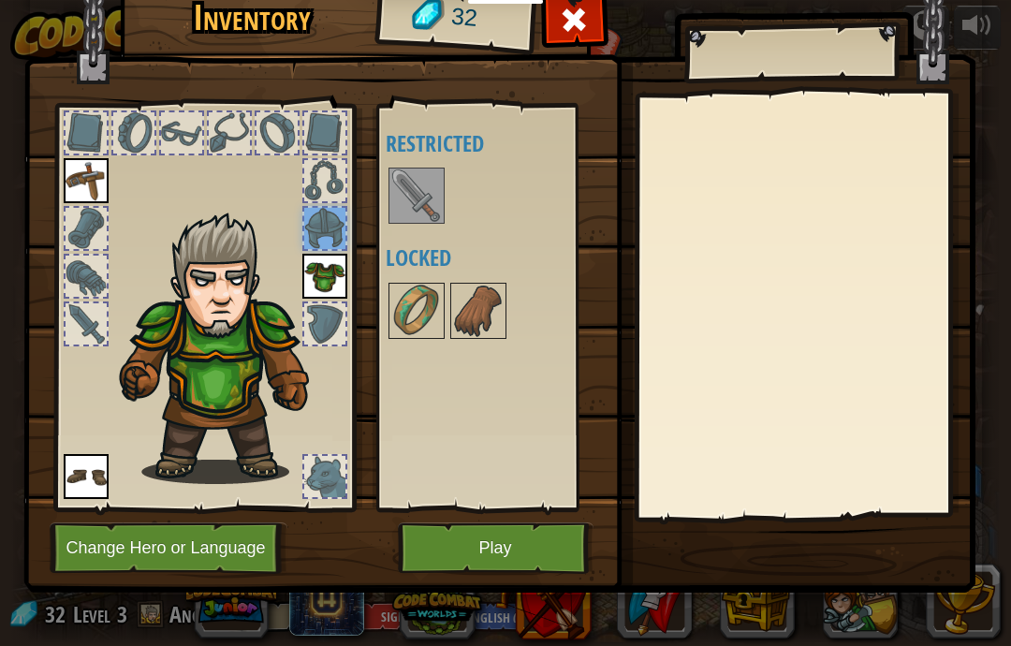
click at [327, 236] on div at bounding box center [324, 228] width 41 height 41
click at [92, 134] on div at bounding box center [86, 132] width 41 height 41
click at [96, 224] on div at bounding box center [86, 228] width 41 height 41
click at [93, 300] on img at bounding box center [213, 326] width 292 height 322
click at [94, 340] on div at bounding box center [86, 323] width 41 height 41
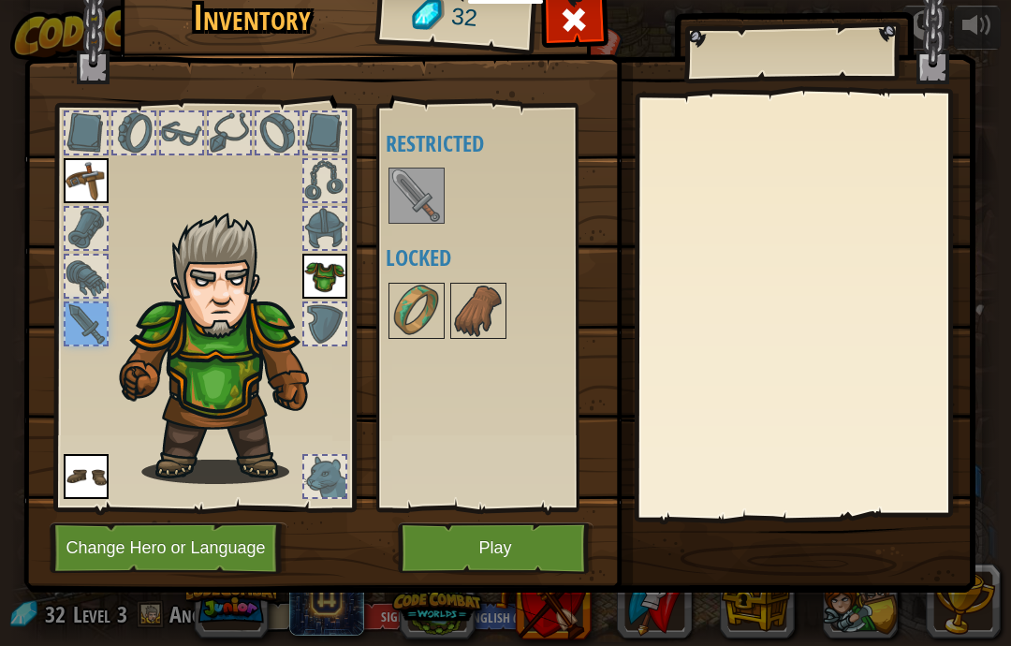
click at [405, 209] on img at bounding box center [416, 195] width 52 height 52
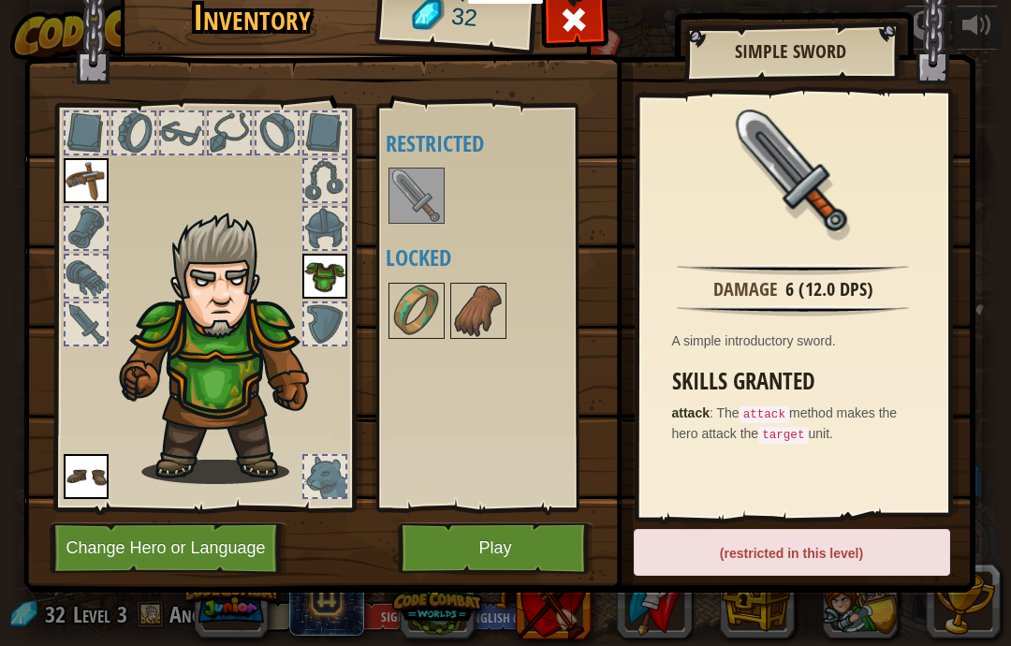
click at [428, 207] on img at bounding box center [416, 195] width 52 height 52
click at [480, 558] on button "Play" at bounding box center [496, 547] width 196 height 51
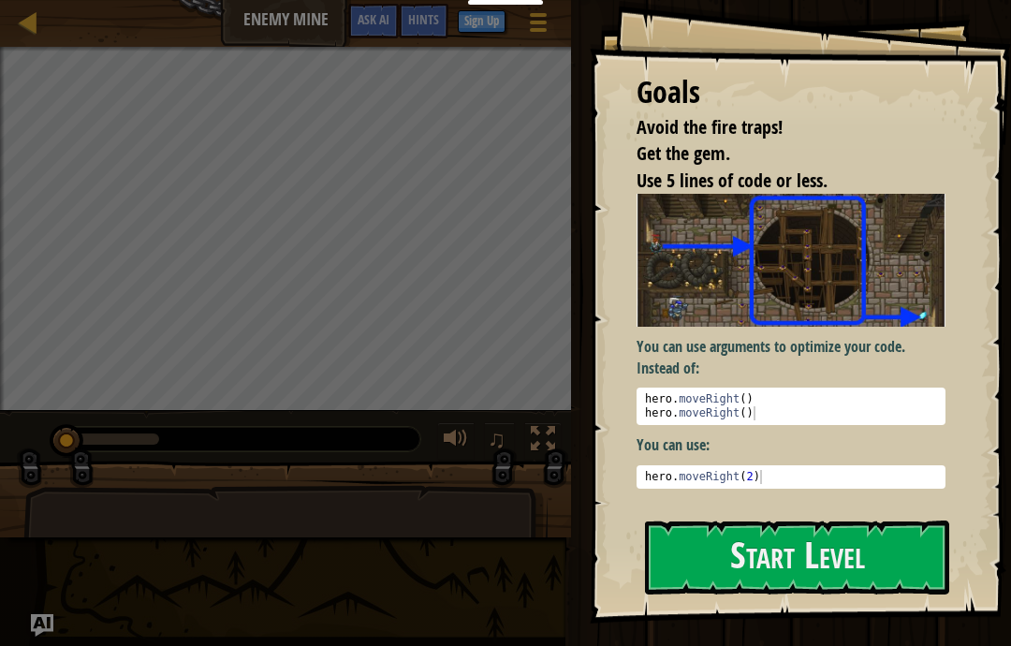
click at [768, 561] on button "Start Level" at bounding box center [797, 557] width 304 height 74
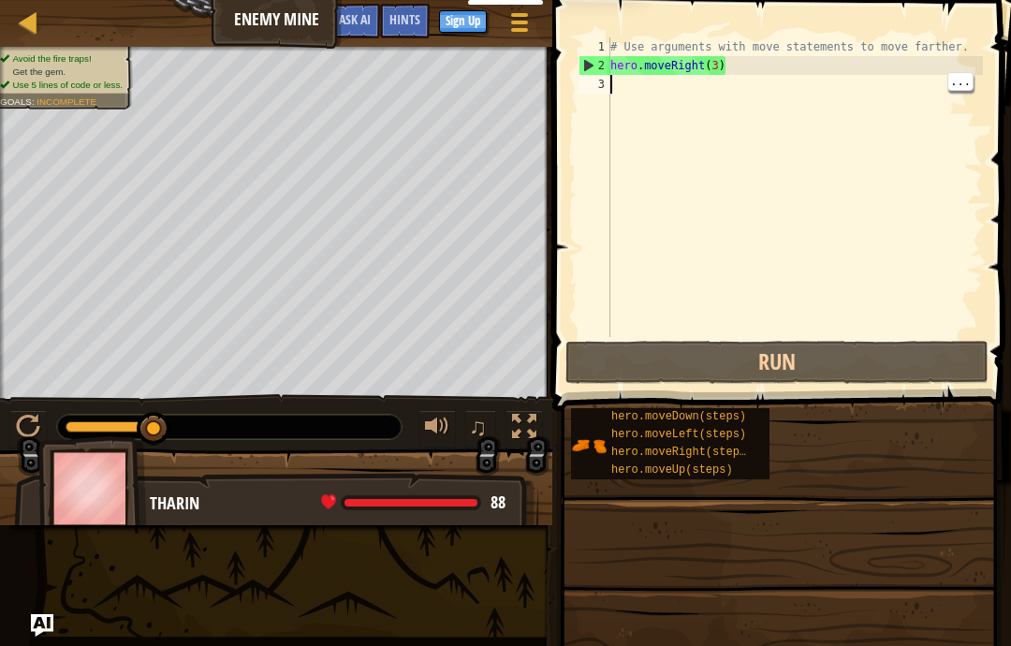
click at [621, 95] on div "# Use arguments with move statements to move farther. hero . moveRight ( 3 )" at bounding box center [794, 205] width 376 height 337
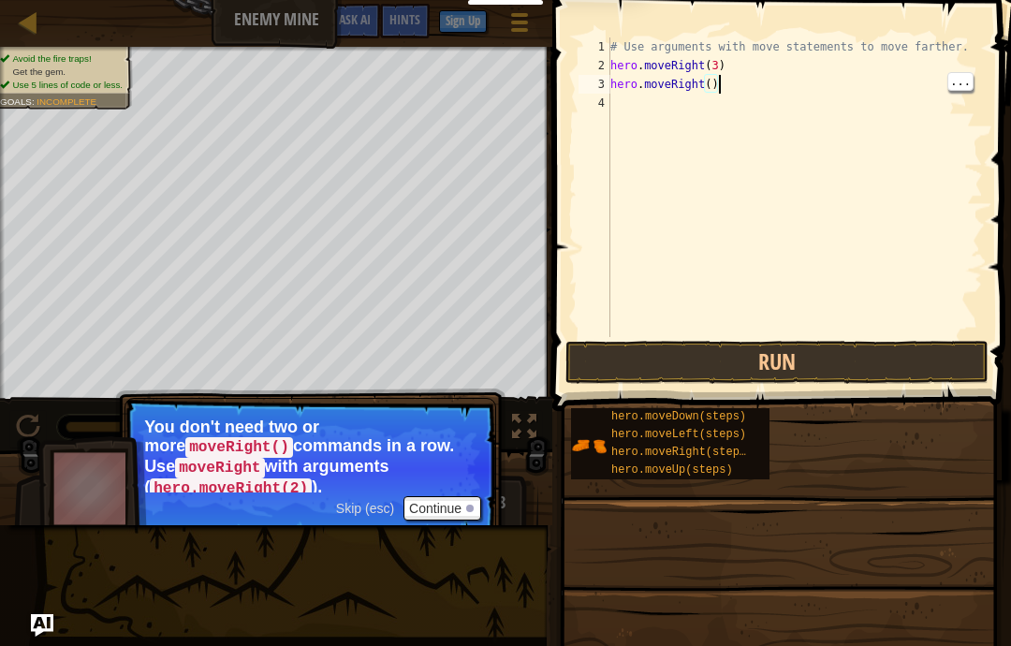
scroll to position [20, 56]
click at [722, 95] on div "# Use arguments with move statements to move farther. hero . moveRight ( 3 ) he…" at bounding box center [794, 205] width 376 height 337
click at [686, 140] on div "# Use arguments with move statements to move farther. hero . moveRight ( 3 ) he…" at bounding box center [794, 205] width 376 height 337
click at [610, 81] on div "3" at bounding box center [594, 84] width 32 height 19
click at [737, 85] on div "# Use arguments with move statements to move farther. hero . moveRight ( 3 ) he…" at bounding box center [794, 205] width 376 height 337
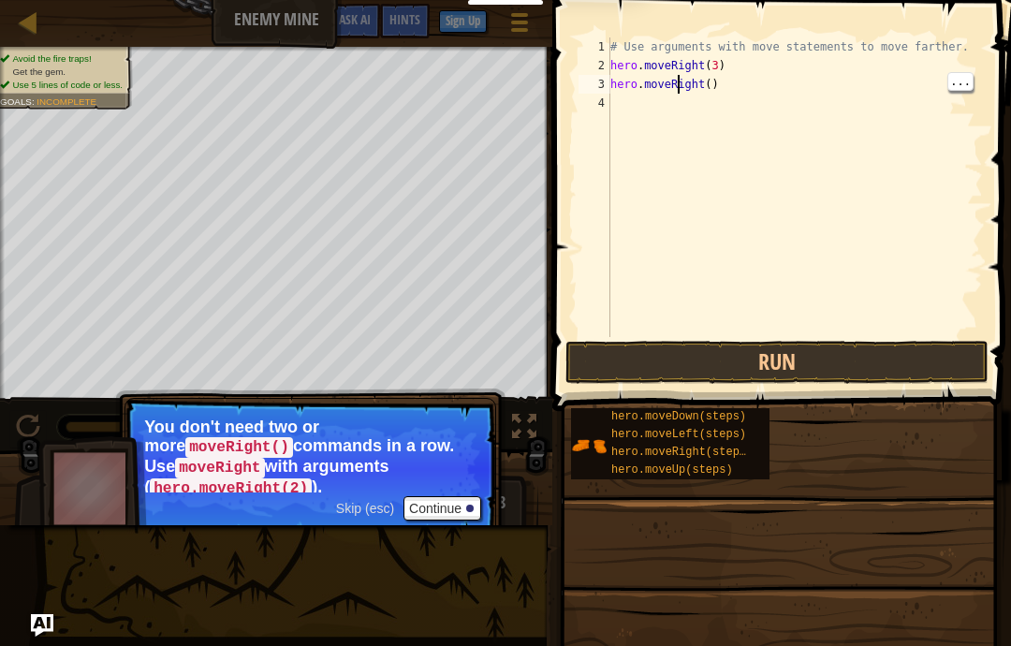
click at [678, 89] on div "# Use arguments with move statements to move farther. hero . moveRight ( 3 ) he…" at bounding box center [794, 205] width 376 height 337
click at [604, 83] on div "3" at bounding box center [594, 84] width 32 height 19
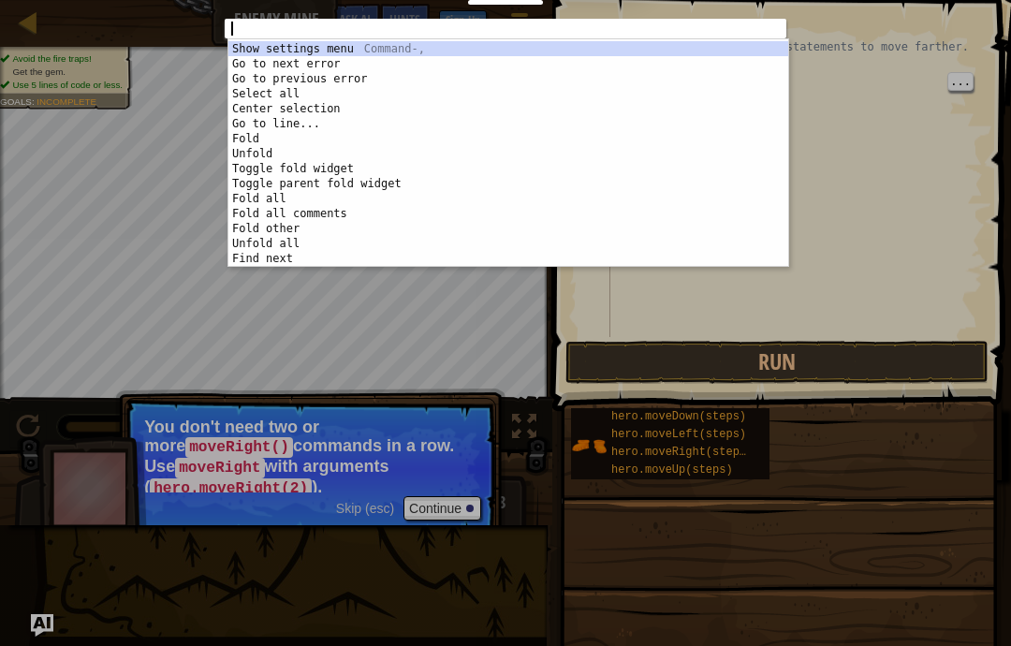
click at [914, 129] on div "abcde fg 1 הההההההההההההההההההההההההההההההההההההההההההההההההההההההההההההההההההה…" at bounding box center [505, 323] width 1011 height 646
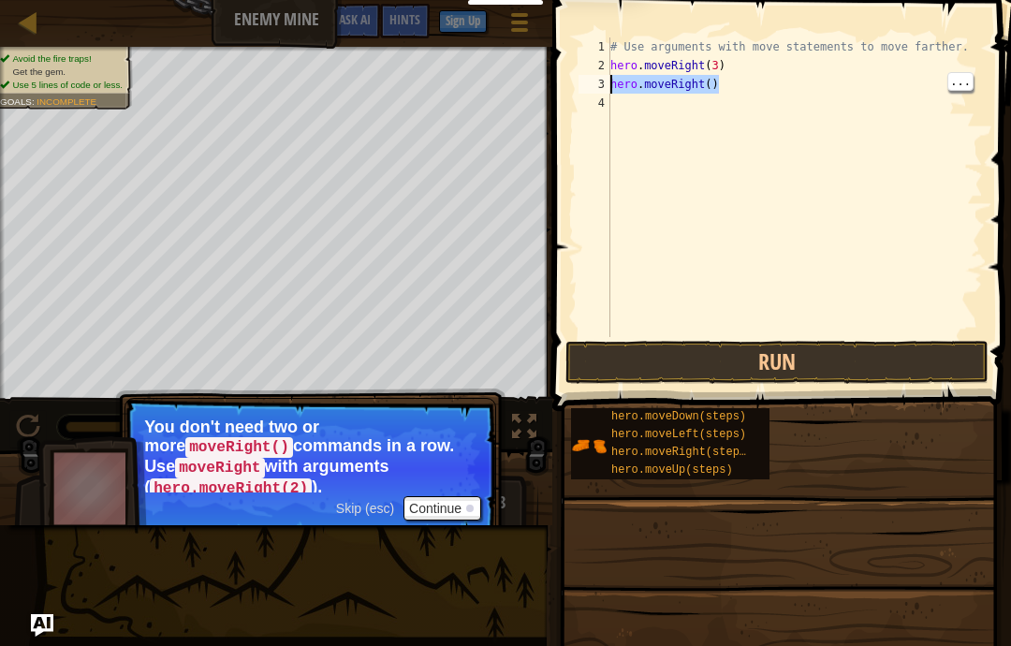
click at [667, 84] on div "# Use arguments with move statements to move farther. hero . moveRight ( 3 ) he…" at bounding box center [794, 205] width 376 height 337
click at [708, 81] on div "# Use arguments with move statements to move farther. hero . moveRight ( 3 ) he…" at bounding box center [794, 205] width 376 height 337
click at [719, 86] on div "# Use arguments with move statements to move farther. hero . moveRight ( 3 ) he…" at bounding box center [794, 205] width 376 height 337
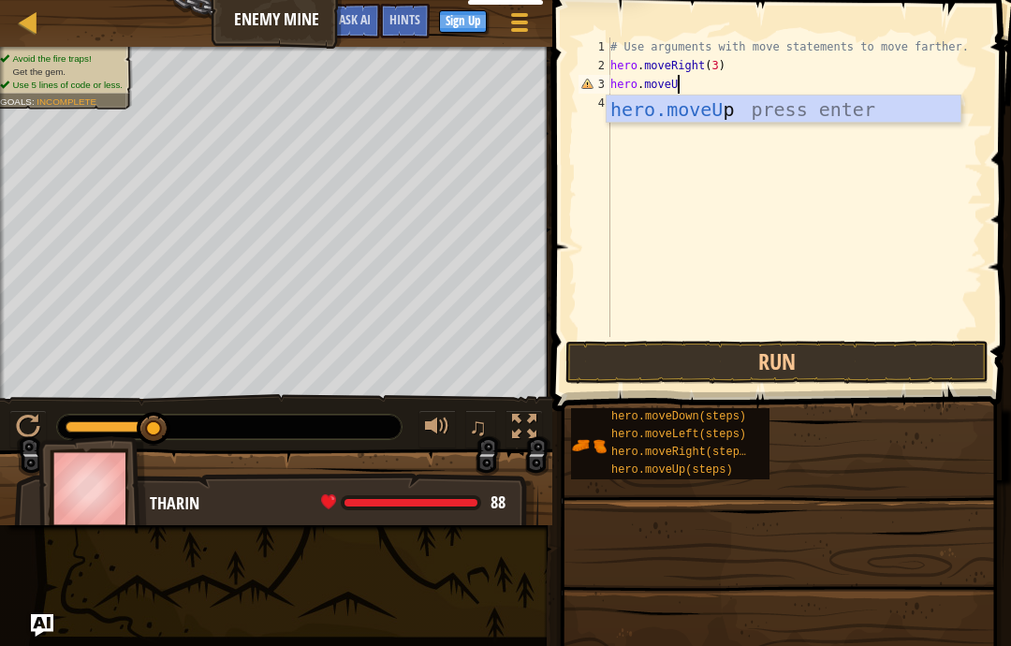
scroll to position [20, 32]
click at [611, 112] on div "hero.moveUp press enter" at bounding box center [783, 137] width 354 height 84
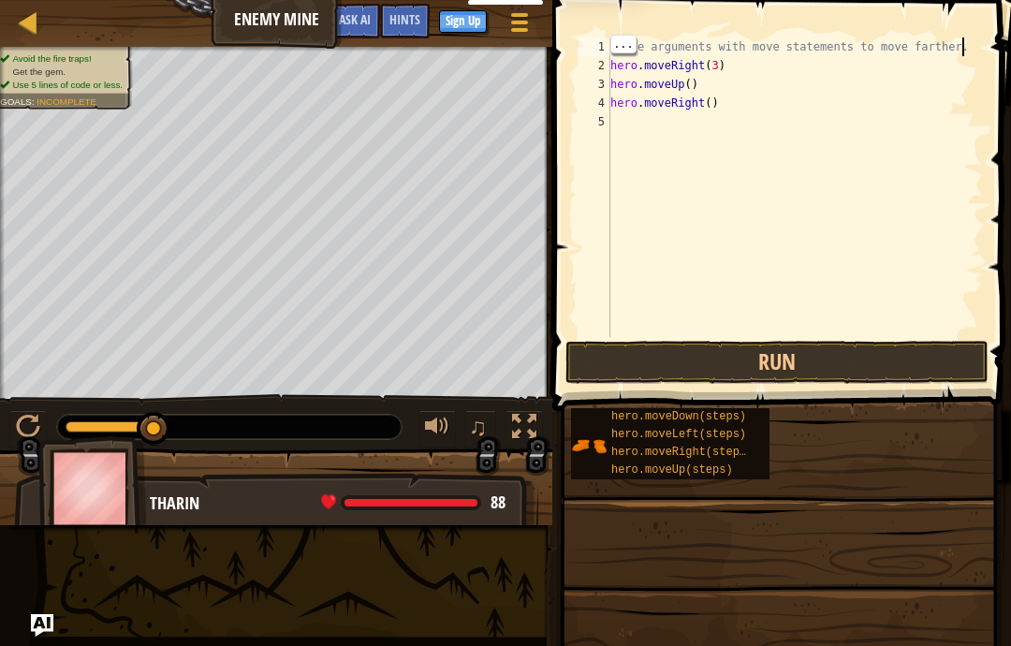
scroll to position [20, 56]
click at [889, 148] on div "# Use arguments with move statements to move farther. hero . moveRight ( 3 ) he…" at bounding box center [794, 205] width 376 height 337
click at [654, 129] on div "# Use arguments with move statements to move farther. hero . moveRight ( 3 ) he…" at bounding box center [794, 205] width 376 height 337
click at [848, 352] on button "Run" at bounding box center [776, 362] width 423 height 43
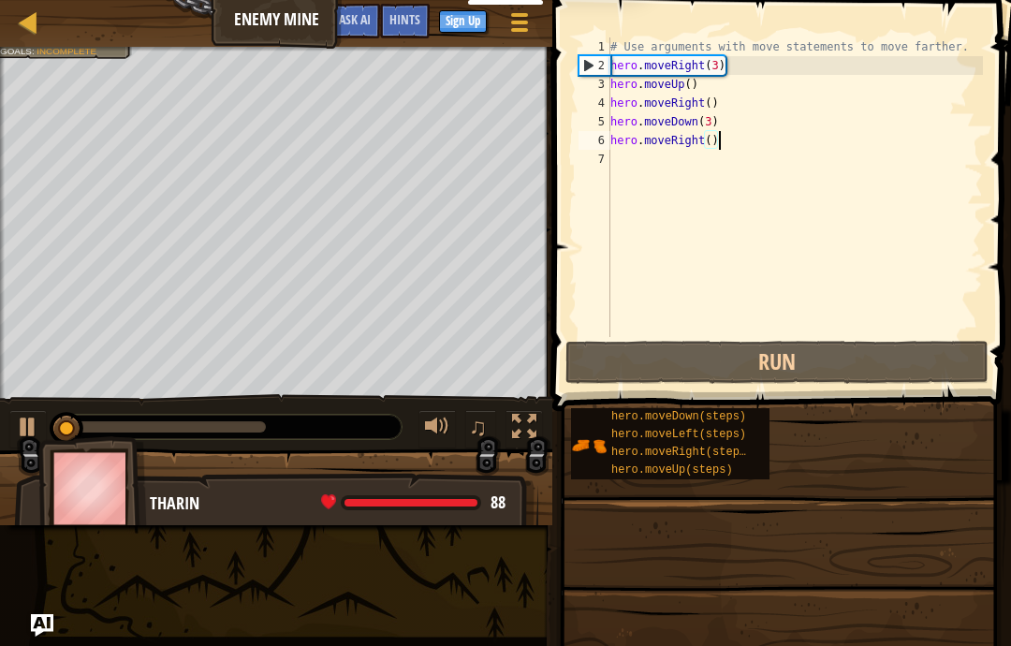
scroll to position [20, 56]
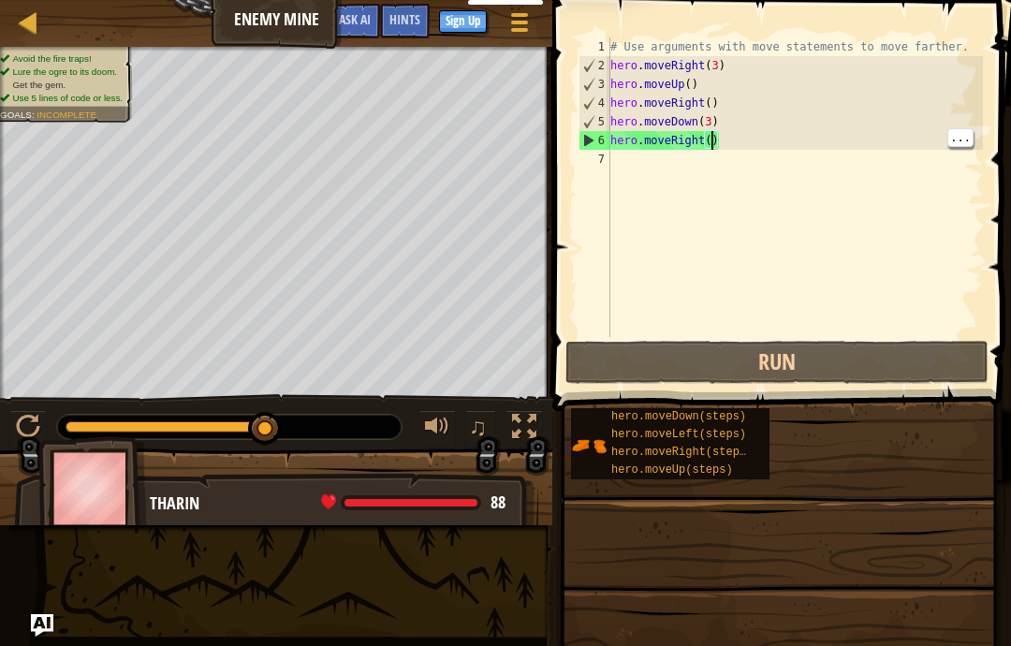
click at [709, 134] on div "# Use arguments with move statements to move farther. hero . moveRight ( 3 ) he…" at bounding box center [794, 205] width 376 height 337
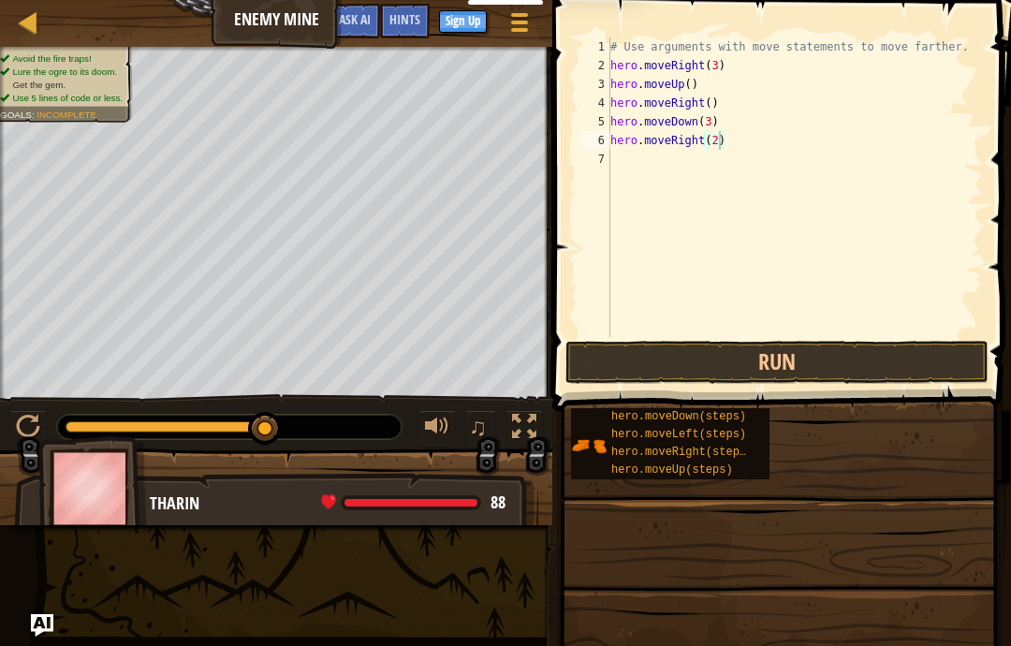
type textarea "abcde fg"
click at [30, 439] on div at bounding box center [28, 427] width 24 height 24
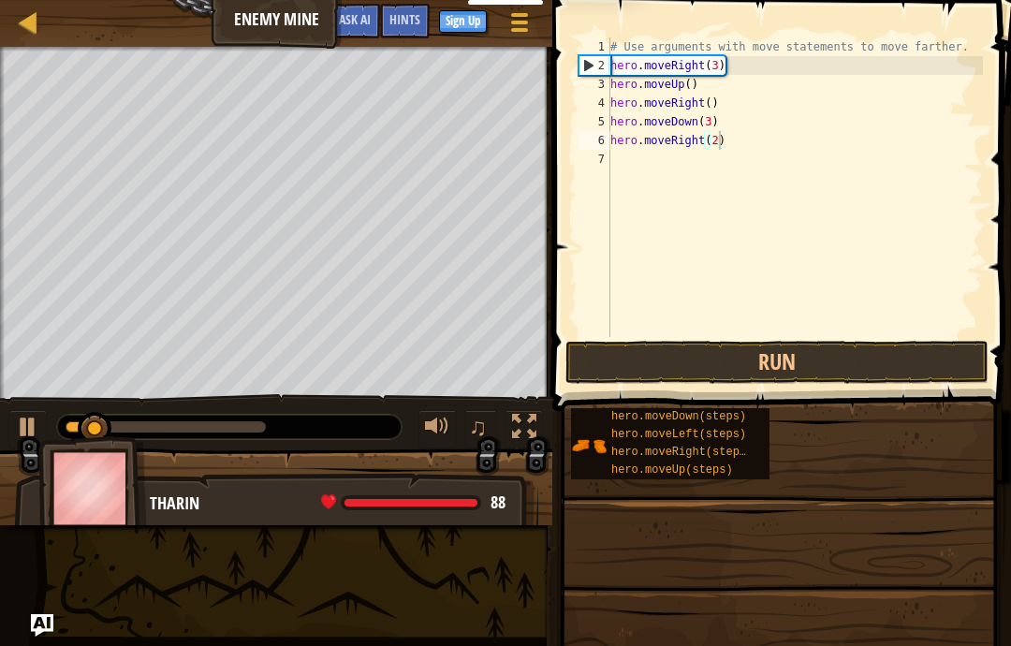
click at [845, 357] on button "Run" at bounding box center [776, 362] width 423 height 43
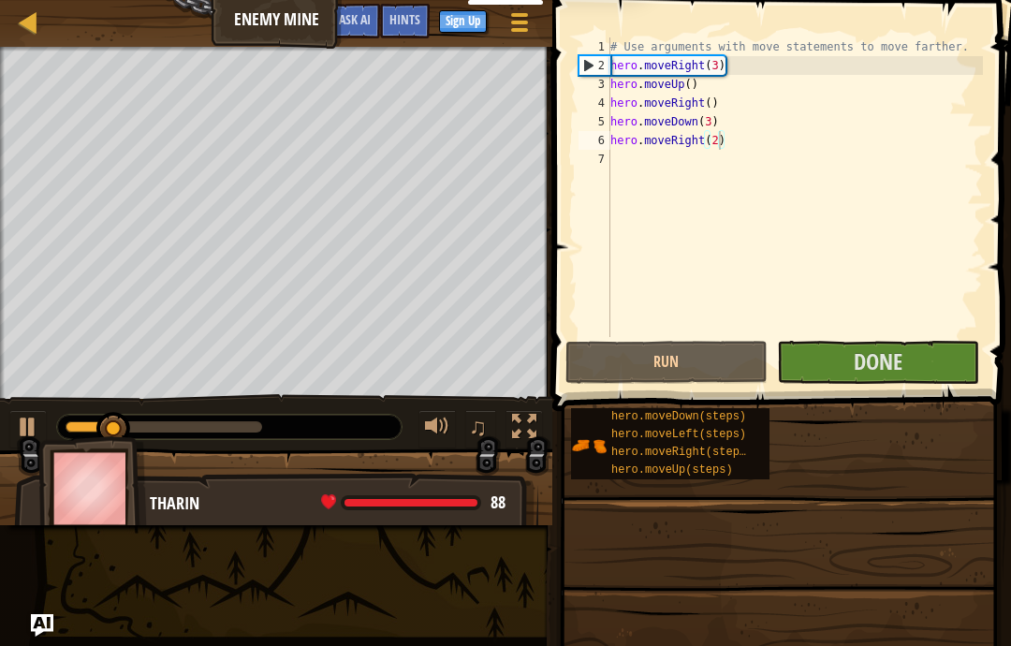
click at [711, 368] on button "Run" at bounding box center [666, 362] width 202 height 43
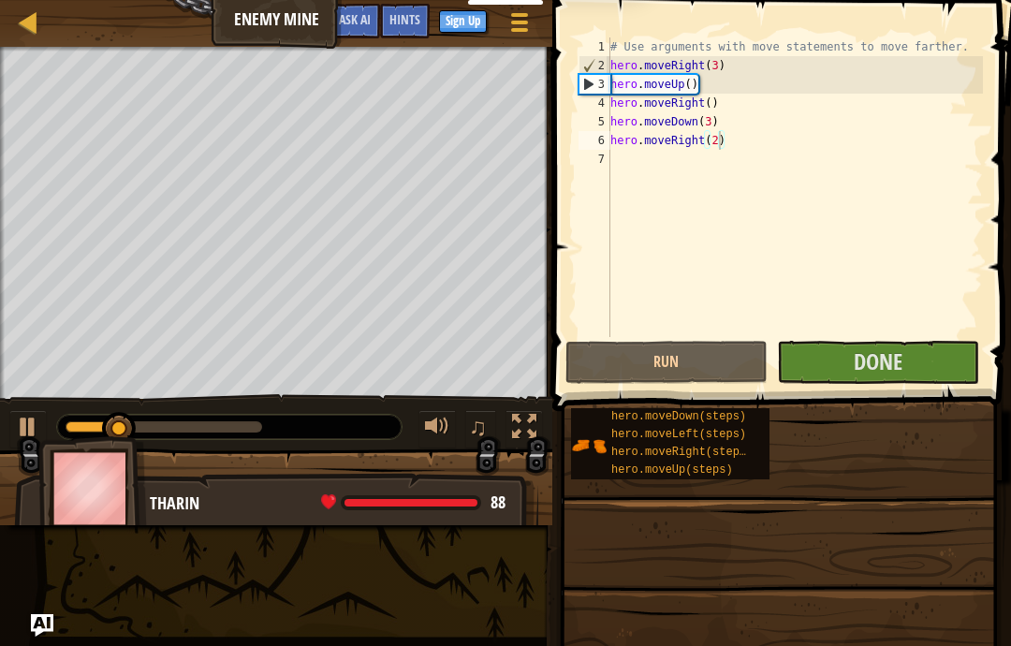
click at [915, 381] on button "Done" at bounding box center [878, 362] width 202 height 43
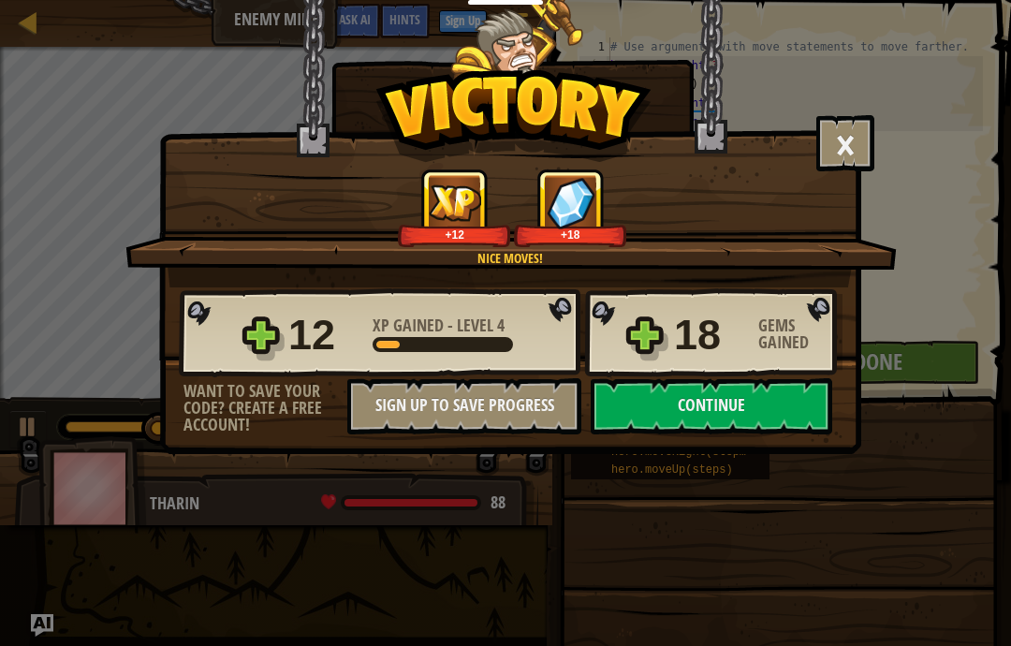
click at [788, 409] on button "Continue" at bounding box center [710, 406] width 241 height 56
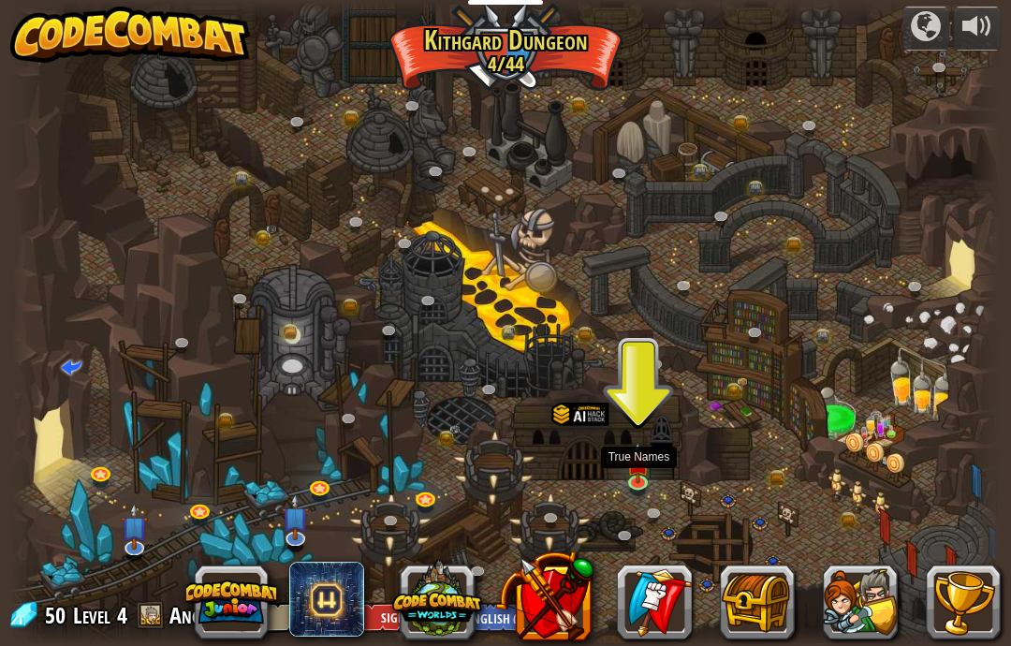
click at [637, 478] on img at bounding box center [638, 463] width 24 height 41
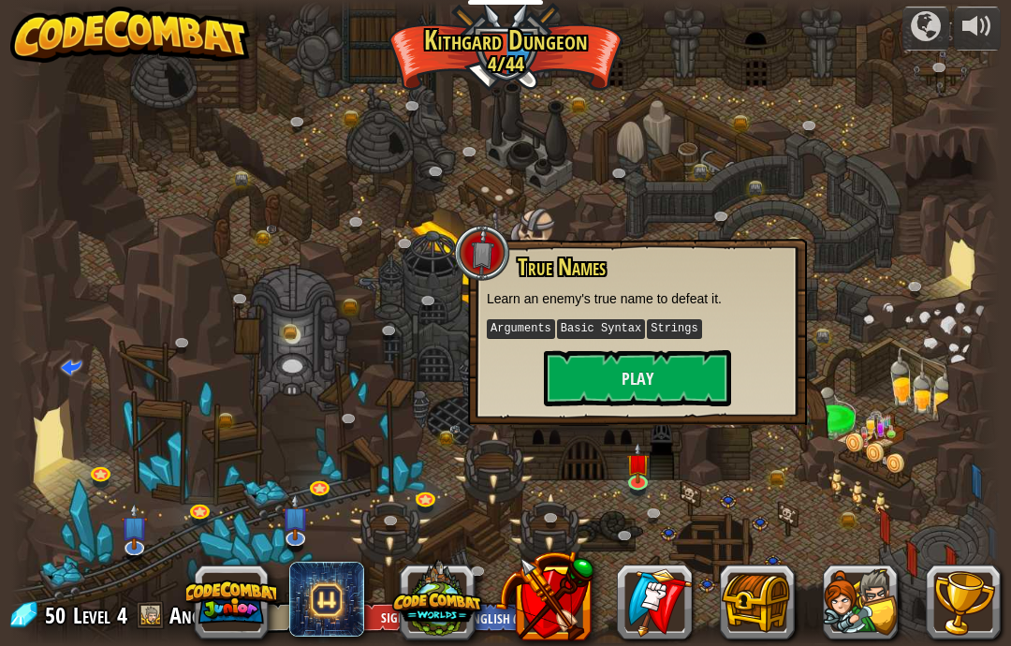
click at [400, 380] on div at bounding box center [505, 323] width 988 height 646
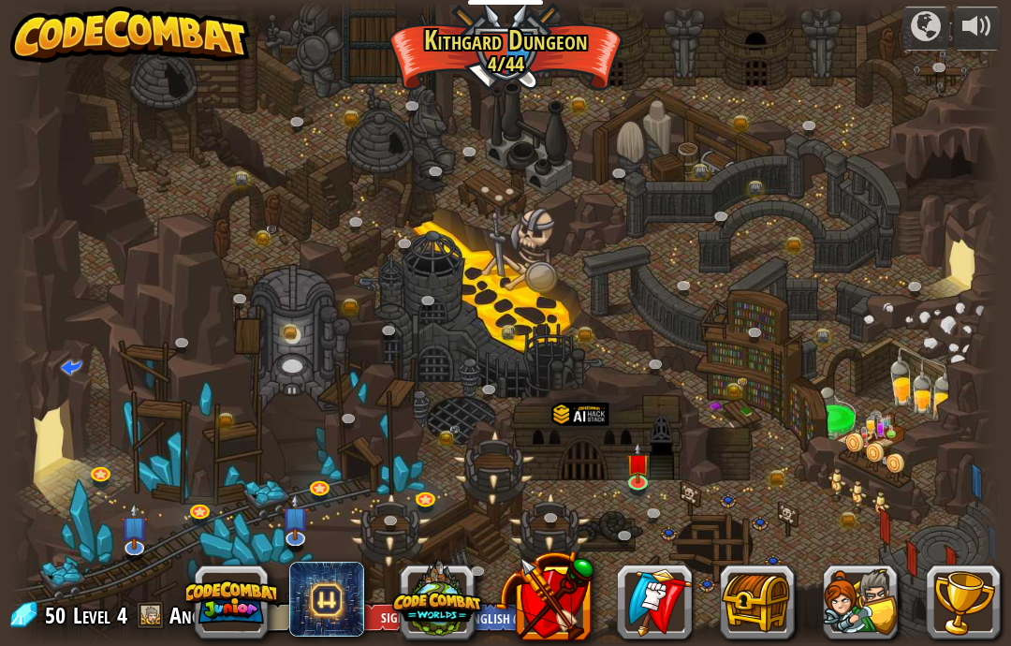
click at [415, 443] on div at bounding box center [505, 323] width 988 height 646
click at [436, 434] on link at bounding box center [450, 439] width 37 height 28
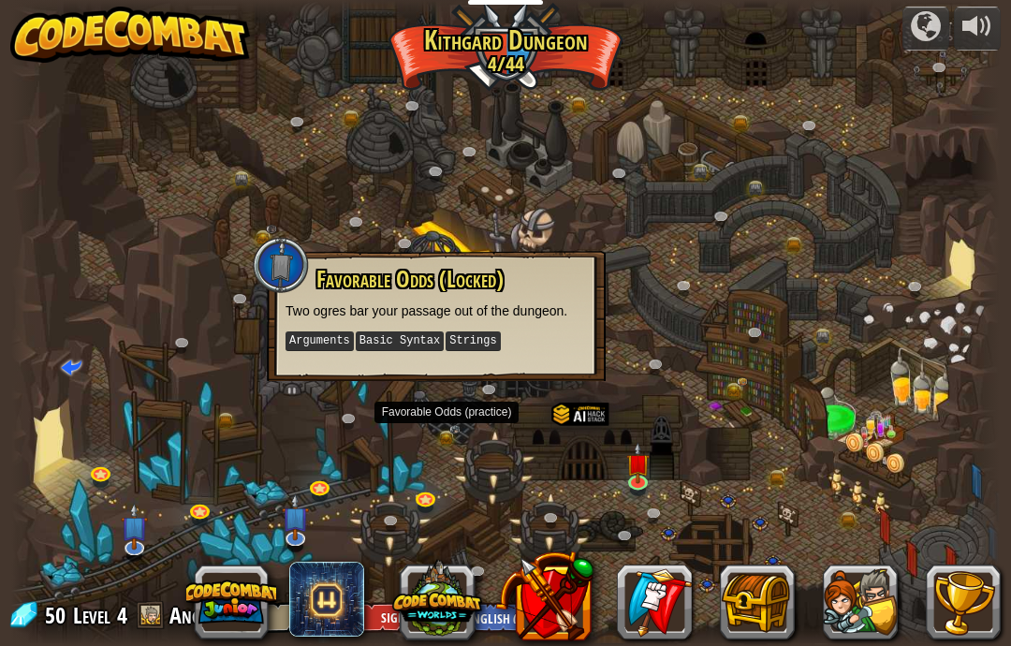
click at [458, 425] on img at bounding box center [453, 429] width 11 height 8
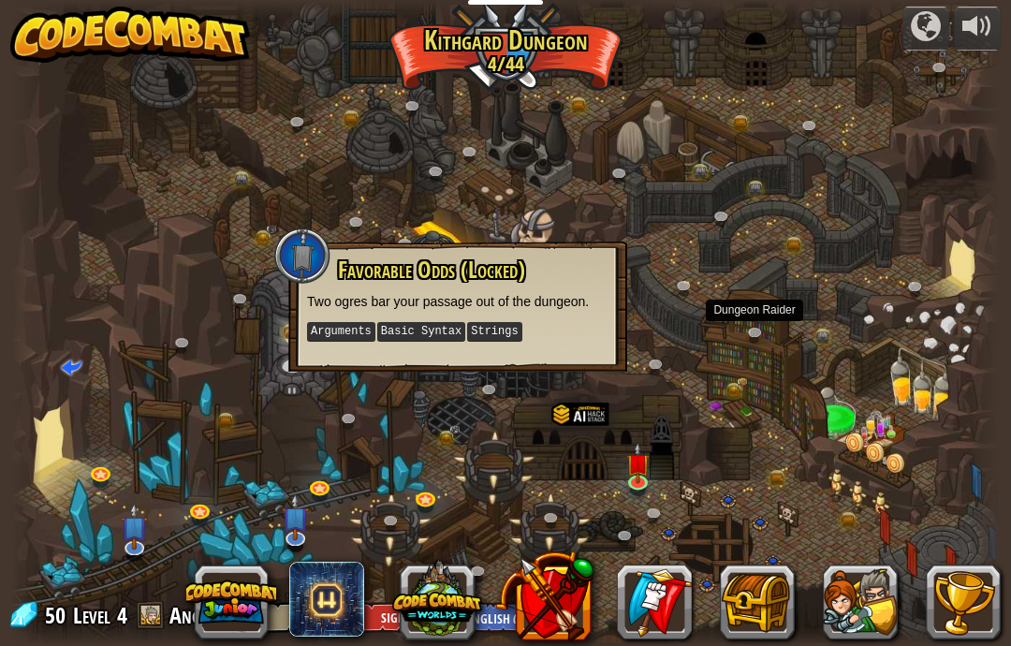
click at [758, 335] on link at bounding box center [758, 336] width 37 height 28
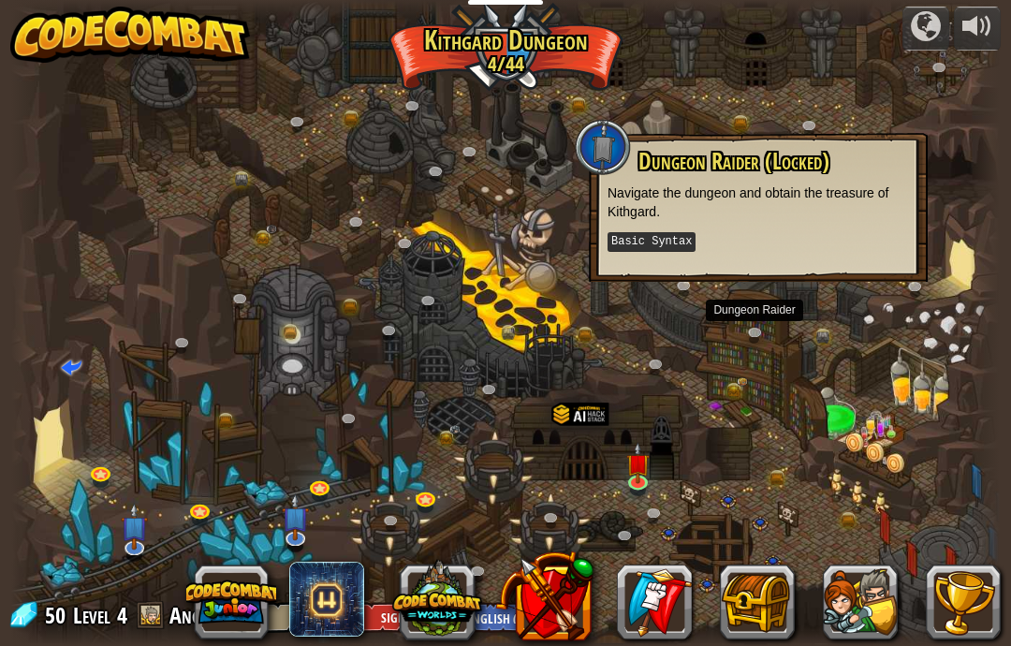
click at [634, 487] on link at bounding box center [639, 485] width 37 height 28
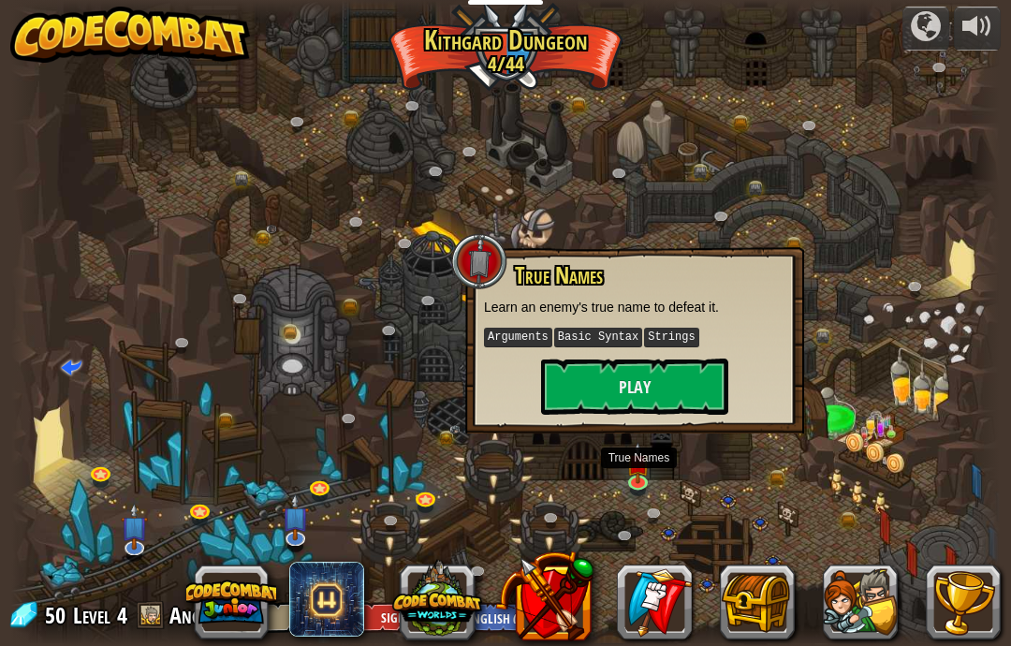
click at [692, 380] on button "Play" at bounding box center [634, 386] width 187 height 56
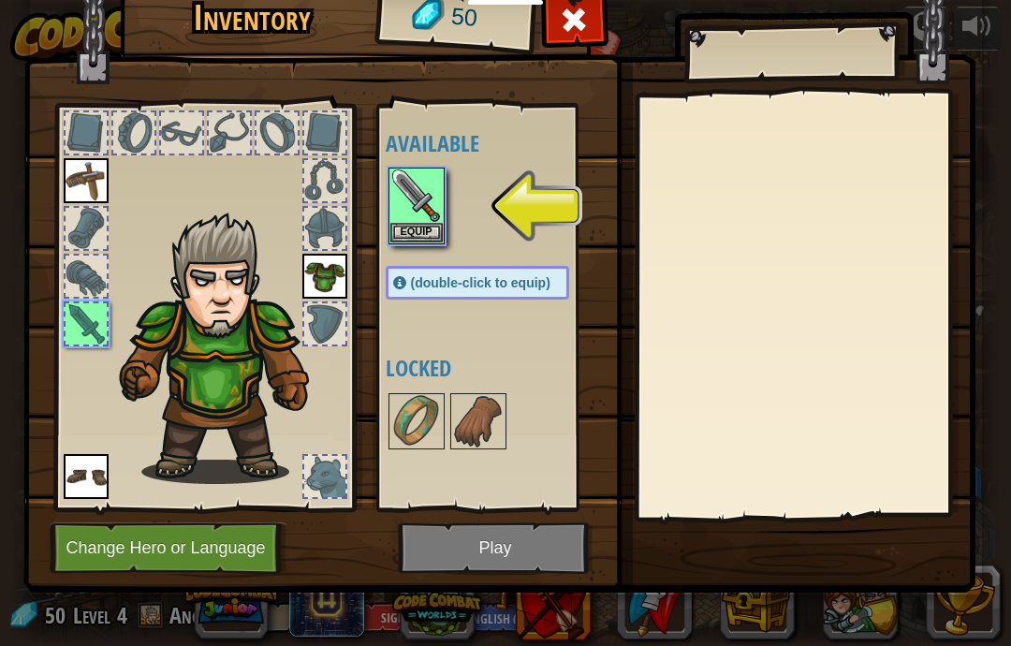
click at [425, 232] on button "Equip" at bounding box center [416, 233] width 52 height 20
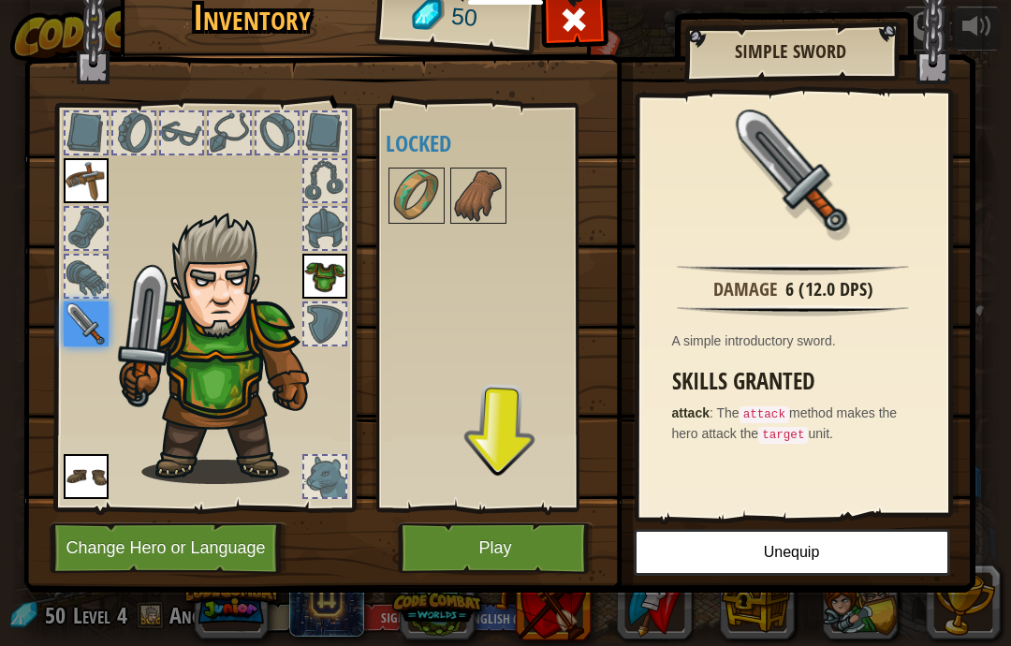
click at [573, 549] on button "Play" at bounding box center [496, 547] width 196 height 51
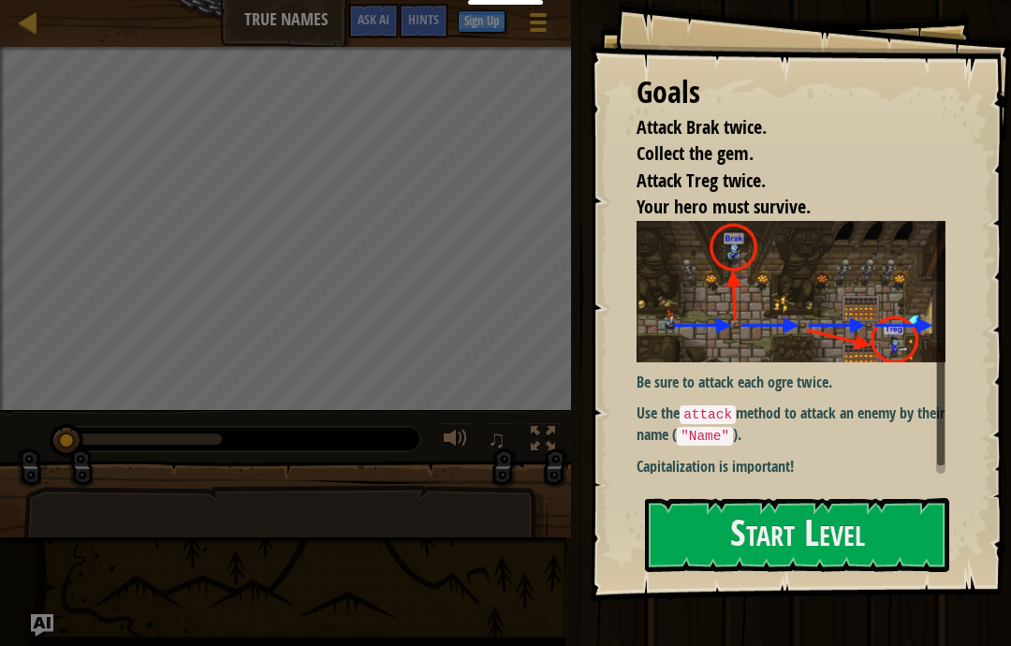
click at [876, 515] on button "Start Level" at bounding box center [797, 535] width 304 height 74
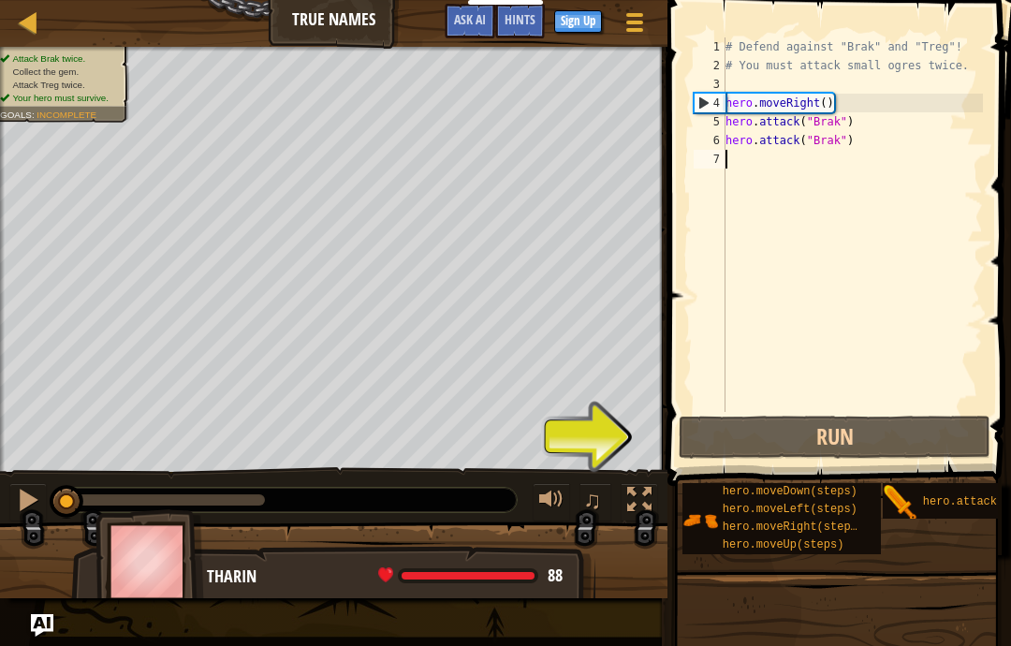
click at [753, 435] on button "Run" at bounding box center [834, 436] width 312 height 43
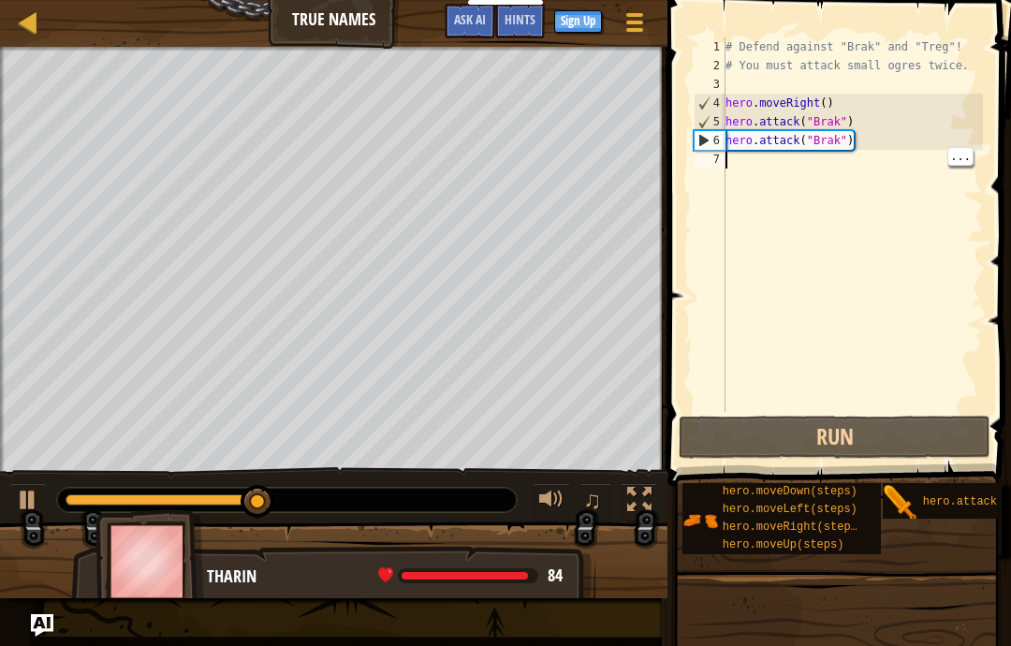
click at [750, 171] on div "# Defend against "Brak" and "Treg"! # You must attack small ogres twice. hero .…" at bounding box center [852, 243] width 261 height 412
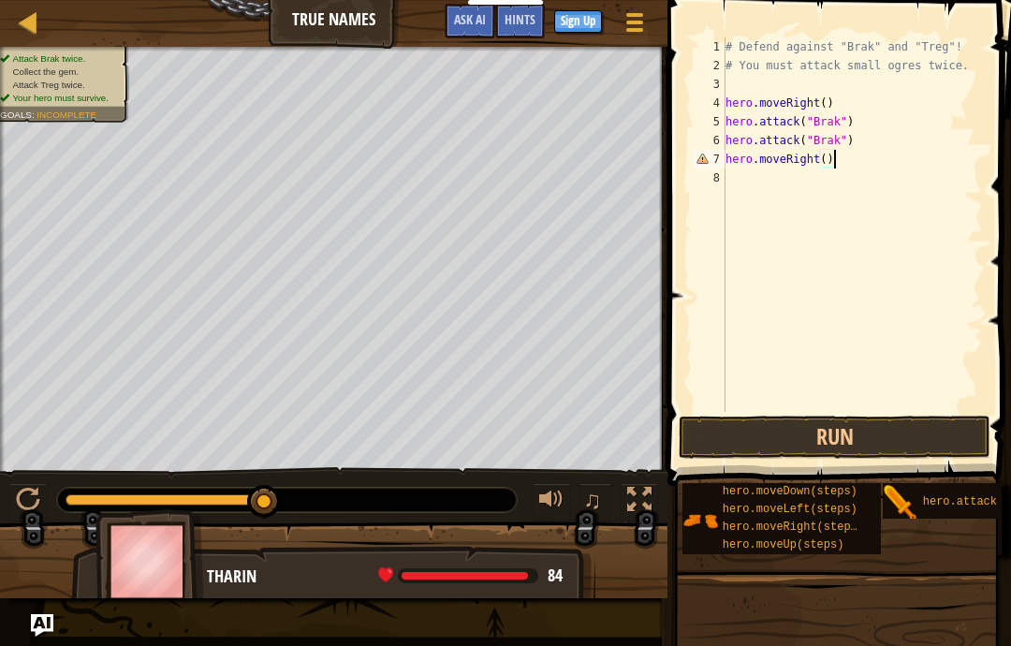
scroll to position [20, 52]
click at [814, 178] on div "# Defend against "Brak" and "Treg"! # You must attack small ogres twice. hero .…" at bounding box center [852, 243] width 261 height 412
click at [850, 175] on div "# Defend against "Brak" and "Treg"! # You must attack small ogres twice. hero .…" at bounding box center [852, 243] width 261 height 412
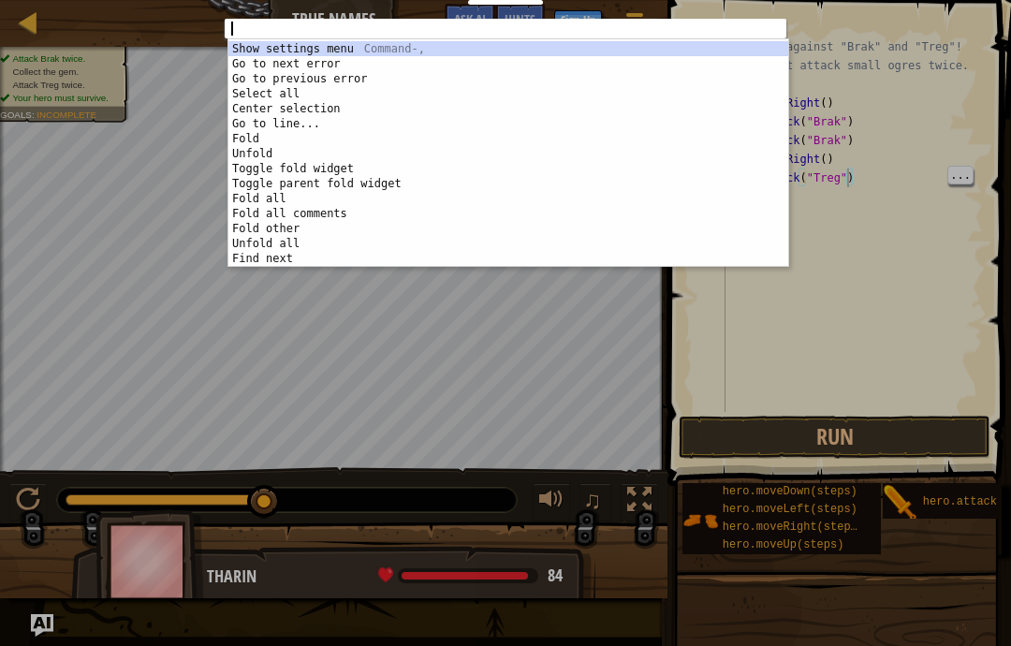
click at [876, 98] on div "abcde fg 1 הההההההההההההההההההההההההההההההההההההההההההההההההההההההההההההההההההה…" at bounding box center [505, 323] width 1011 height 646
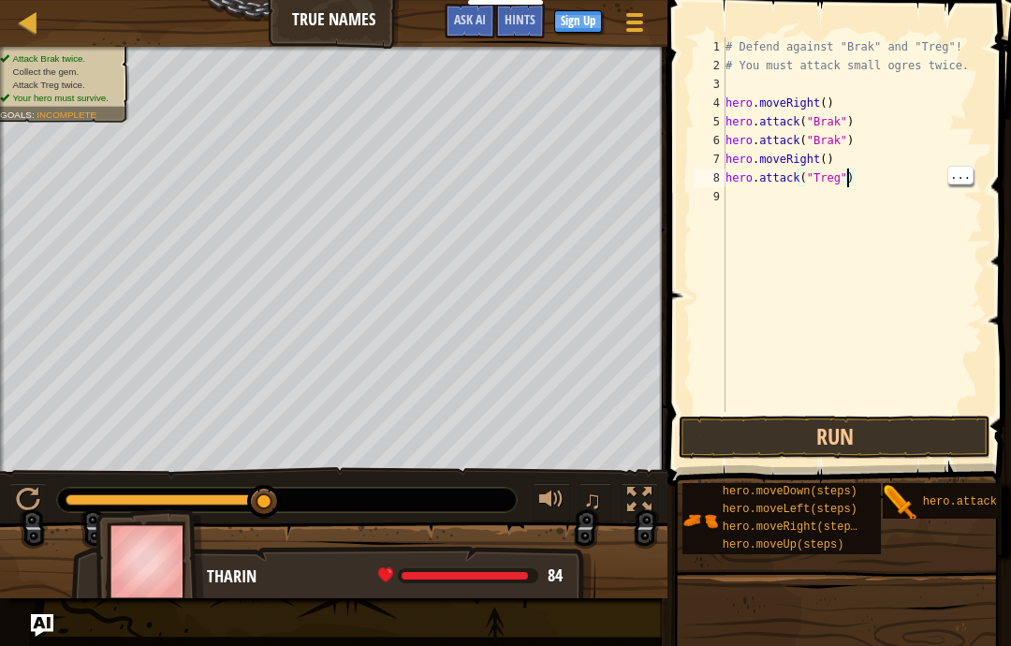
click at [875, 164] on div "# Defend against "Brak" and "Treg"! # You must attack small ogres twice. hero .…" at bounding box center [852, 243] width 261 height 412
click at [867, 168] on div "# Defend against "Brak" and "Treg"! # You must attack small ogres twice. hero .…" at bounding box center [852, 243] width 261 height 412
click at [867, 194] on div "# Defend against "Brak" and "Treg"! # You must attack small ogres twice. hero .…" at bounding box center [852, 243] width 261 height 412
click at [768, 209] on div "# Defend against "Brak" and "Treg"! # You must attack small ogres twice. hero .…" at bounding box center [854, 243] width 255 height 412
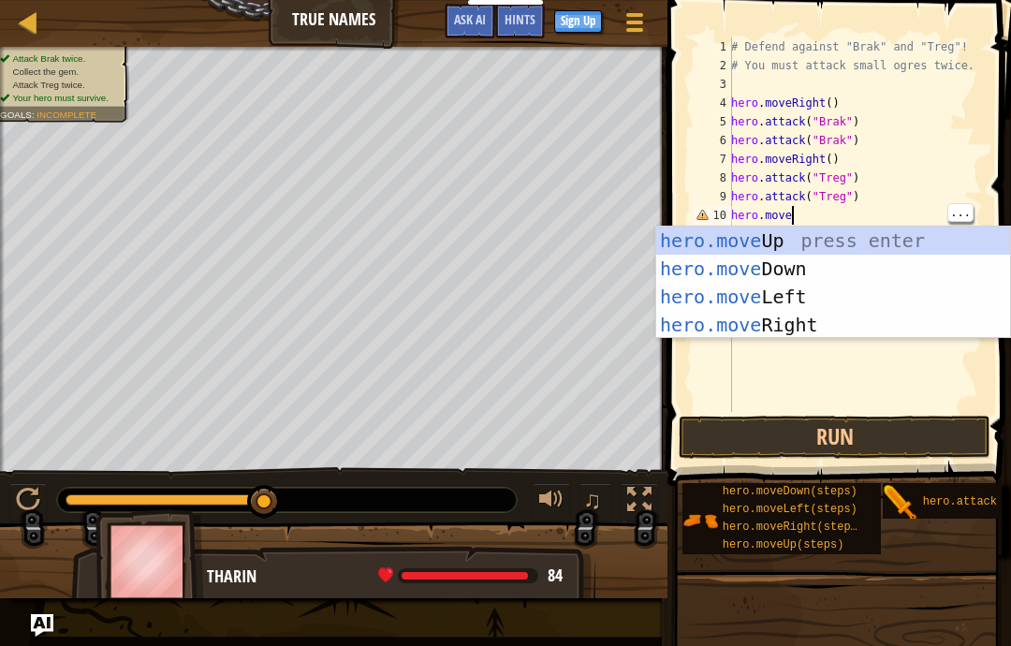
click at [819, 219] on div "# Defend against "Brak" and "Treg"! # You must attack small ogres twice. hero .…" at bounding box center [854, 243] width 255 height 412
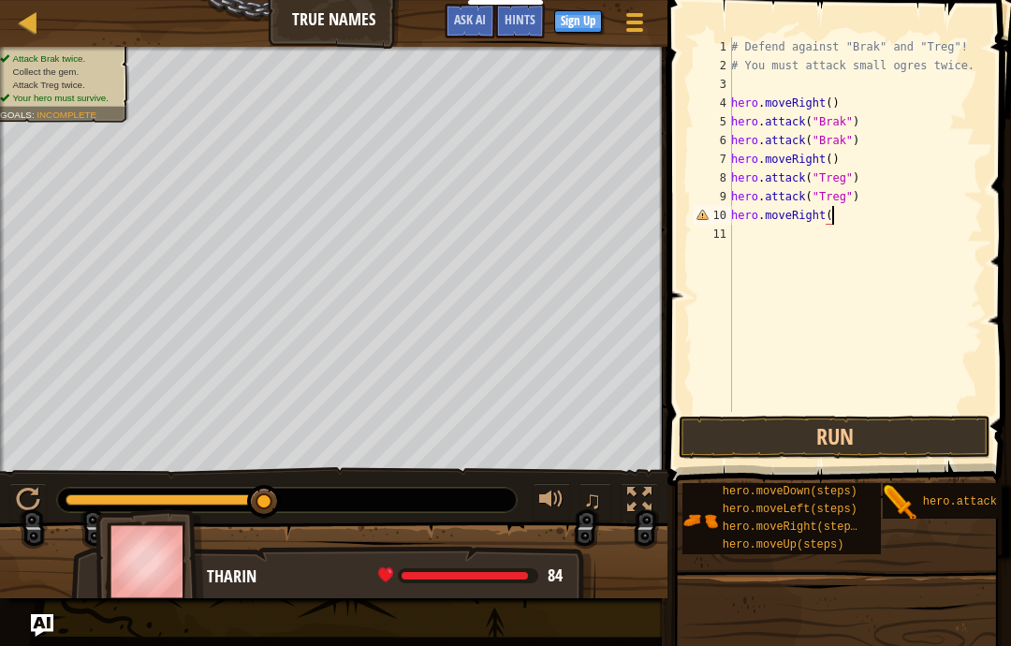
scroll to position [20, 66]
type textarea "abcde fg"
click at [897, 447] on button "Run" at bounding box center [834, 436] width 312 height 43
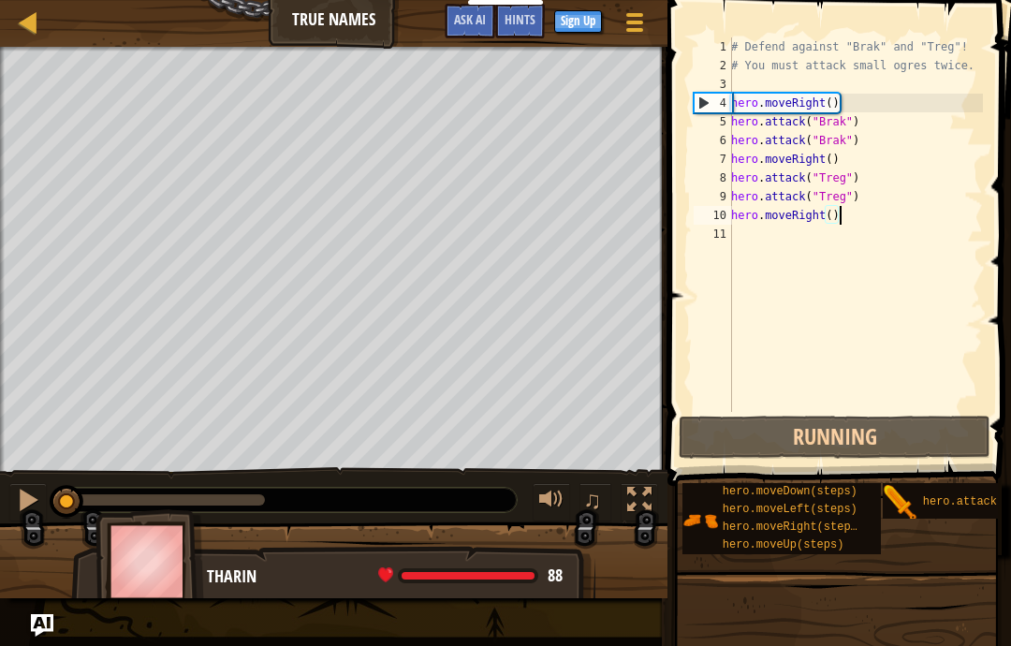
scroll to position [20, 56]
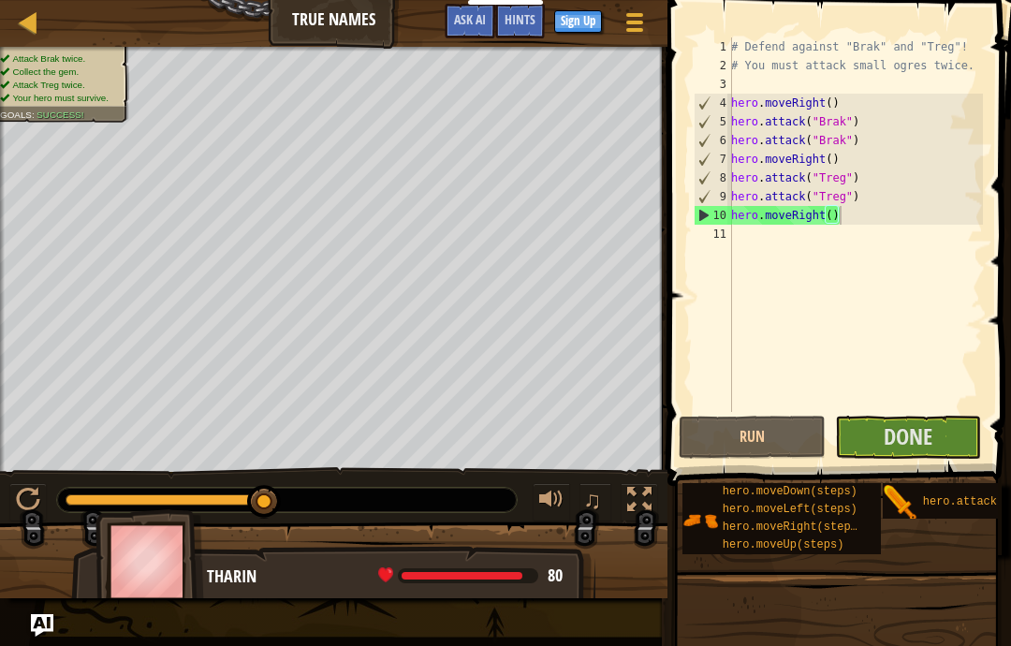
click at [920, 428] on span "Done" at bounding box center [907, 436] width 49 height 30
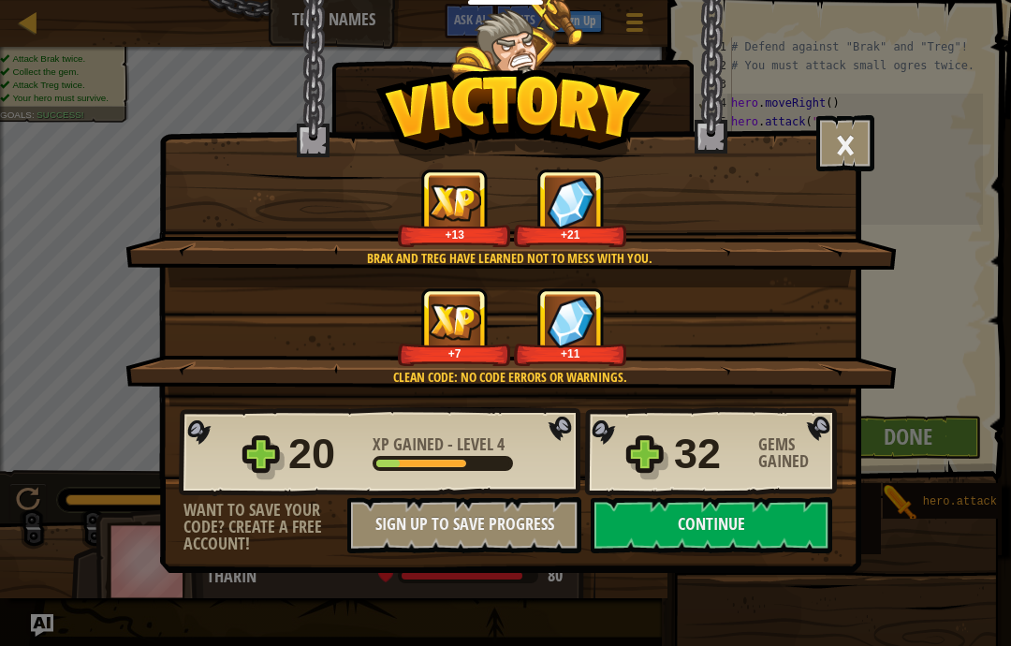
click at [760, 516] on button "Continue" at bounding box center [710, 525] width 241 height 56
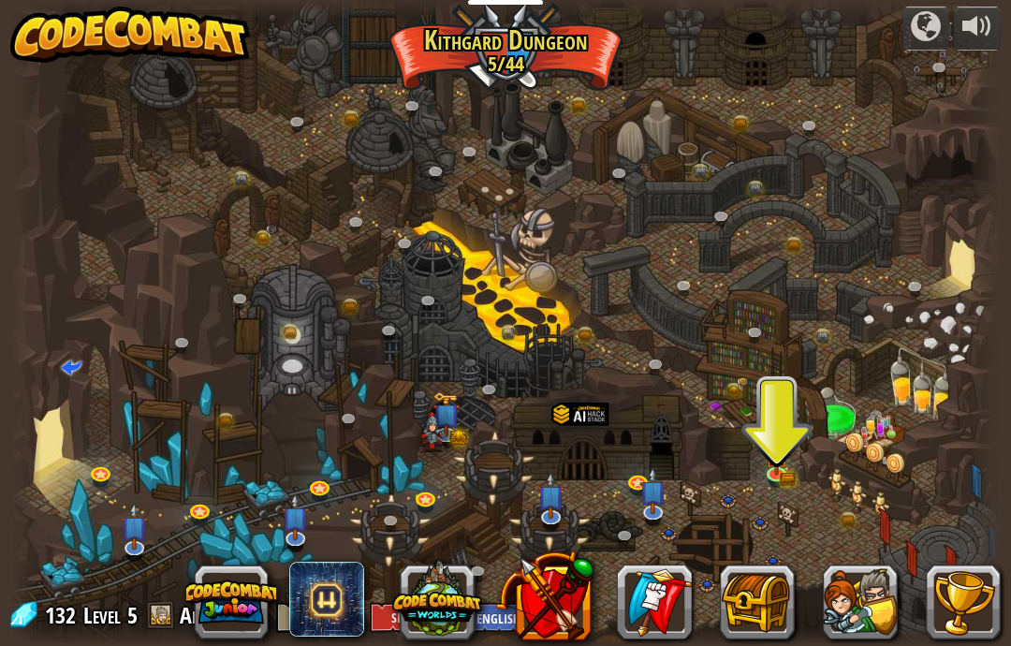
click at [786, 466] on img at bounding box center [777, 455] width 24 height 39
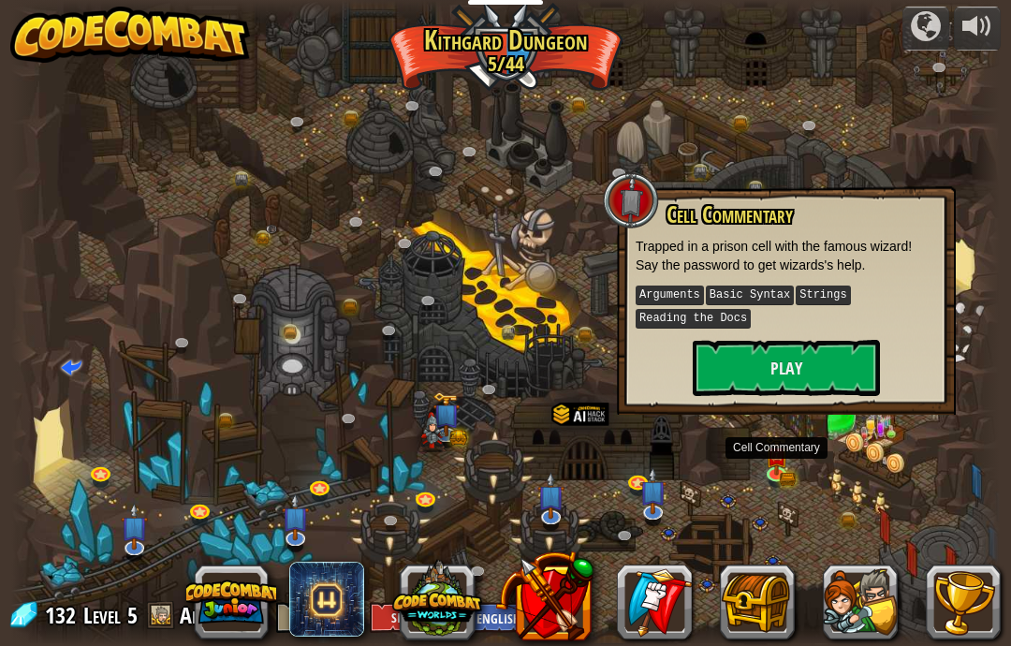
click at [812, 348] on button "Play" at bounding box center [785, 368] width 187 height 56
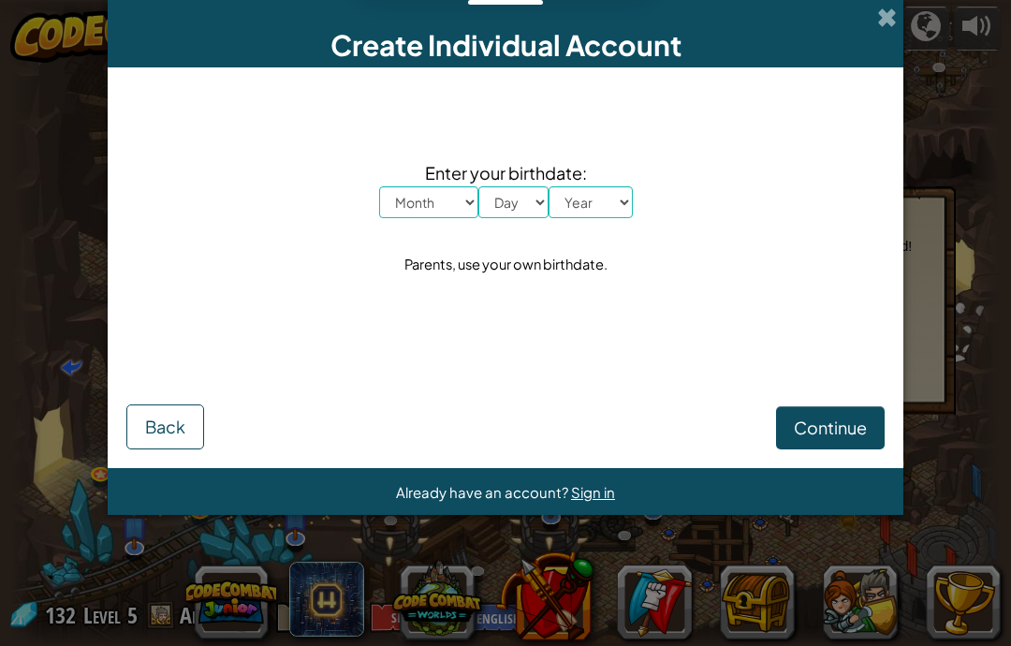
click at [435, 200] on select "Month January February March April May June July August September October Novem…" at bounding box center [428, 202] width 99 height 32
click at [879, 18] on span at bounding box center [887, 17] width 20 height 20
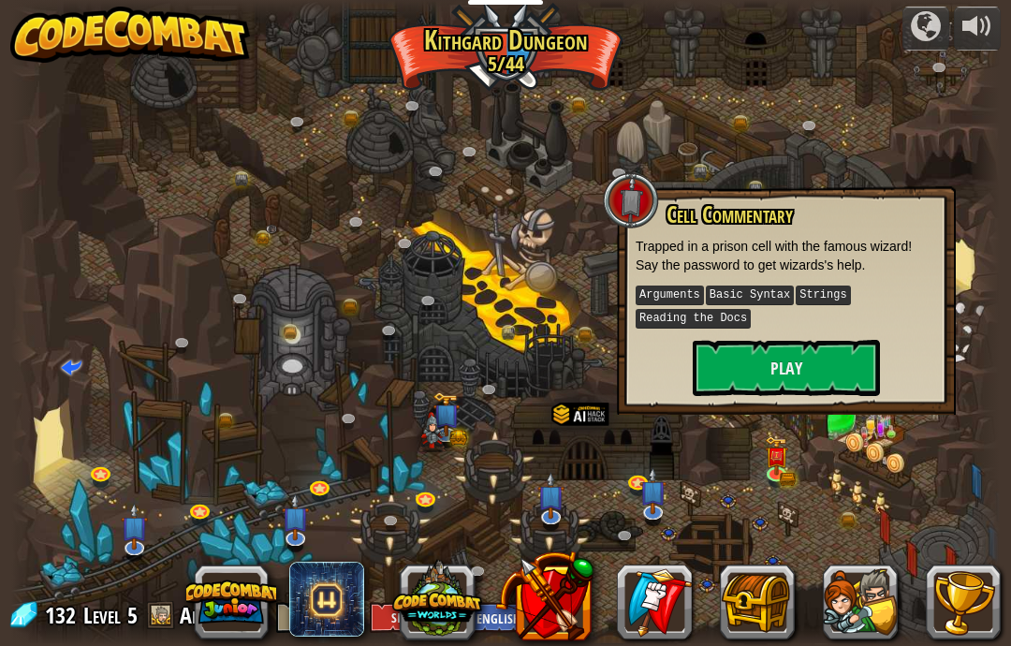
click at [830, 372] on button "Play" at bounding box center [785, 368] width 187 height 56
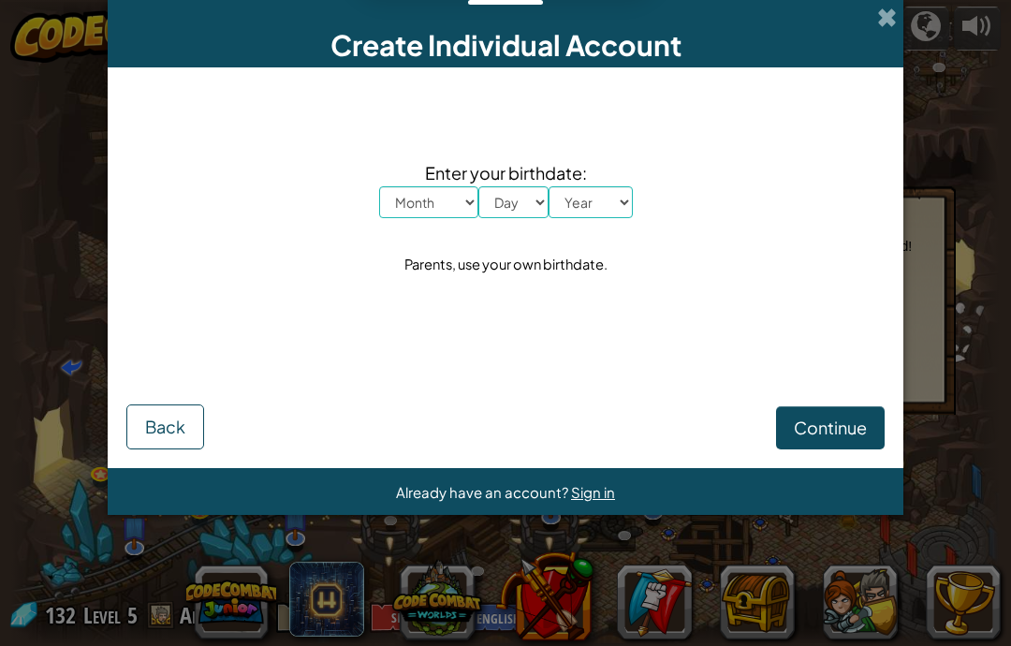
click at [844, 430] on span "Continue" at bounding box center [830, 427] width 73 height 22
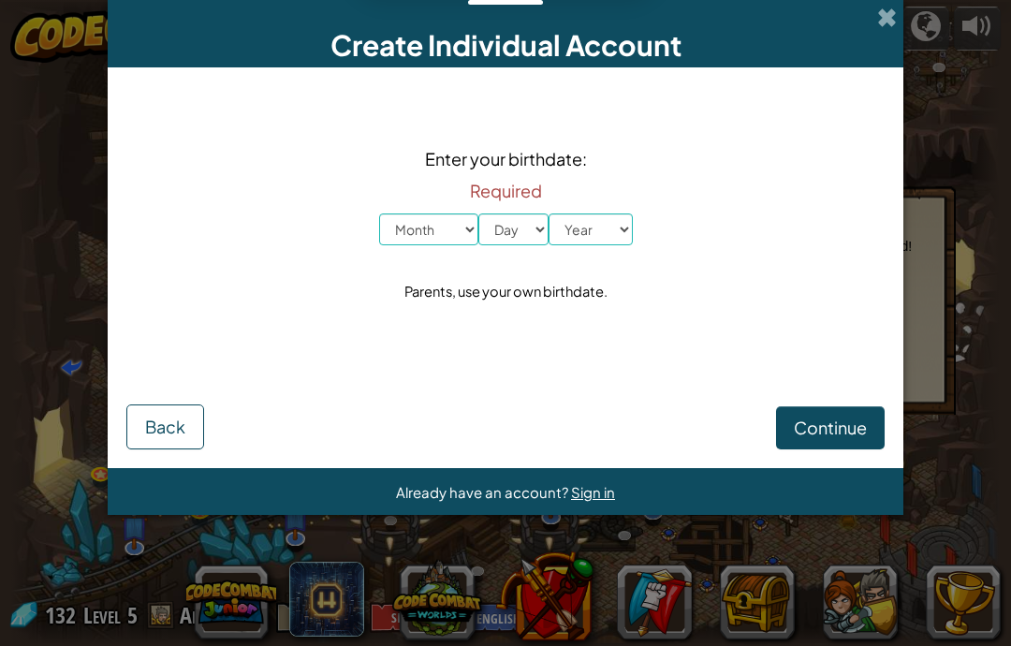
click at [834, 422] on span "Continue" at bounding box center [830, 427] width 73 height 22
click at [162, 427] on span "Back" at bounding box center [165, 426] width 40 height 22
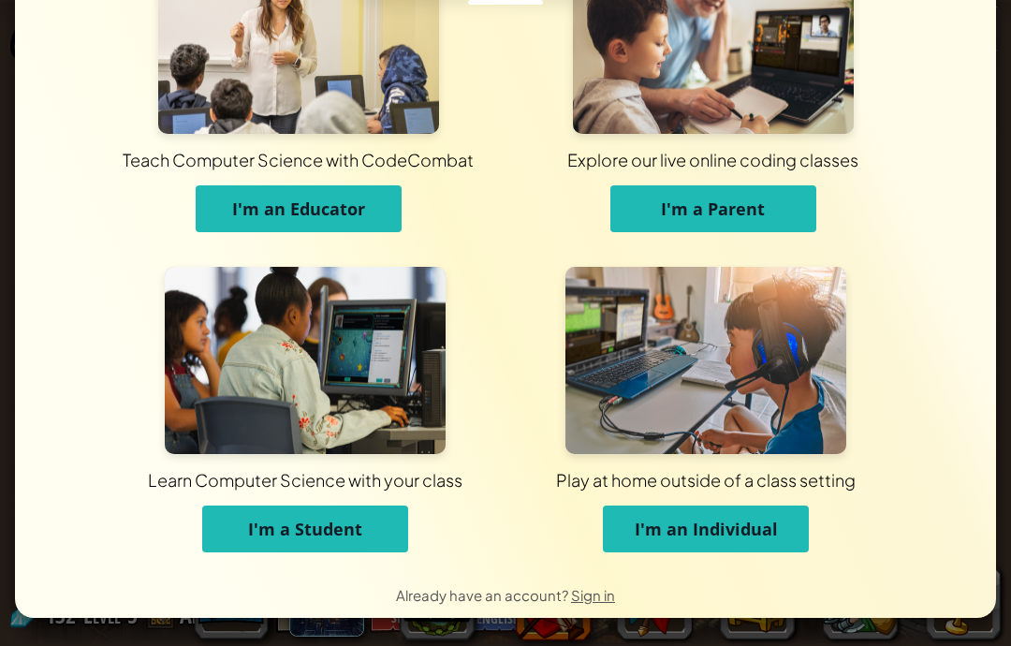
scroll to position [95, 0]
click at [752, 545] on button "I'm an Individual" at bounding box center [706, 528] width 206 height 47
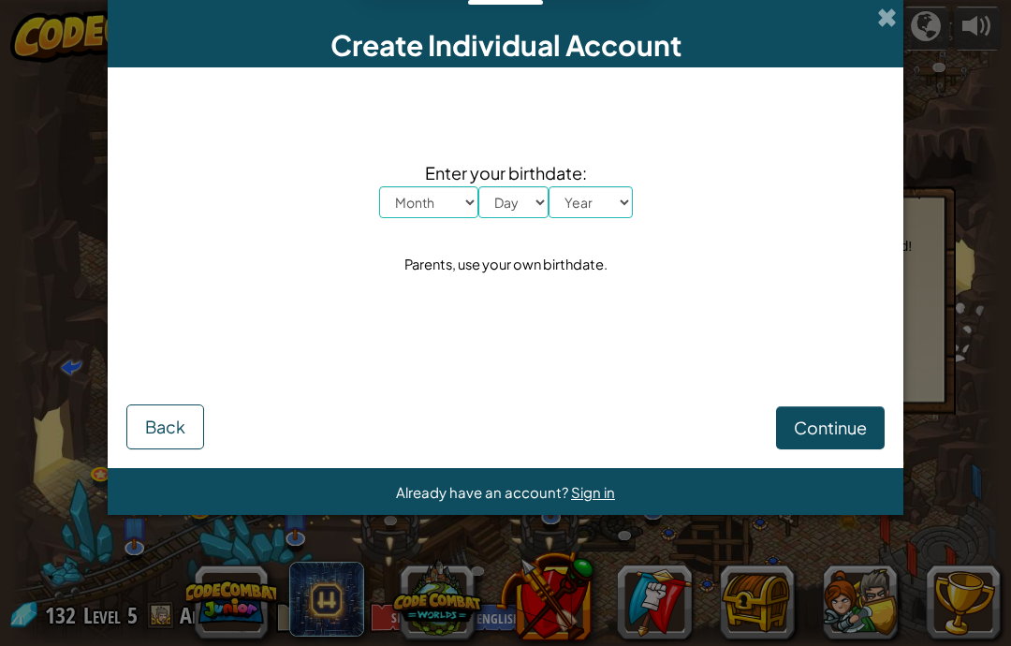
scroll to position [0, 0]
click at [903, 17] on div "Create Individual Account Enter your birthdate: Month January February March Ap…" at bounding box center [505, 323] width 1011 height 646
click at [884, 17] on span at bounding box center [887, 17] width 20 height 20
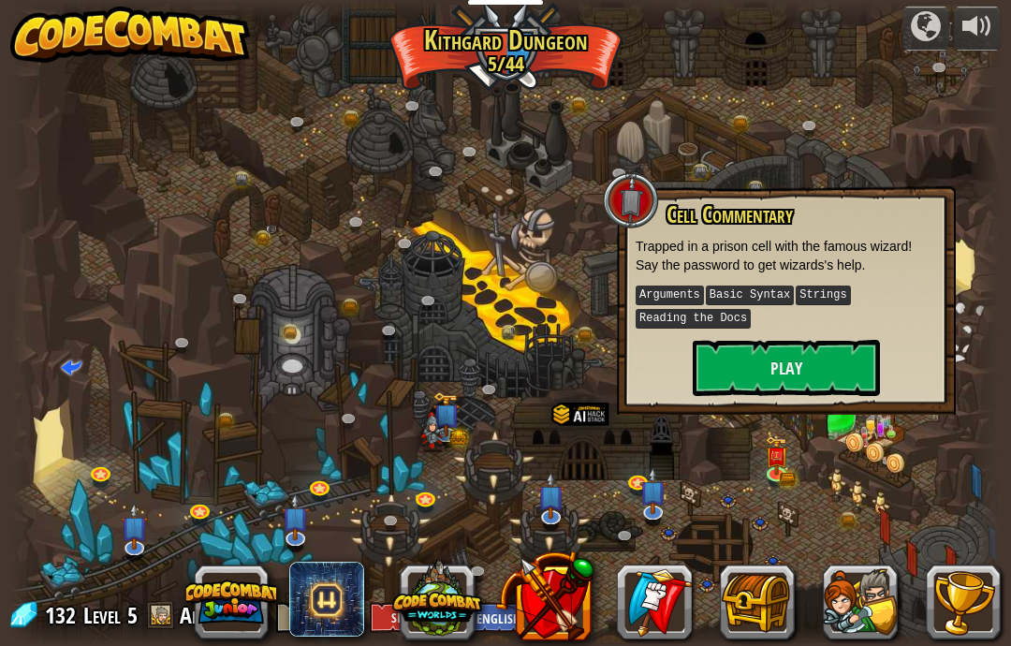
click at [751, 368] on button "Play" at bounding box center [785, 368] width 187 height 56
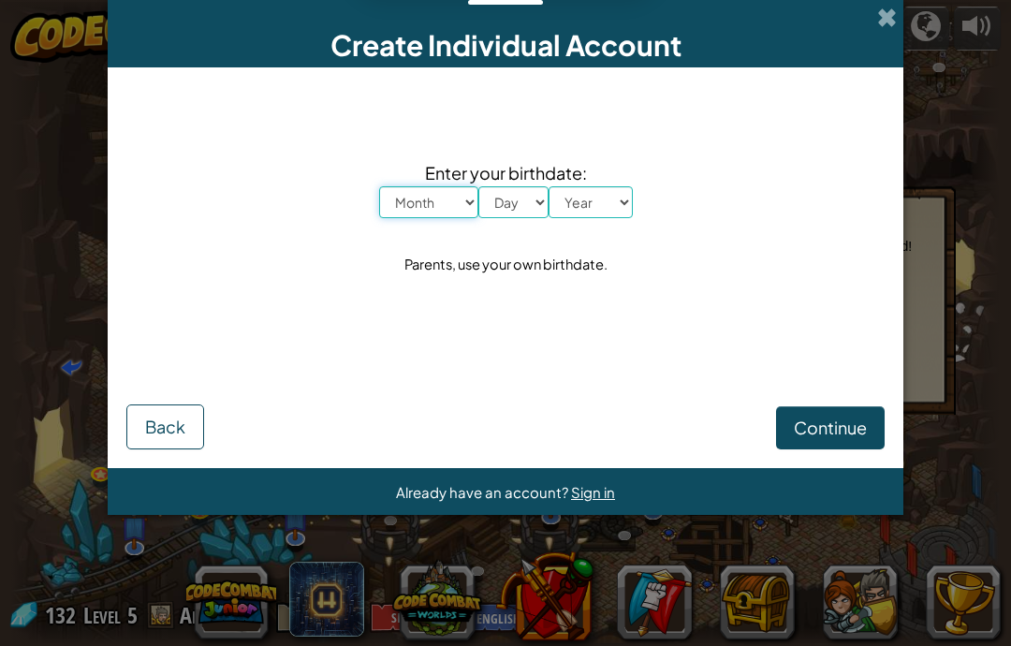
click at [450, 210] on select "Month January February March April May June July August September October Novem…" at bounding box center [428, 202] width 99 height 32
select select "11"
click at [528, 212] on select "Day 1 2 3 4 5 6 7 8 9 10 11 12 13 14 15 16 17 18 19 20 21 22 23 24 25 26 27 28 …" at bounding box center [513, 202] width 70 height 32
click at [520, 214] on select "Day 1 2 3 4 5 6 7 8 9 10 11 12 13 14 15 16 17 18 19 20 21 22 23 24 25 26 27 28 …" at bounding box center [513, 202] width 70 height 32
select select "22"
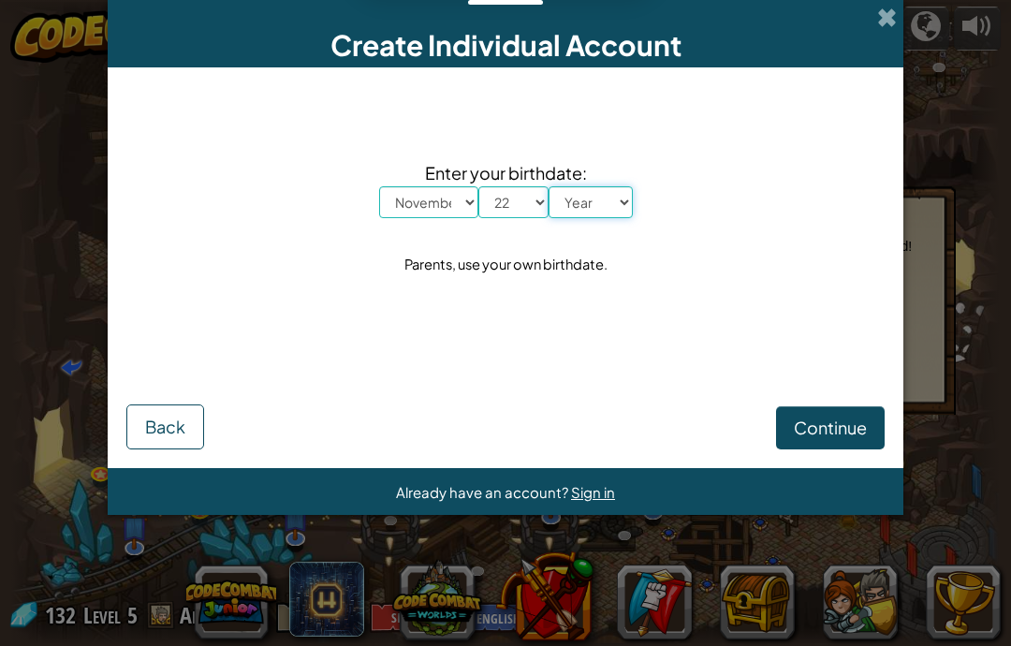
click at [588, 218] on select "Year 2025 2024 2023 2022 2021 2020 2019 2018 2017 2016 2015 2014 2013 2012 2011…" at bounding box center [590, 202] width 84 height 32
click at [598, 213] on select "Year 2025 2024 2023 2022 2021 2020 2019 2018 2017 2016 2015 2014 2013 2012 2011…" at bounding box center [590, 202] width 84 height 32
select select "1978"
click at [848, 422] on span "Continue" at bounding box center [830, 427] width 73 height 22
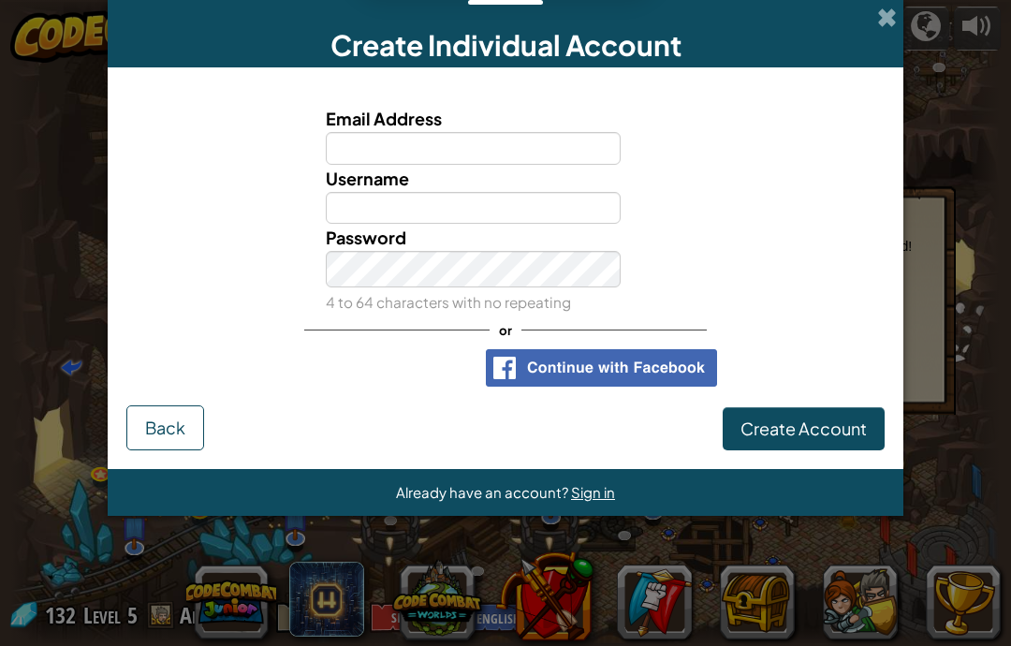
click at [778, 450] on button "Create Account" at bounding box center [803, 428] width 162 height 43
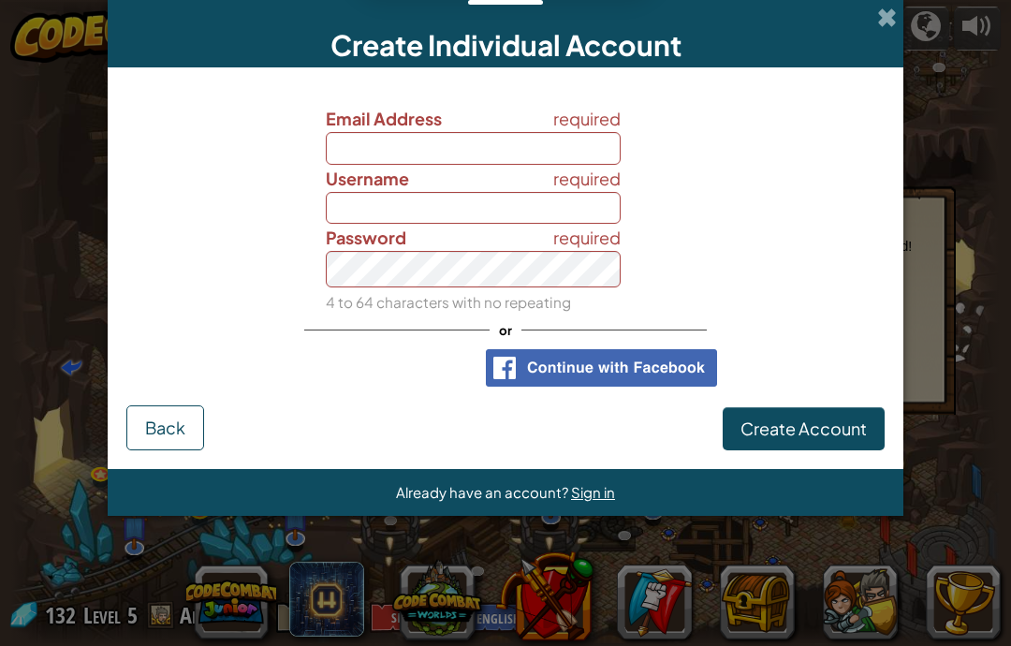
click at [802, 439] on span "Create Account" at bounding box center [803, 428] width 126 height 22
click at [797, 439] on span "Create Account" at bounding box center [803, 428] width 126 height 22
click at [799, 315] on div "required Password 4 to 64 characters with no repeating" at bounding box center [505, 270] width 777 height 92
click at [570, 156] on input "Email Address" at bounding box center [474, 148] width 296 height 33
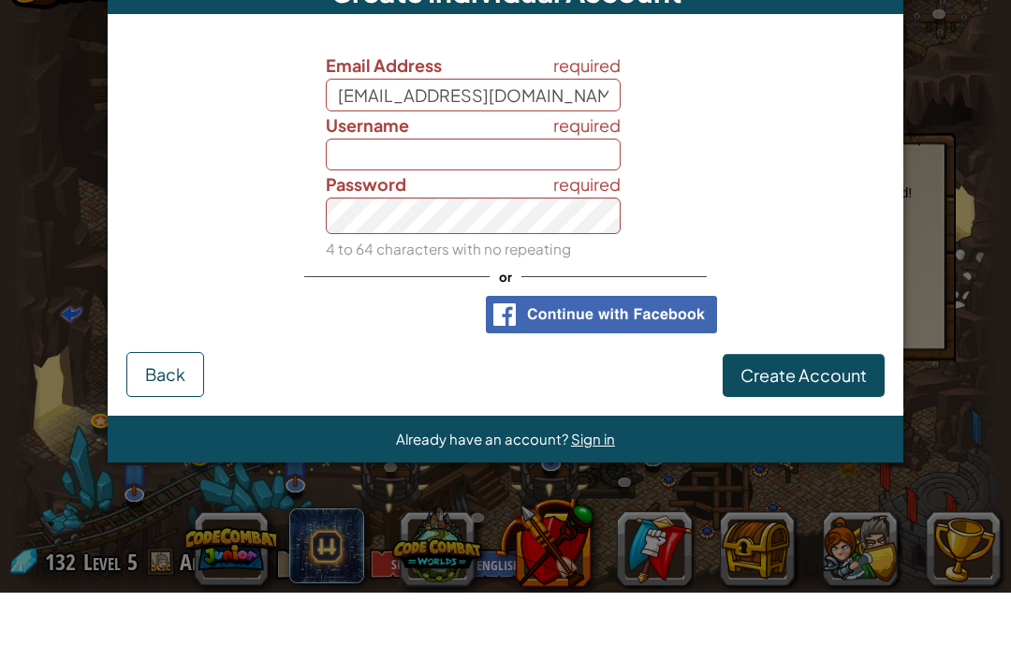
scroll to position [1, 0]
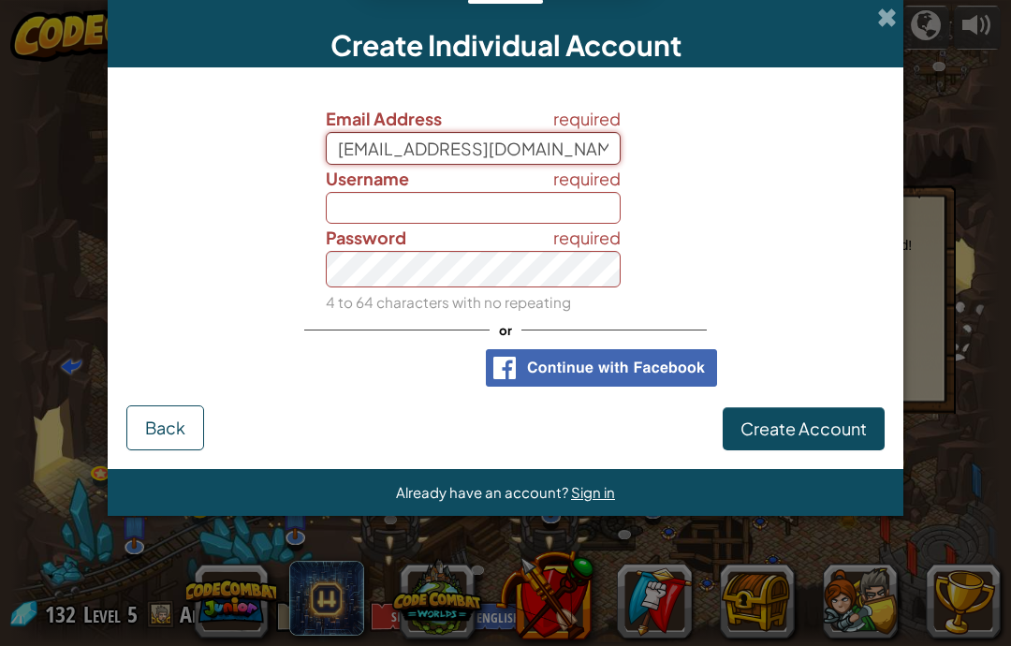
type input "joeltlevine@gmail.com"
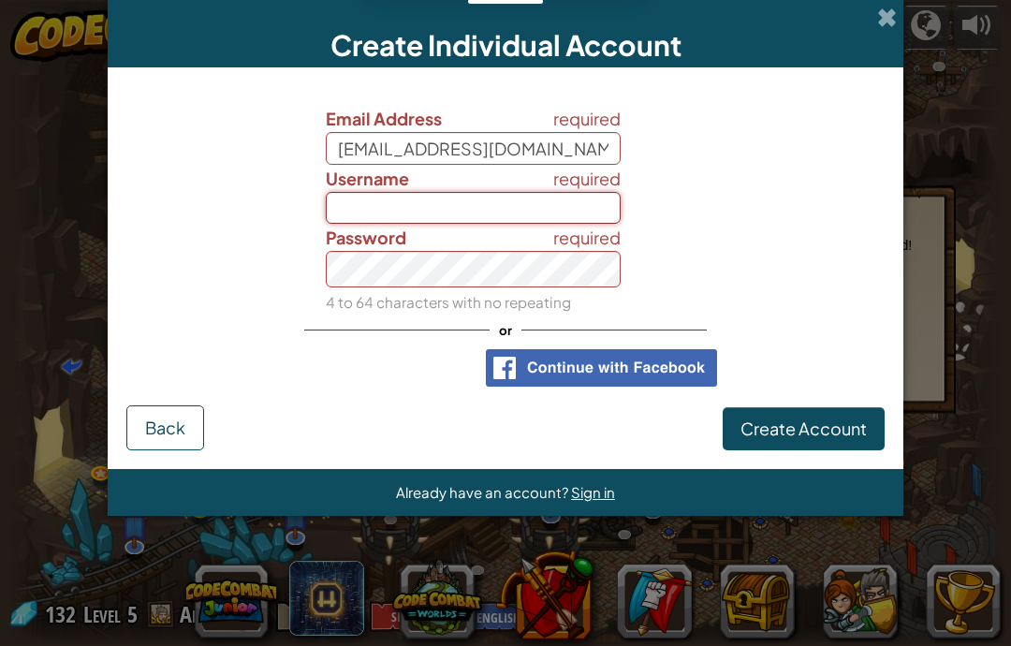
click at [586, 211] on input "Username" at bounding box center [474, 208] width 296 height 33
click at [553, 207] on input "Username" at bounding box center [474, 208] width 296 height 33
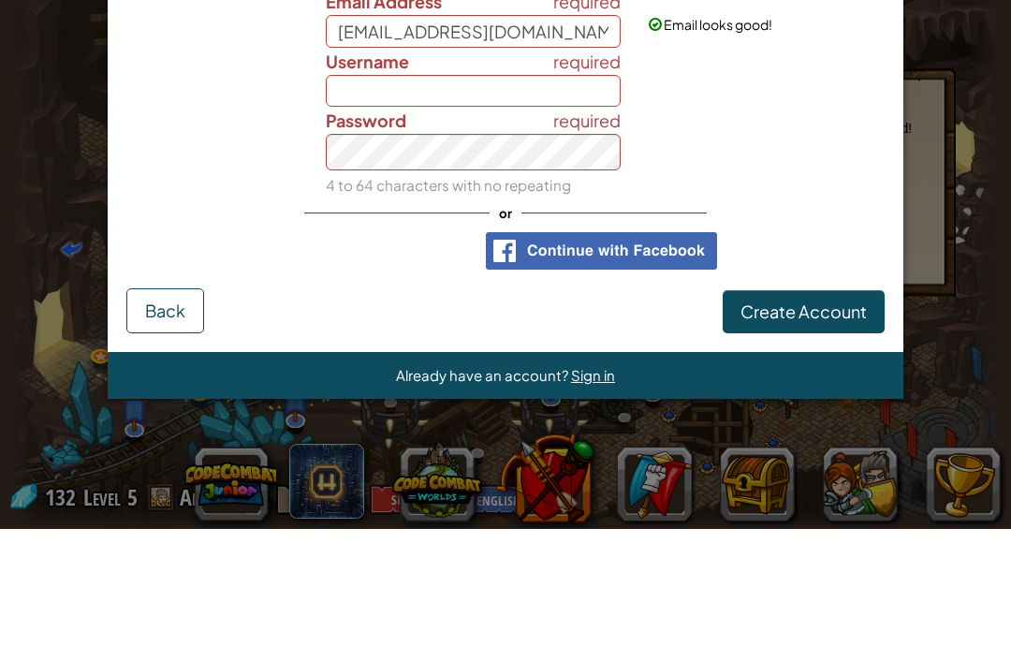
click at [813, 165] on div "required Username" at bounding box center [505, 195] width 777 height 60
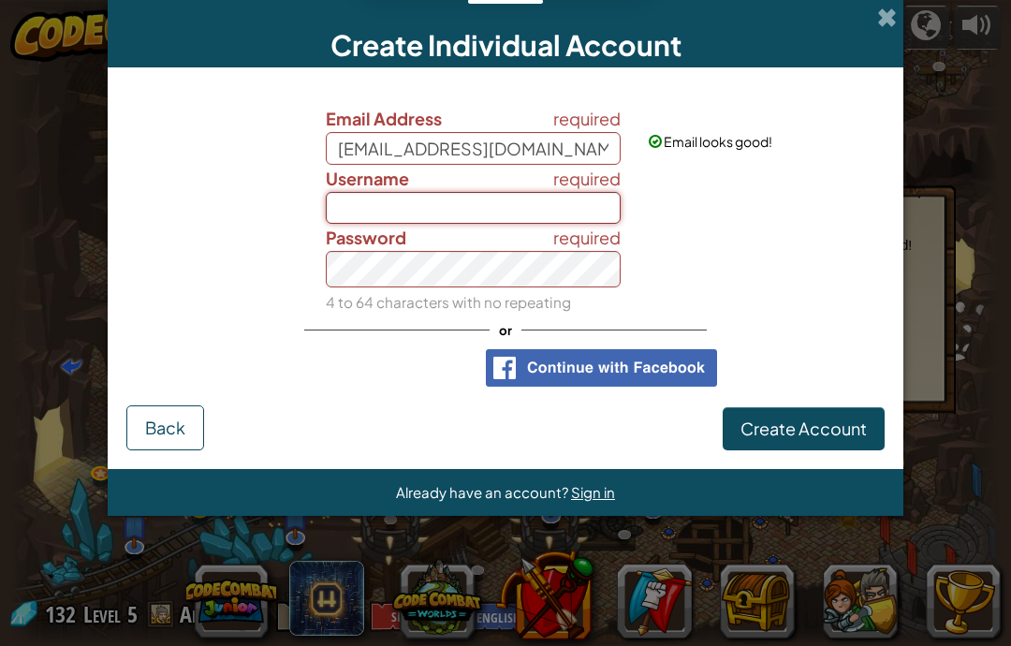
click at [561, 224] on input "Username" at bounding box center [474, 208] width 296 height 33
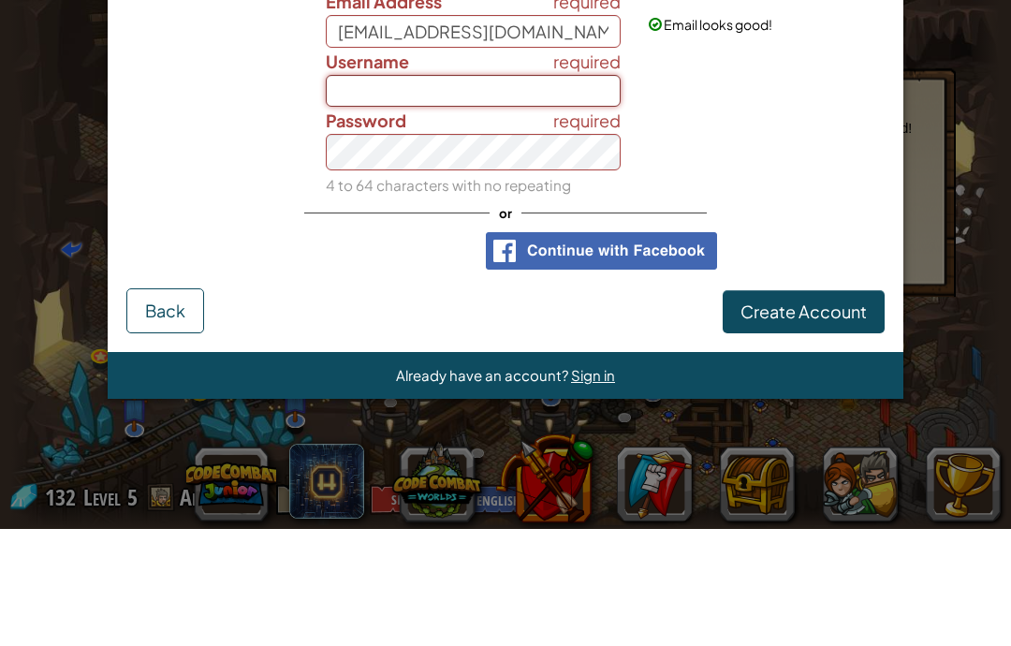
click at [583, 192] on input "Username" at bounding box center [474, 208] width 296 height 33
click at [556, 224] on span "required" at bounding box center [586, 237] width 67 height 27
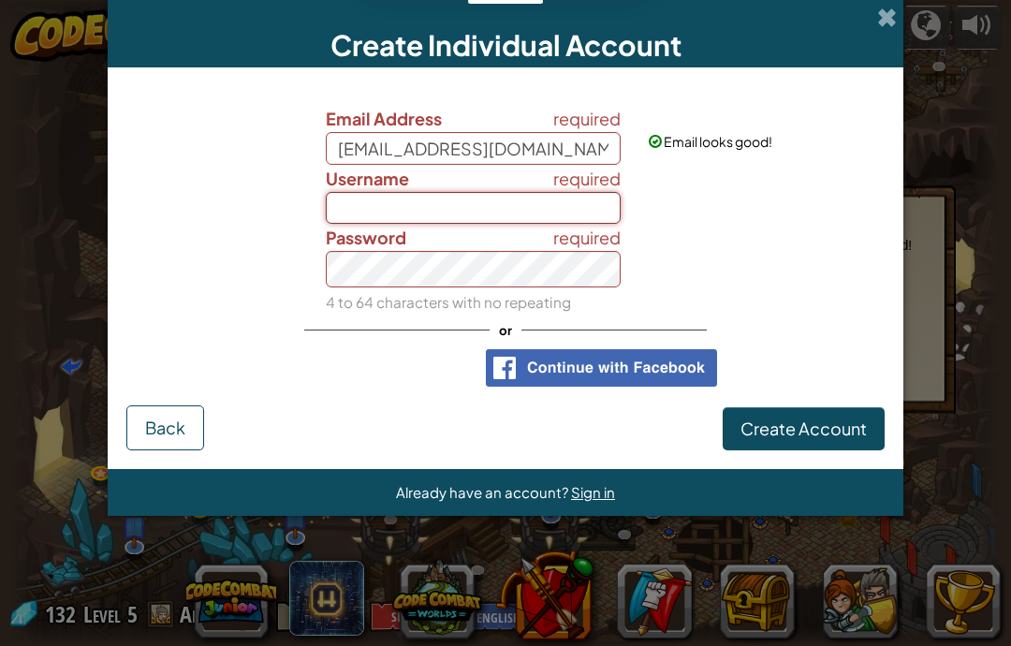
click at [564, 218] on input "Username" at bounding box center [474, 208] width 296 height 33
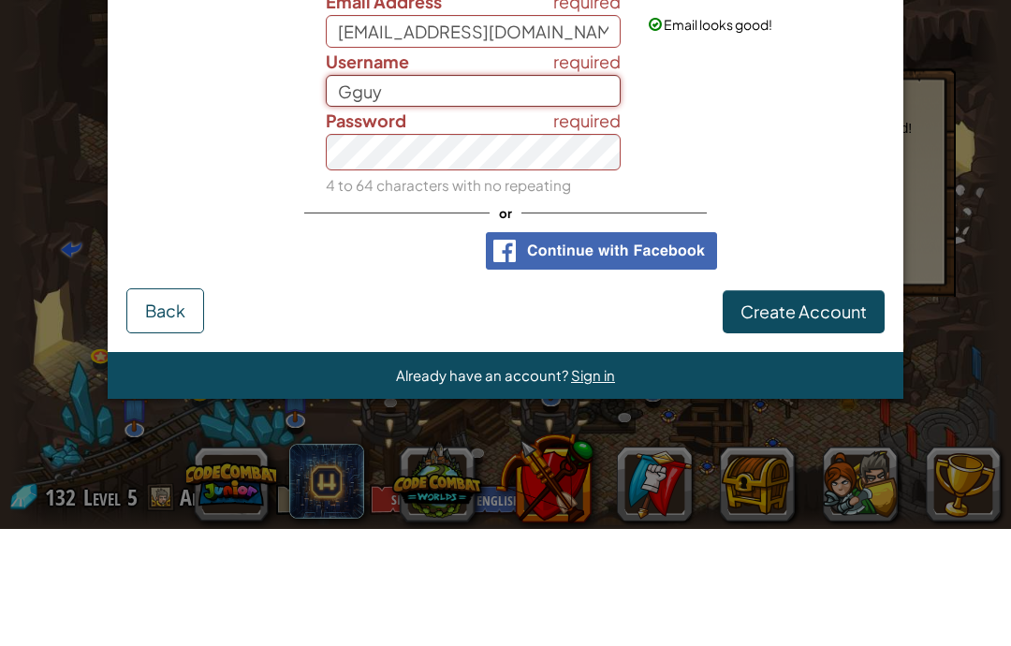
type input "Gguy"
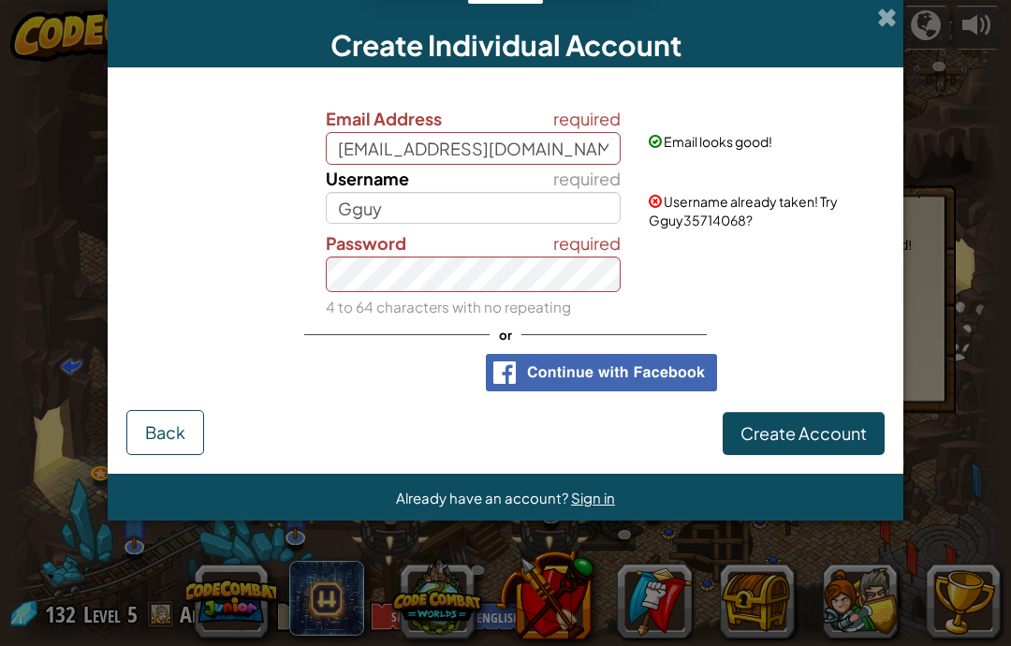
click at [802, 444] on span "Create Account" at bounding box center [803, 433] width 126 height 22
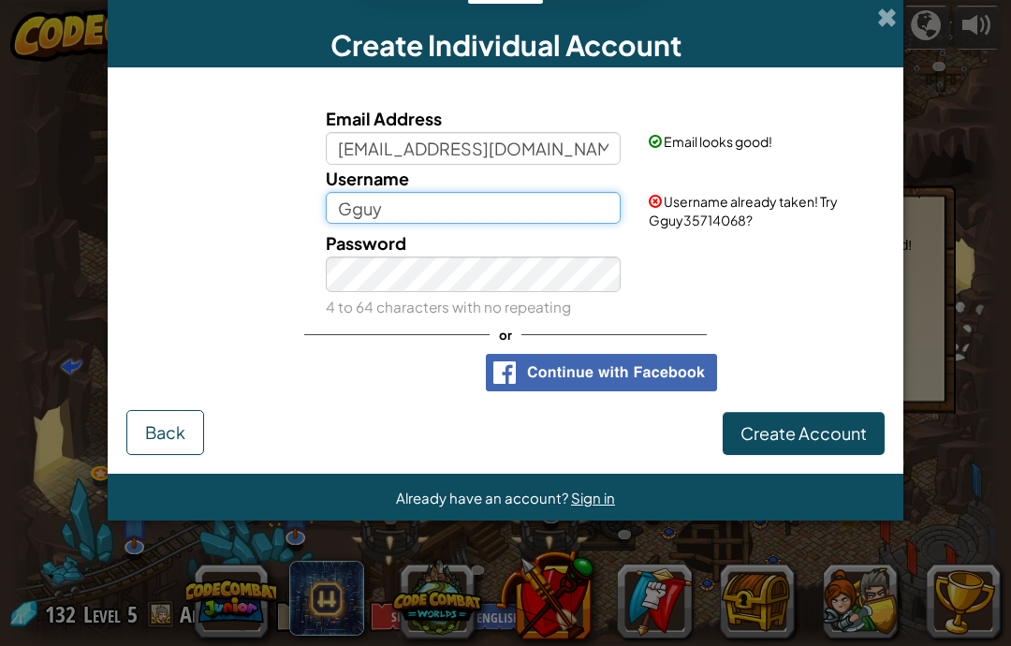
click at [521, 217] on input "Gguy" at bounding box center [474, 208] width 296 height 33
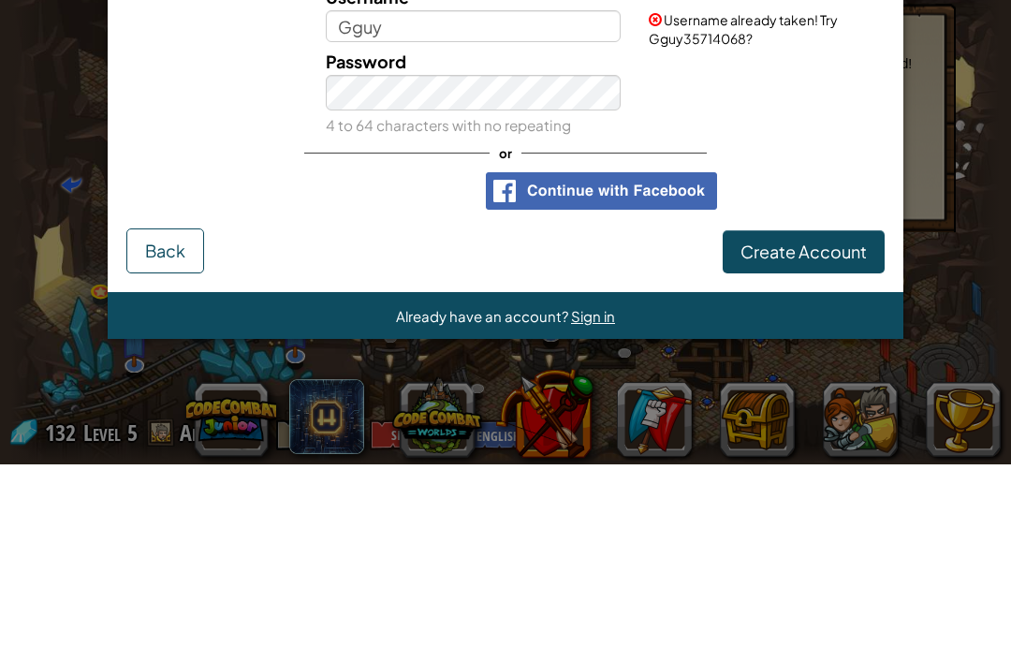
click at [202, 229] on div "Password 4 to 64 characters with no repeating" at bounding box center [505, 275] width 777 height 92
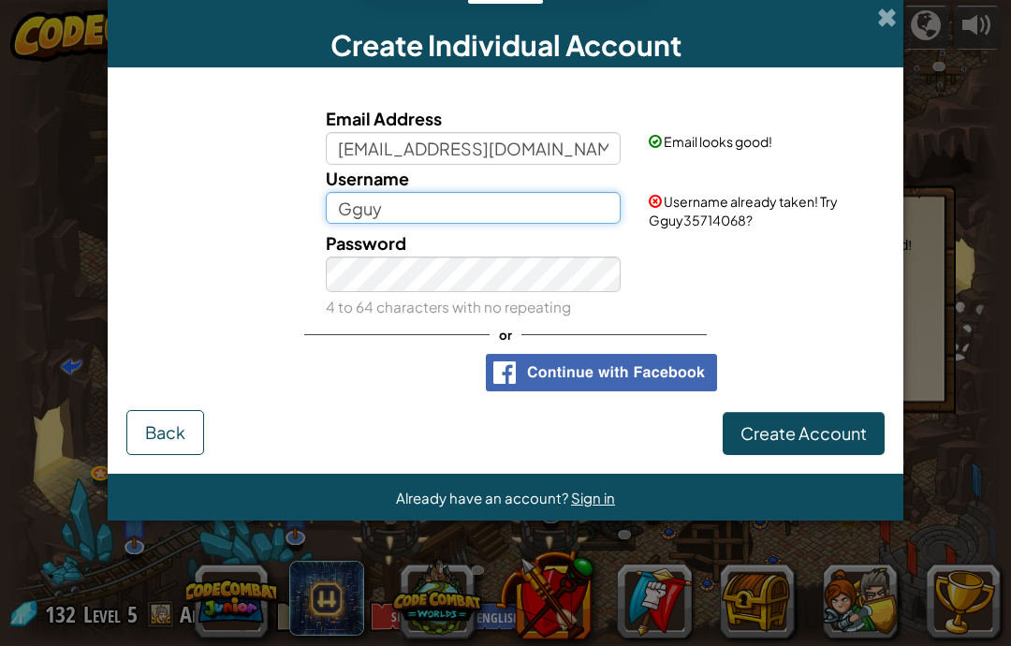
click at [353, 220] on input "Gguy" at bounding box center [474, 208] width 296 height 33
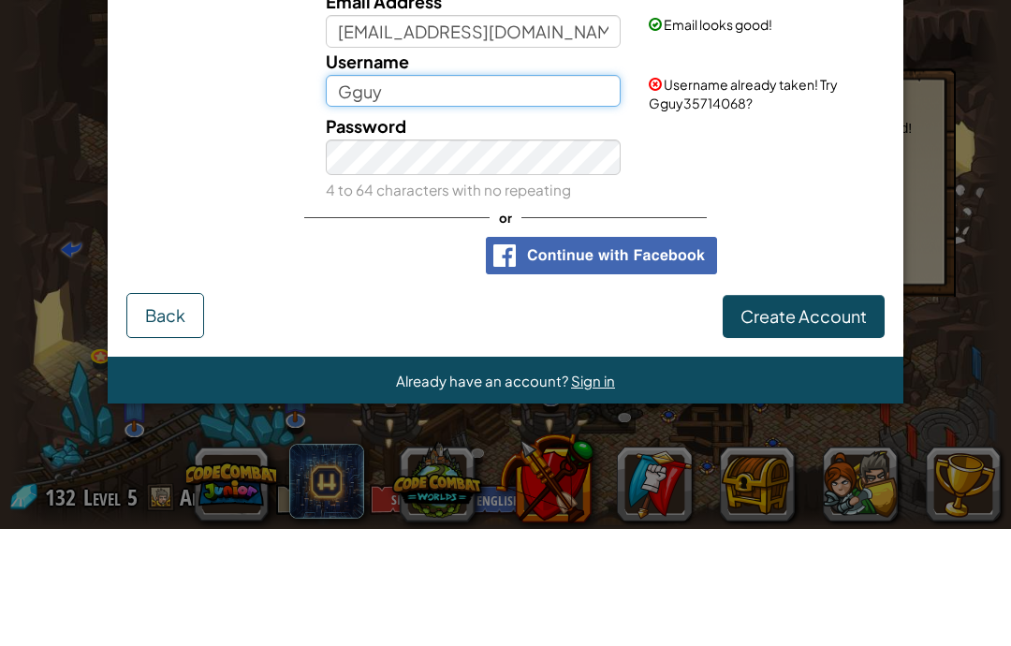
click at [356, 192] on input "Gguy" at bounding box center [474, 208] width 296 height 33
click at [369, 192] on input "Gguy" at bounding box center [474, 208] width 296 height 33
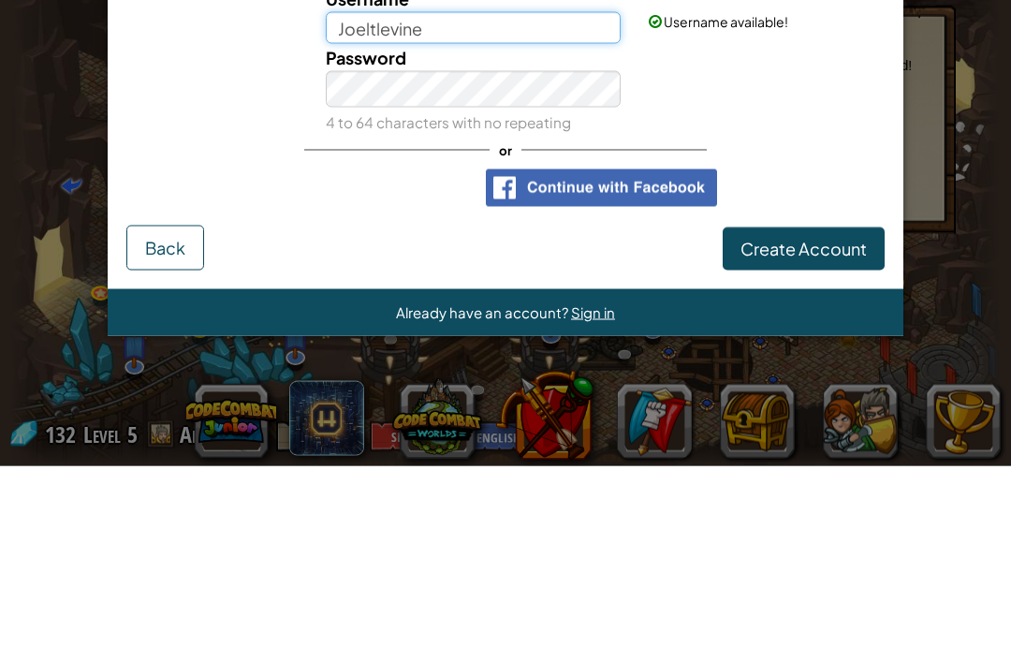
click at [372, 192] on input "Joeltlevine" at bounding box center [474, 208] width 296 height 33
click at [367, 192] on input "Joeltlevine" at bounding box center [474, 208] width 296 height 33
click at [379, 192] on input "Joeltlevine" at bounding box center [474, 208] width 296 height 33
click at [385, 192] on input "Joeltlevine" at bounding box center [474, 208] width 296 height 33
type input "j"
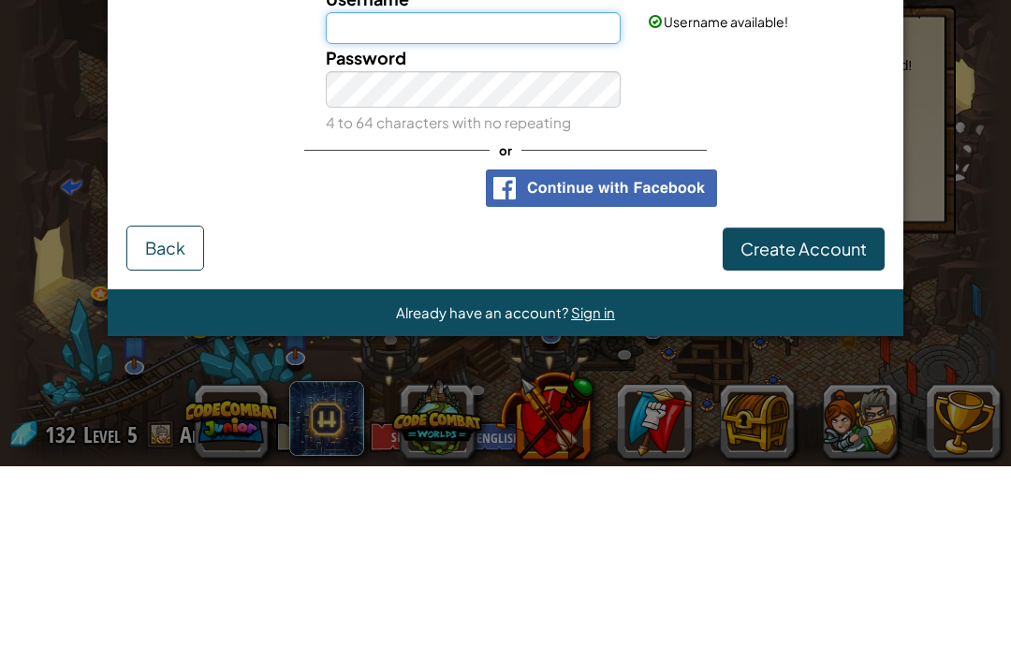
click at [803, 407] on button "Create Account" at bounding box center [803, 428] width 162 height 43
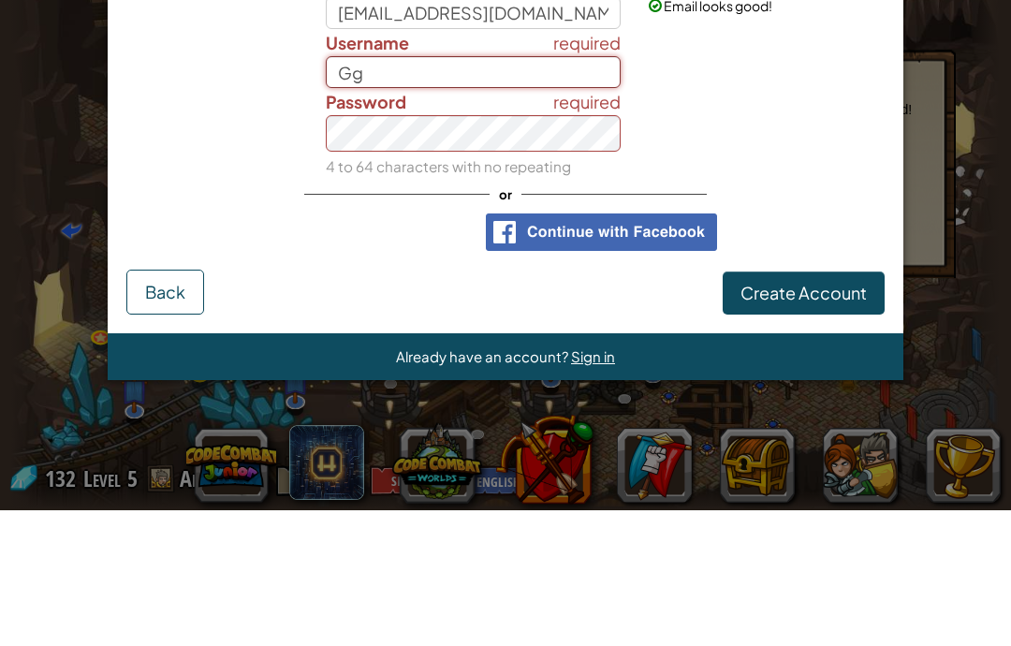
type input "G"
click at [377, 192] on input "Username" at bounding box center [474, 208] width 296 height 33
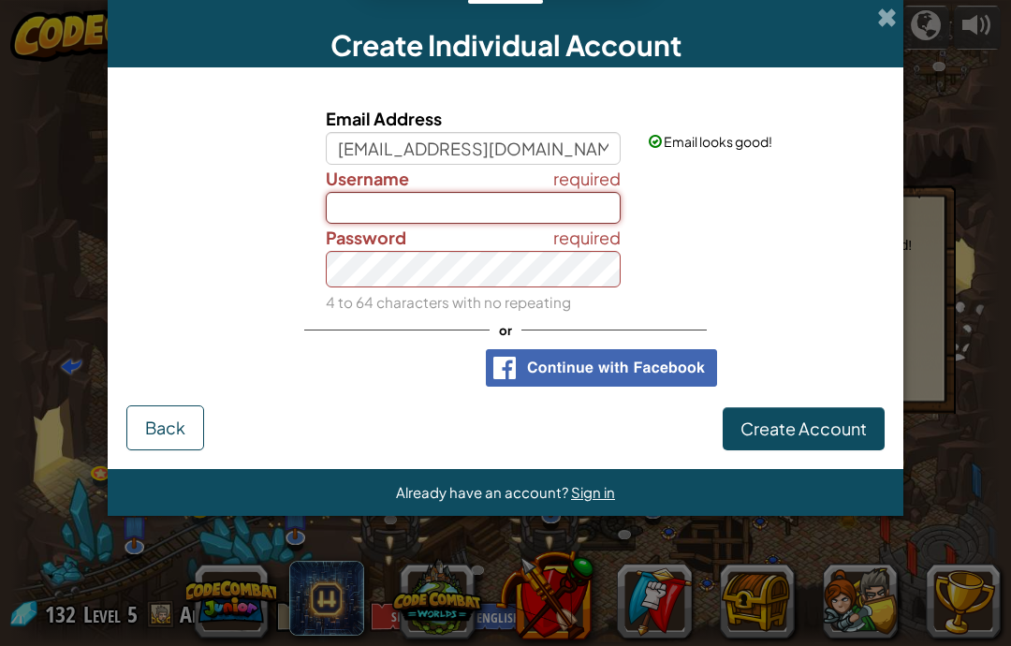
click at [415, 225] on input "Username" at bounding box center [474, 208] width 296 height 33
click at [583, 225] on input "Username" at bounding box center [474, 208] width 296 height 33
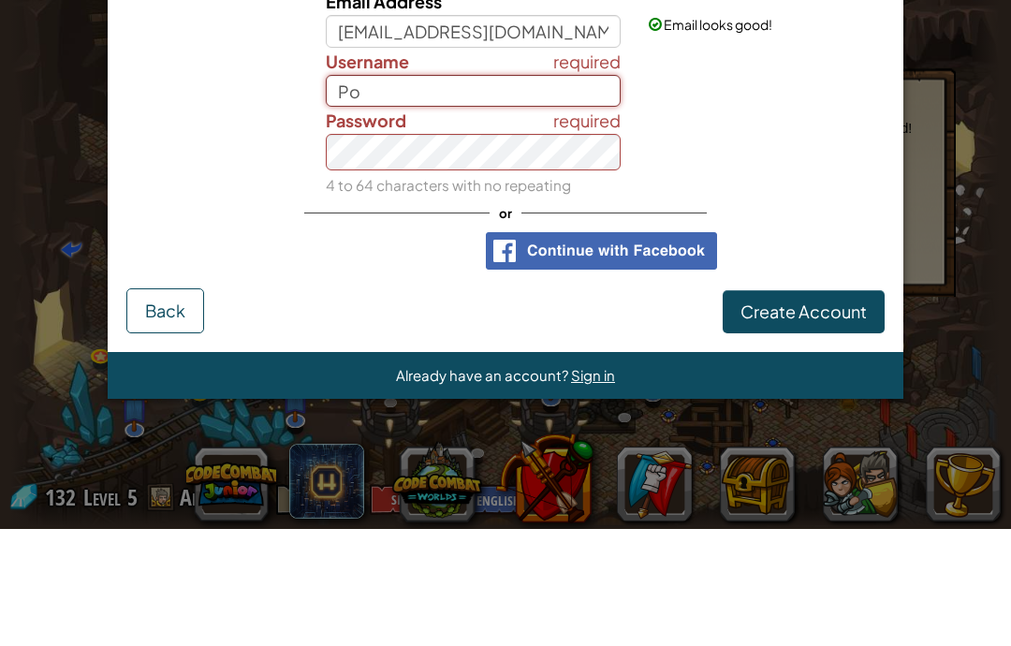
type input "P"
type input "K"
type input "J"
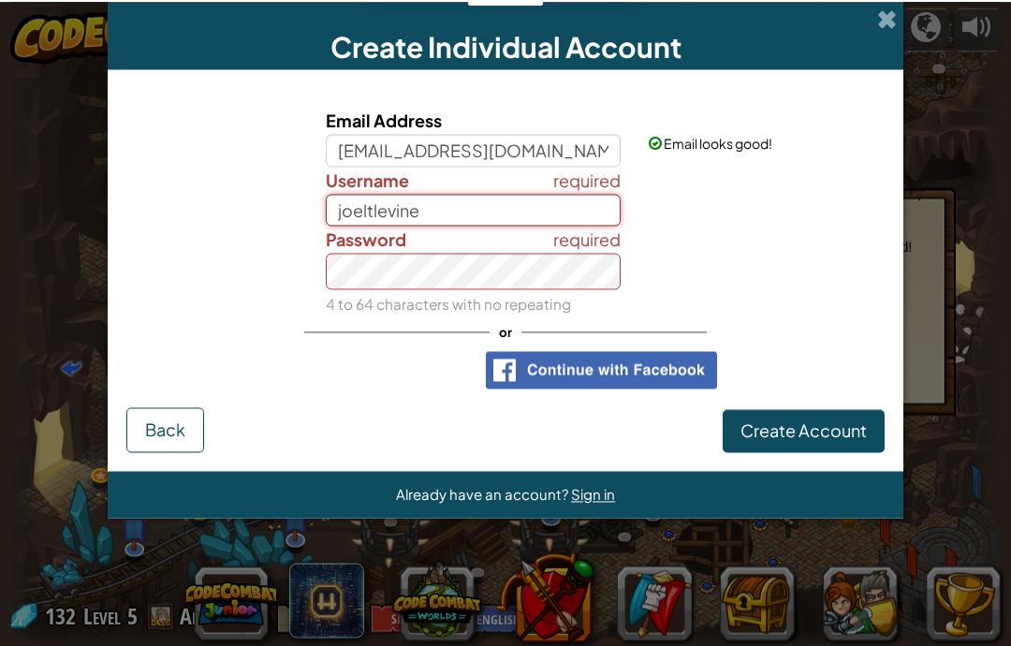
scroll to position [0, 0]
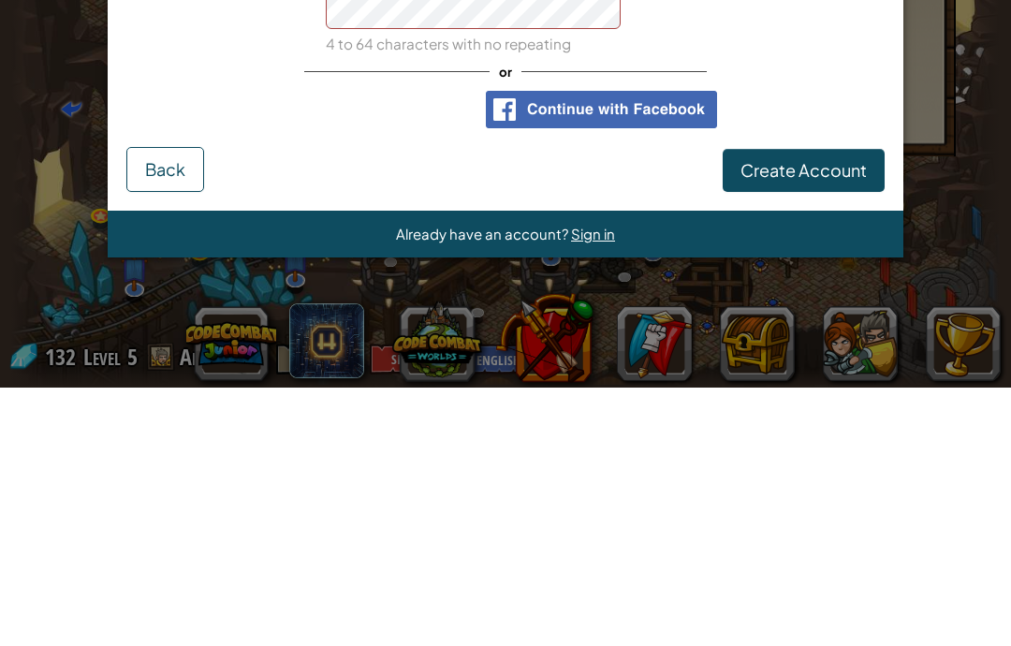
type input "joeltlevine"
click at [850, 407] on button "Create Account" at bounding box center [803, 428] width 162 height 43
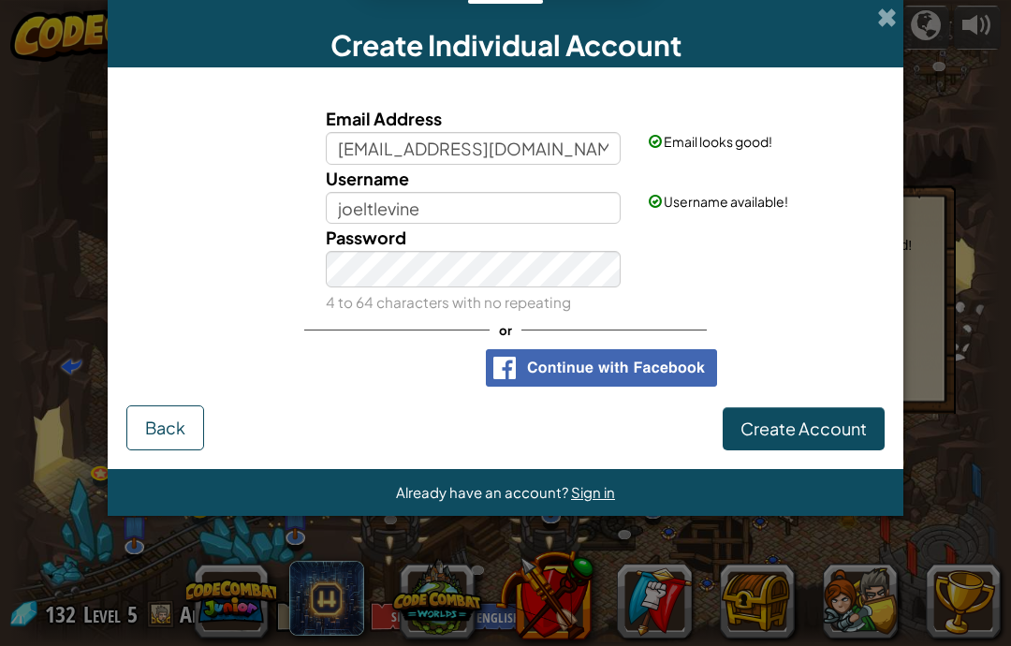
click at [833, 450] on button "Create Account" at bounding box center [803, 428] width 162 height 43
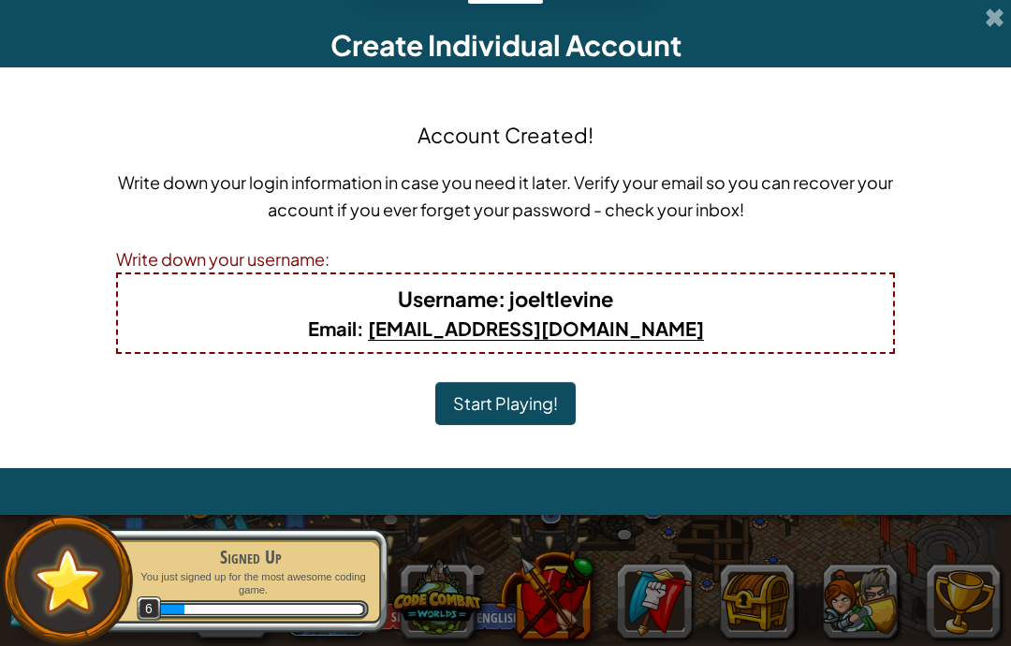
click at [498, 420] on button "Start Playing!" at bounding box center [505, 403] width 140 height 43
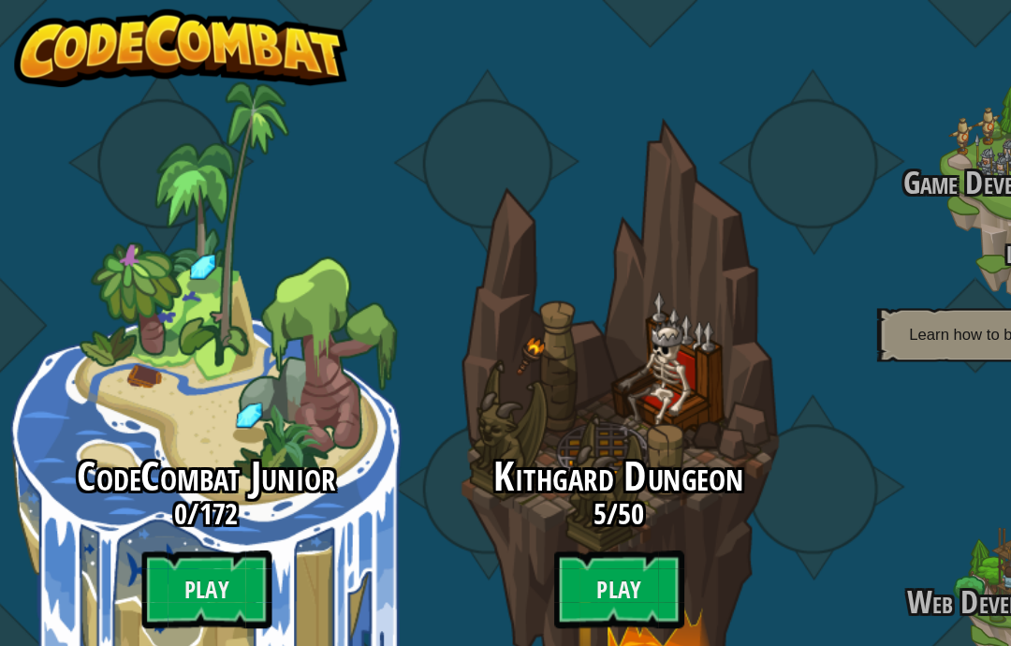
click at [462, 430] on btn "Play" at bounding box center [446, 424] width 94 height 56
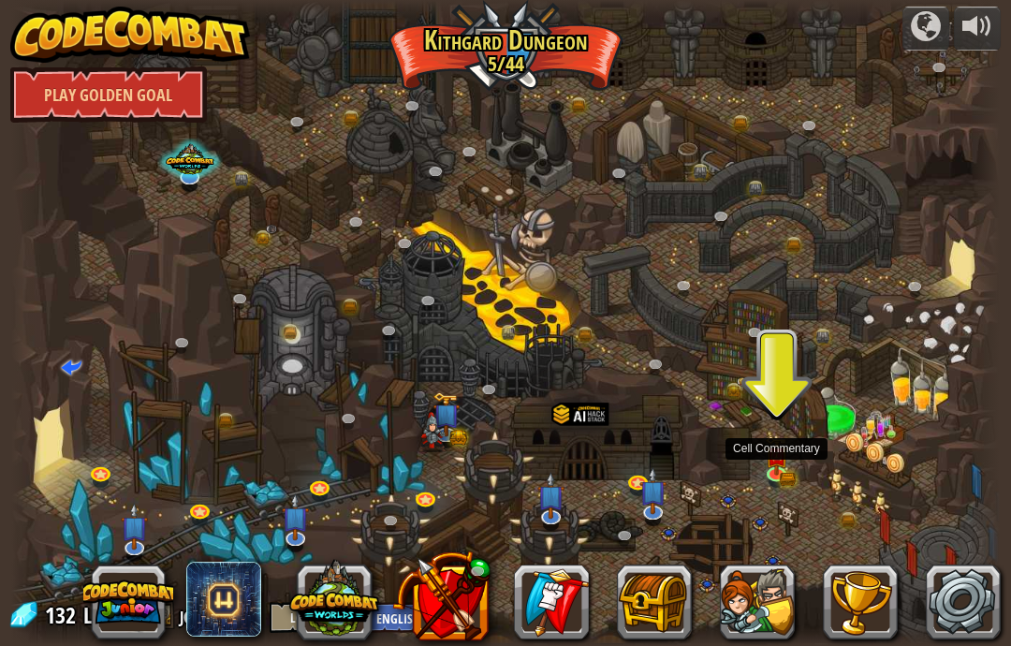
click at [785, 466] on img at bounding box center [777, 455] width 24 height 39
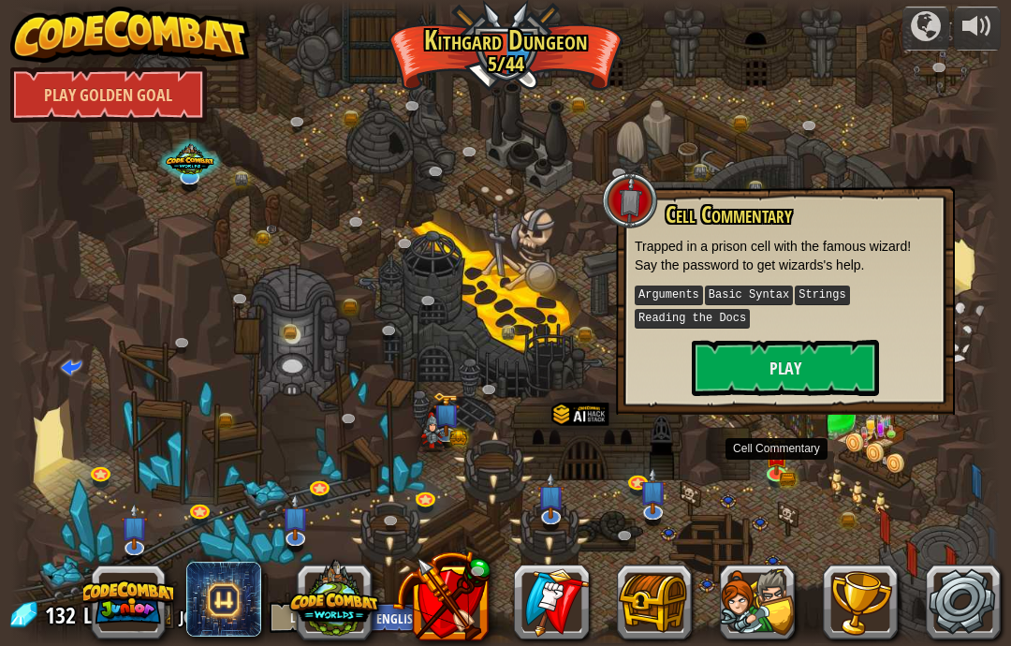
click at [853, 359] on button "Play" at bounding box center [785, 368] width 187 height 56
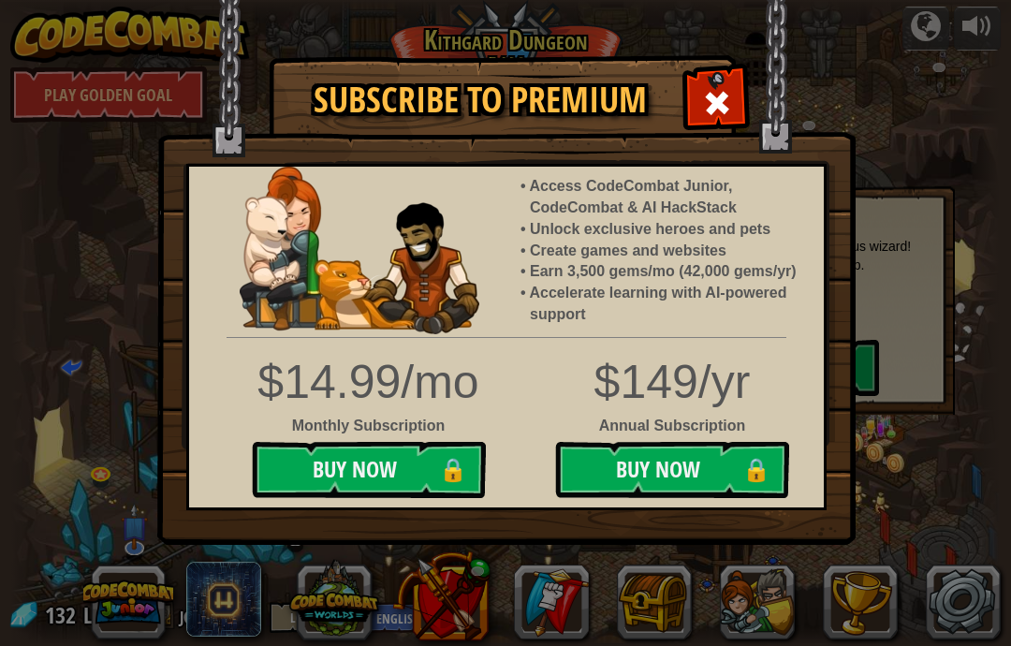
click at [708, 100] on span at bounding box center [717, 103] width 30 height 30
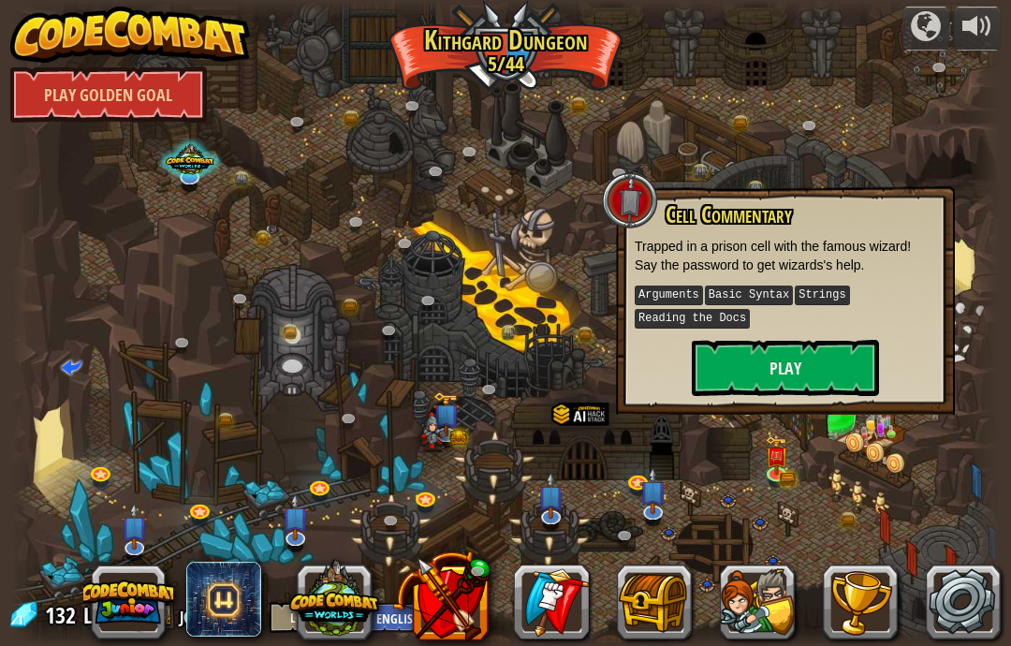
click at [809, 360] on button "Play" at bounding box center [785, 368] width 187 height 56
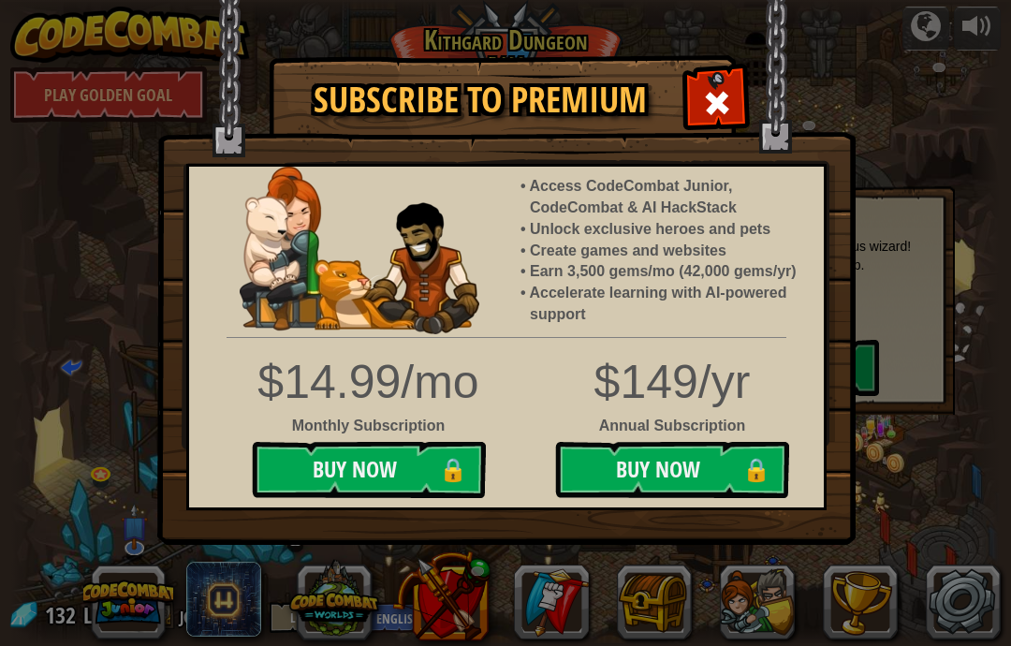
click at [728, 113] on span at bounding box center [717, 103] width 30 height 30
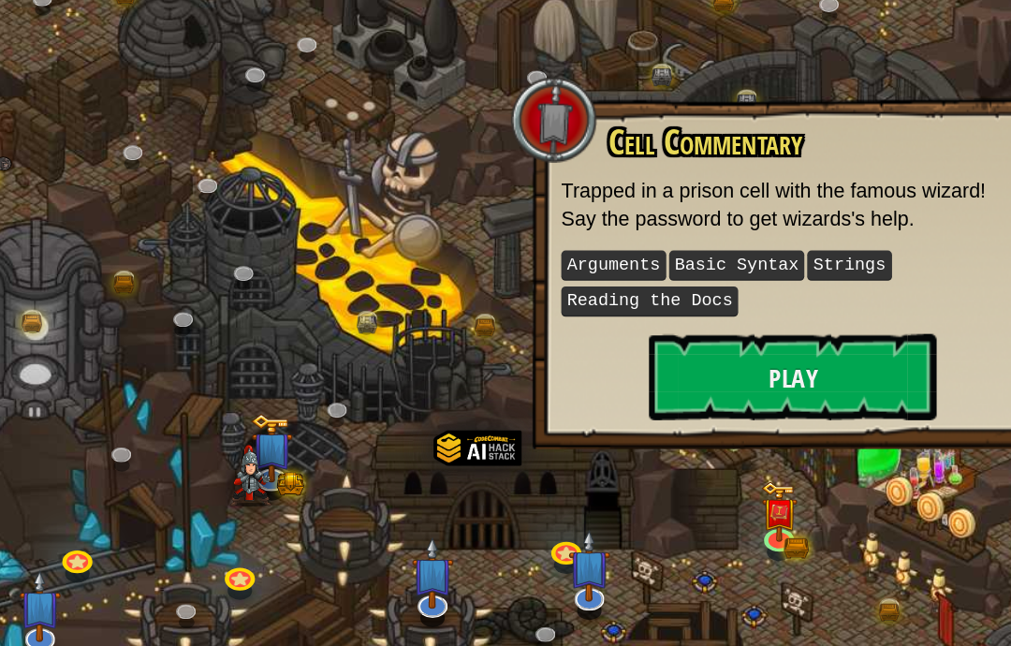
click at [692, 340] on button "Play" at bounding box center [785, 368] width 187 height 56
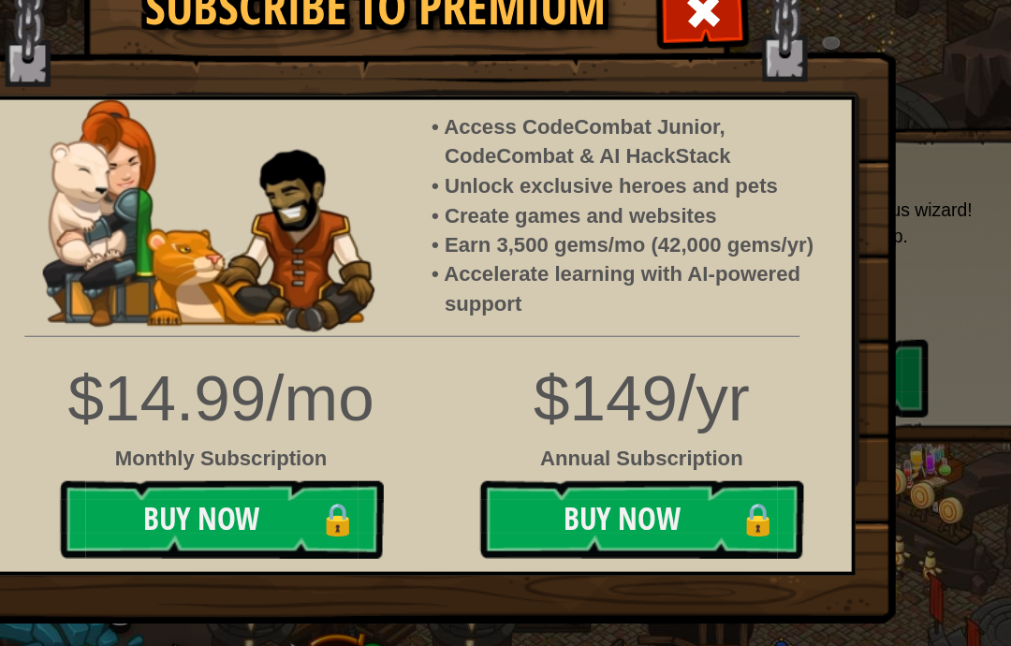
scroll to position [1, 0]
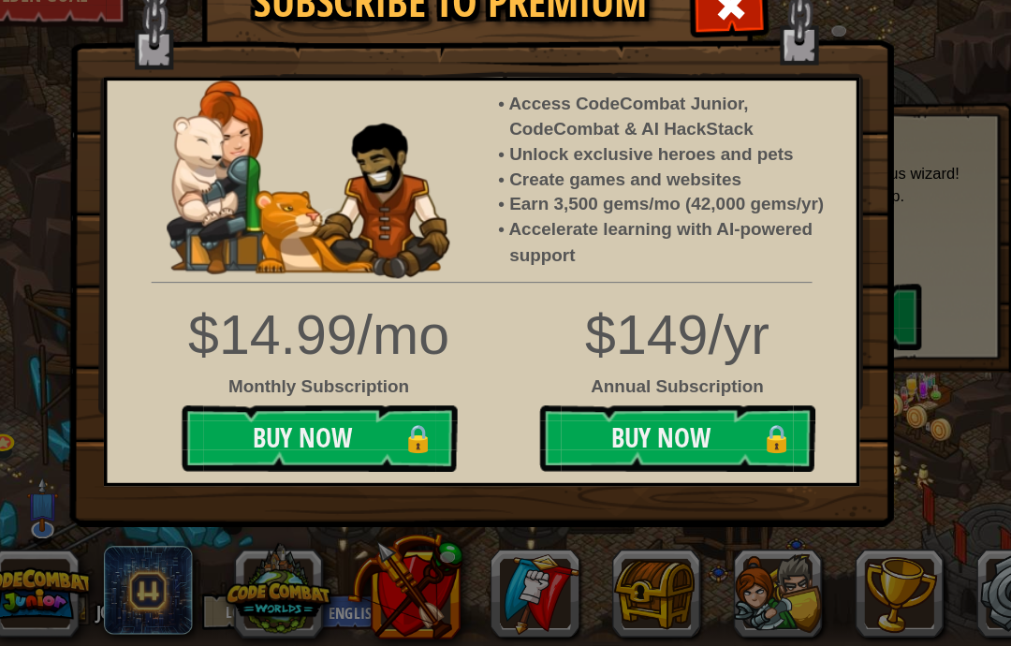
click at [765, 345] on div "Subscribe to Premium Access CodeCombat Junior, CodeCombat & AI HackStack Unlock…" at bounding box center [505, 323] width 1011 height 646
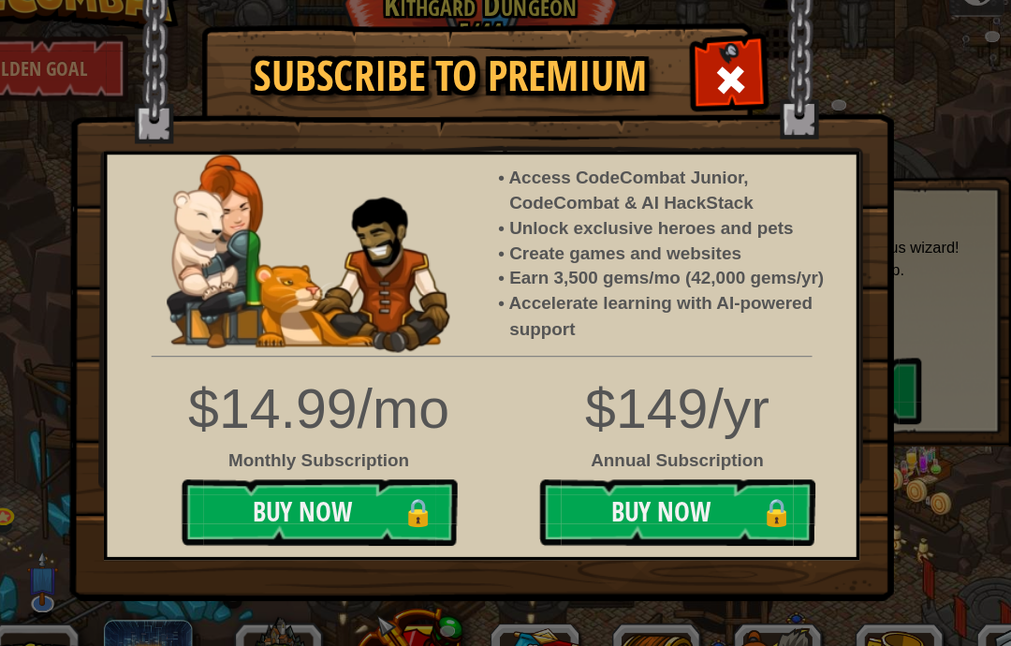
click at [702, 88] on span at bounding box center [717, 103] width 30 height 30
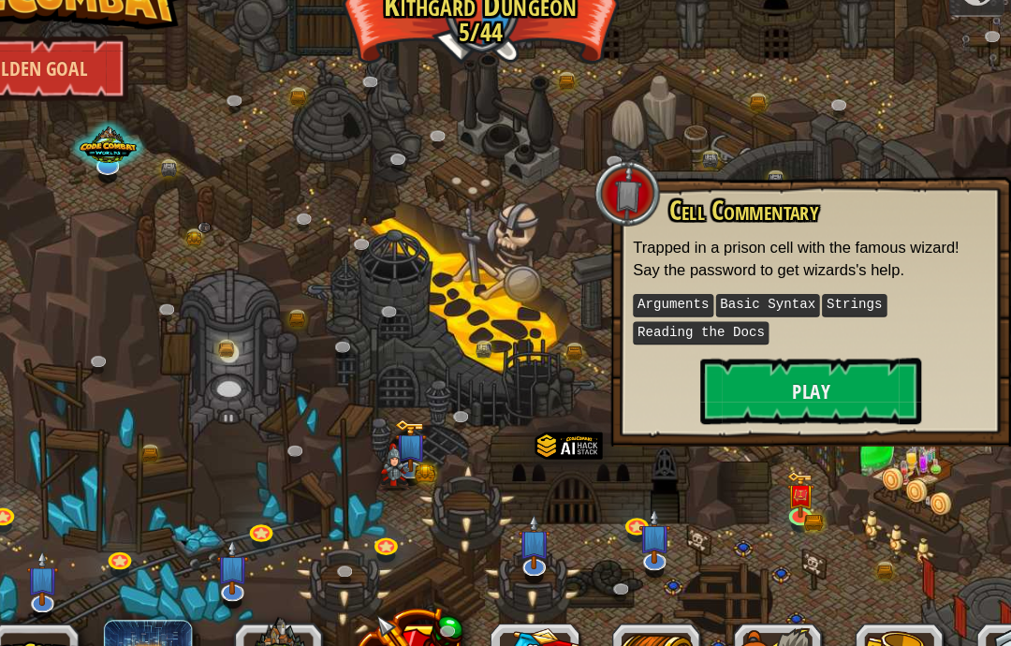
click at [638, 121] on div at bounding box center [505, 322] width 988 height 646
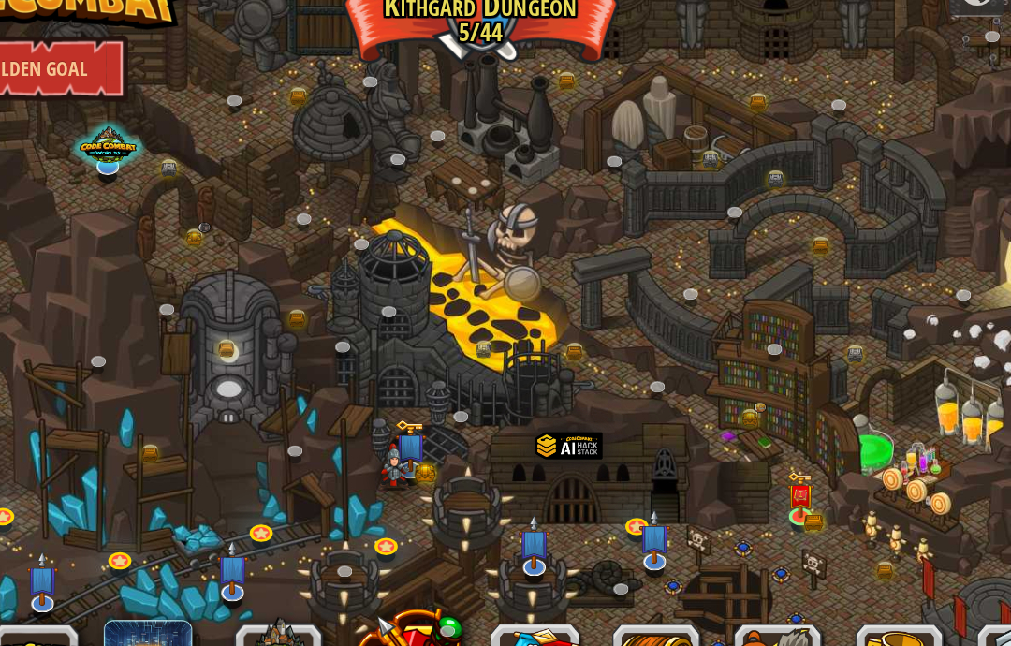
scroll to position [0, 0]
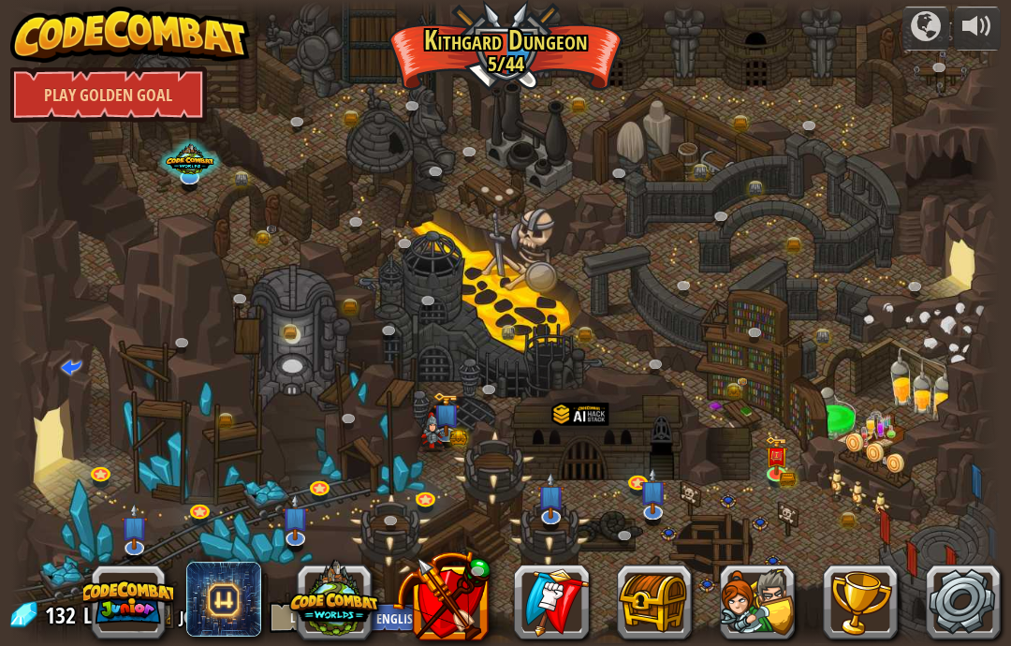
click at [771, 461] on img at bounding box center [777, 455] width 24 height 39
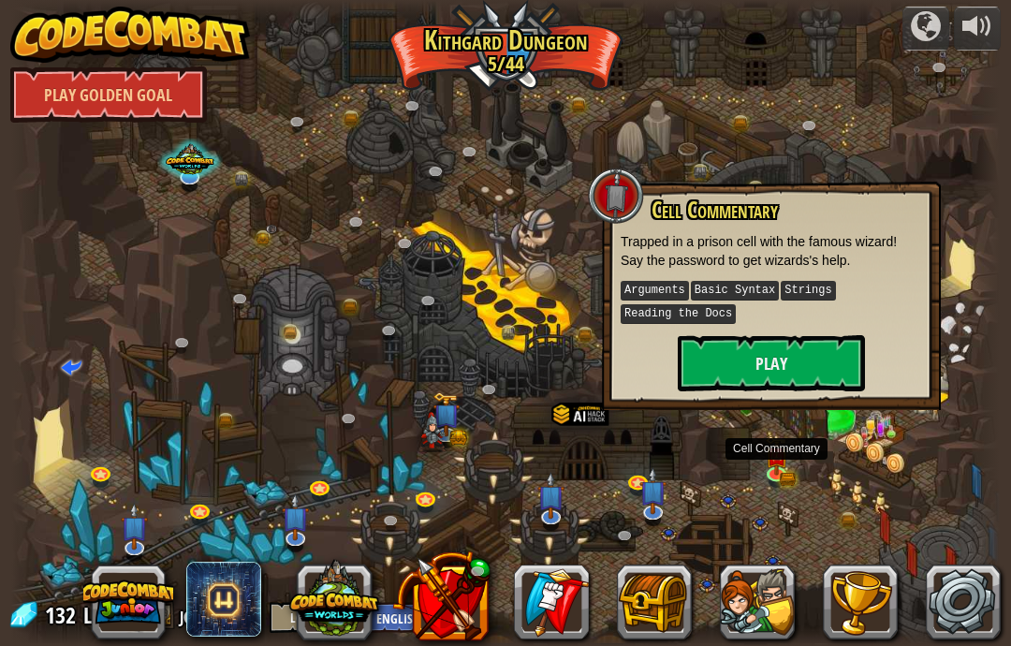
click at [769, 383] on button "Play" at bounding box center [771, 363] width 187 height 56
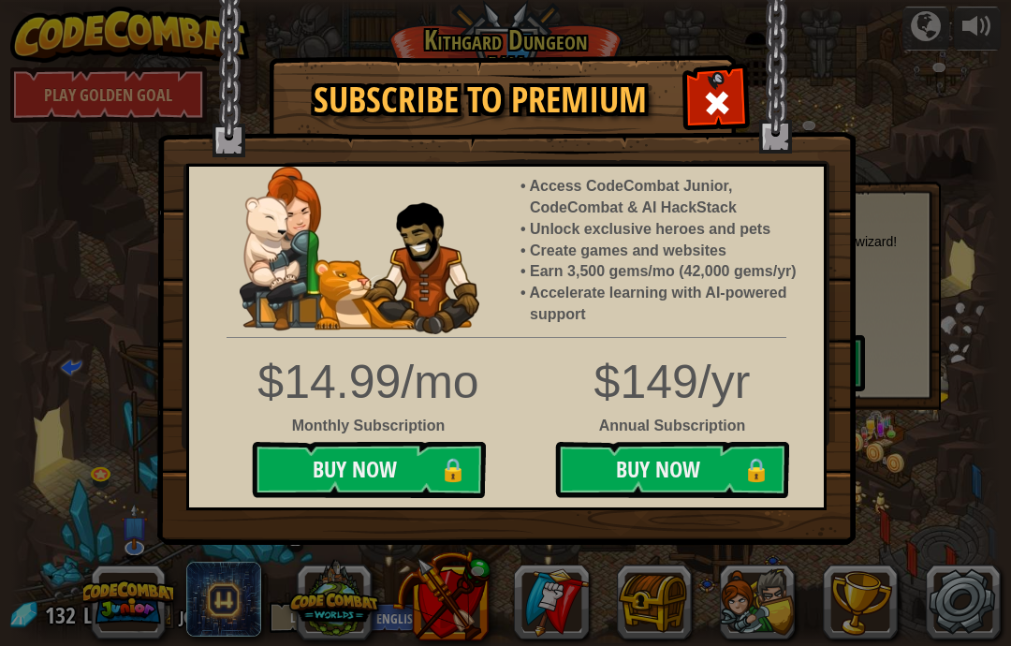
click at [725, 96] on span at bounding box center [717, 103] width 30 height 30
